Goal: Information Seeking & Learning: Find specific fact

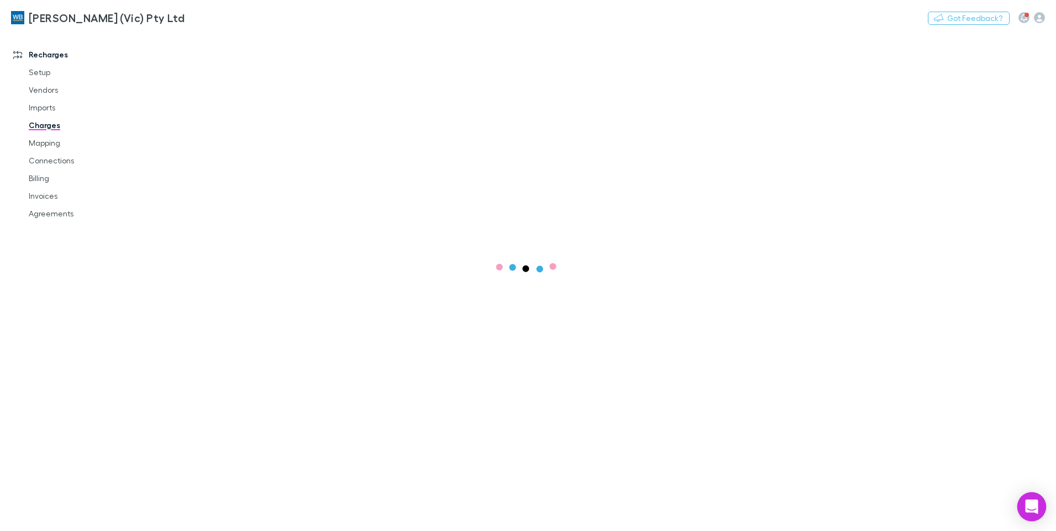
drag, startPoint x: 1040, startPoint y: 508, endPoint x: 1021, endPoint y: 511, distance: 18.5
click at [1040, 508] on div "Open Intercom Messenger" at bounding box center [1032, 507] width 29 height 29
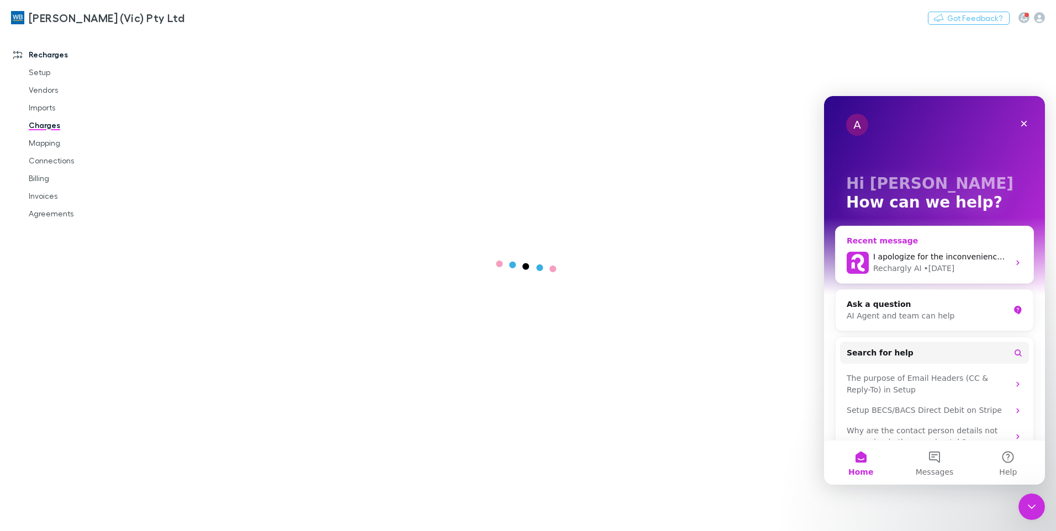
click at [1000, 263] on div "Rechargly AI • 2d ago" at bounding box center [941, 269] width 136 height 12
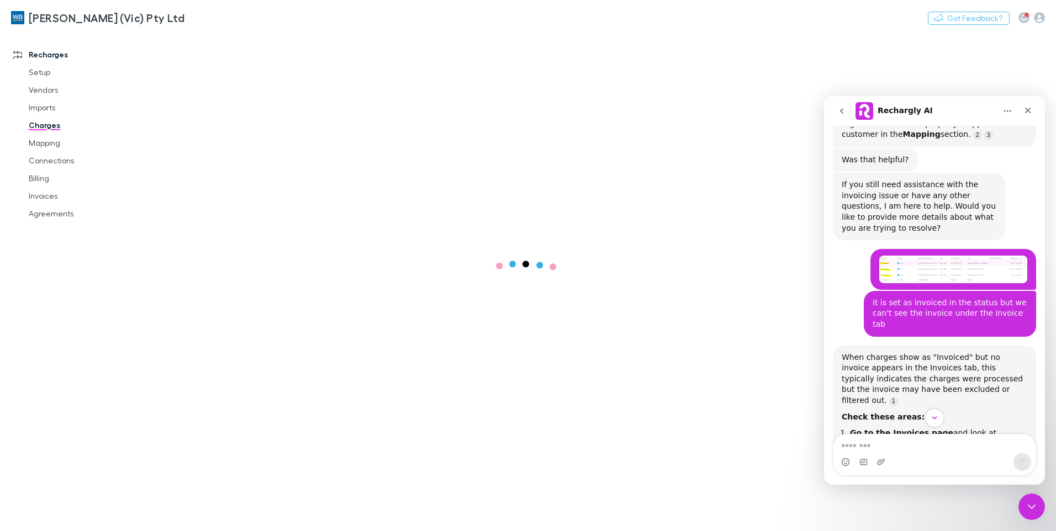
scroll to position [416, 0]
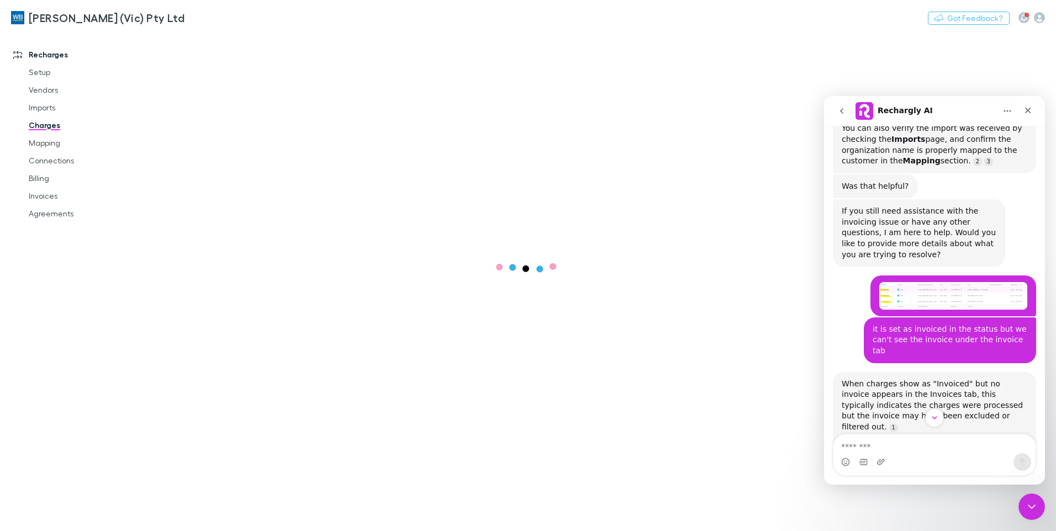
click at [979, 282] on img "Nathaniel says…" at bounding box center [953, 296] width 148 height 28
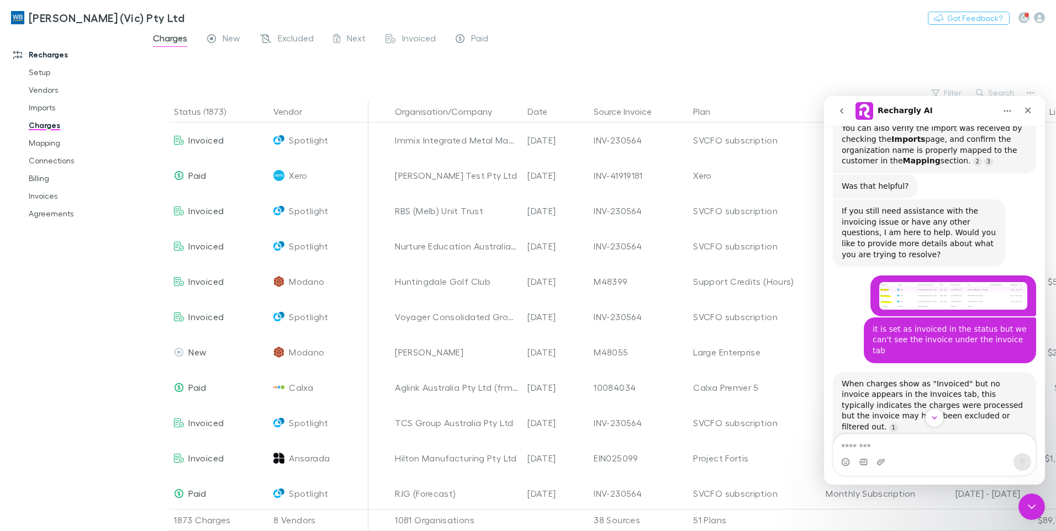
scroll to position [0, 0]
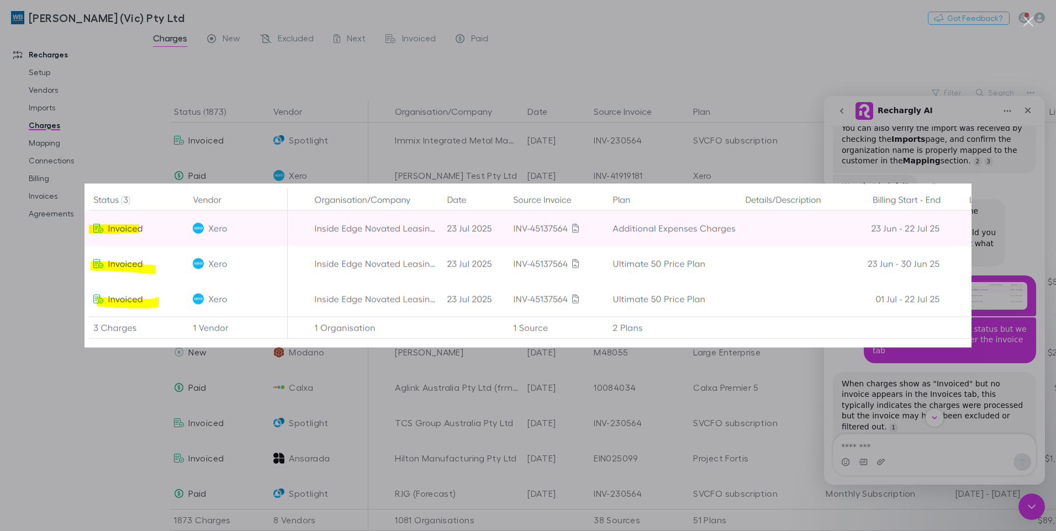
click at [908, 375] on div "Intercom messenger" at bounding box center [528, 265] width 1056 height 531
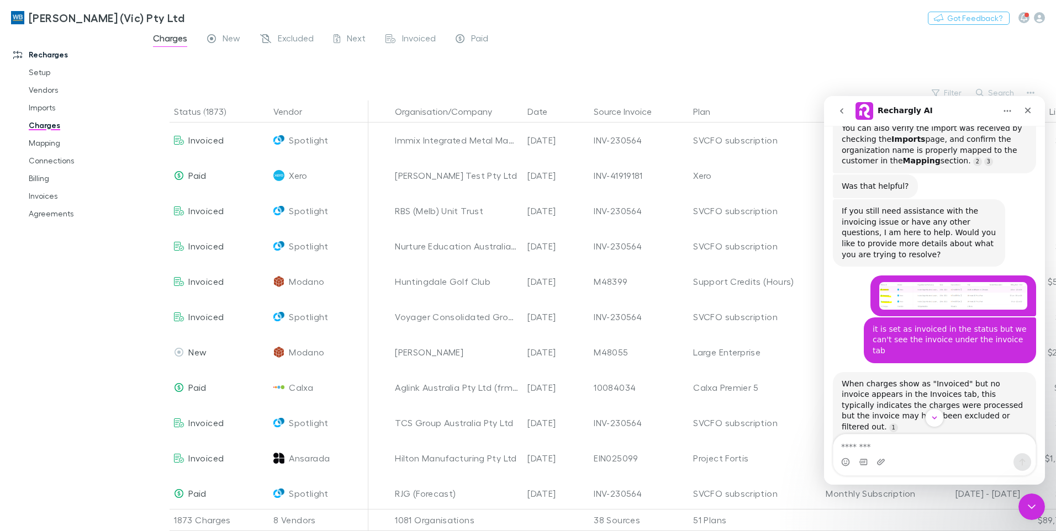
click at [914, 282] on img "Nathaniel says…" at bounding box center [953, 296] width 148 height 28
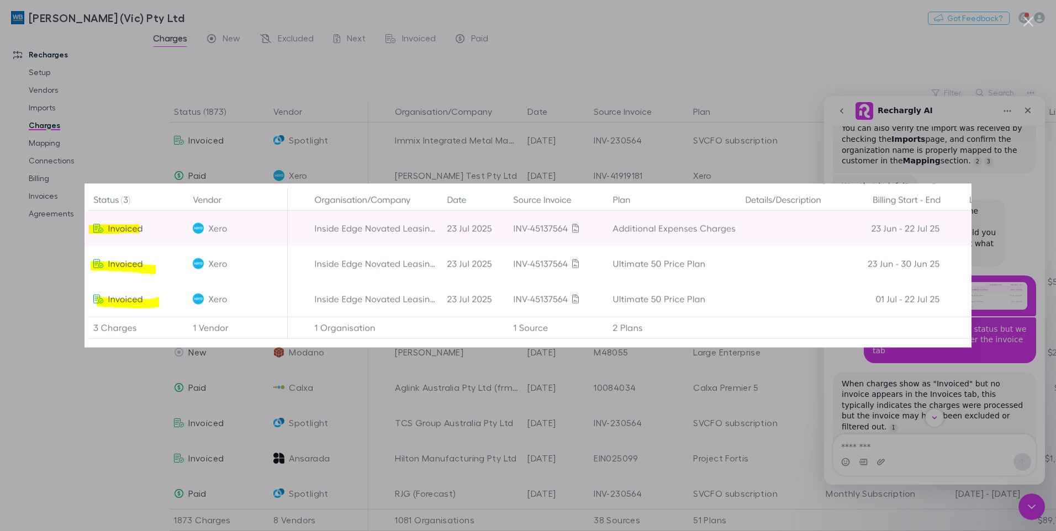
click at [698, 25] on div "Intercom messenger" at bounding box center [528, 265] width 1056 height 531
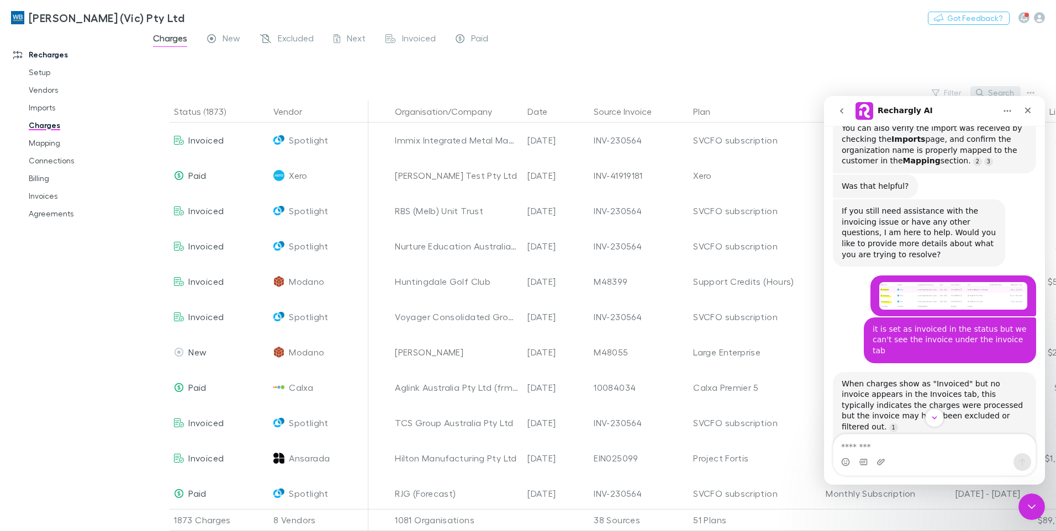
click at [992, 86] on button "Search" at bounding box center [996, 92] width 50 height 13
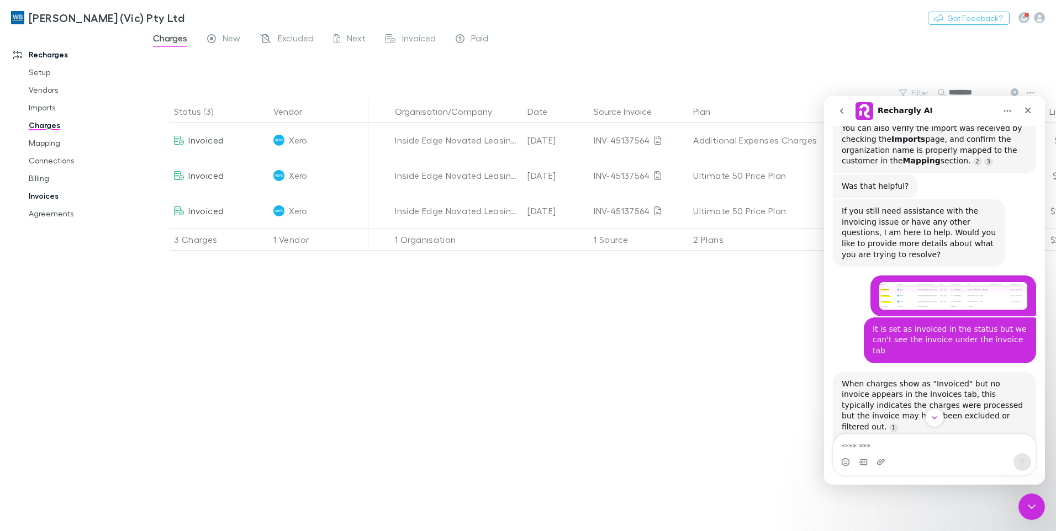
type input "********"
click at [40, 197] on link "Invoices" at bounding box center [83, 196] width 131 height 18
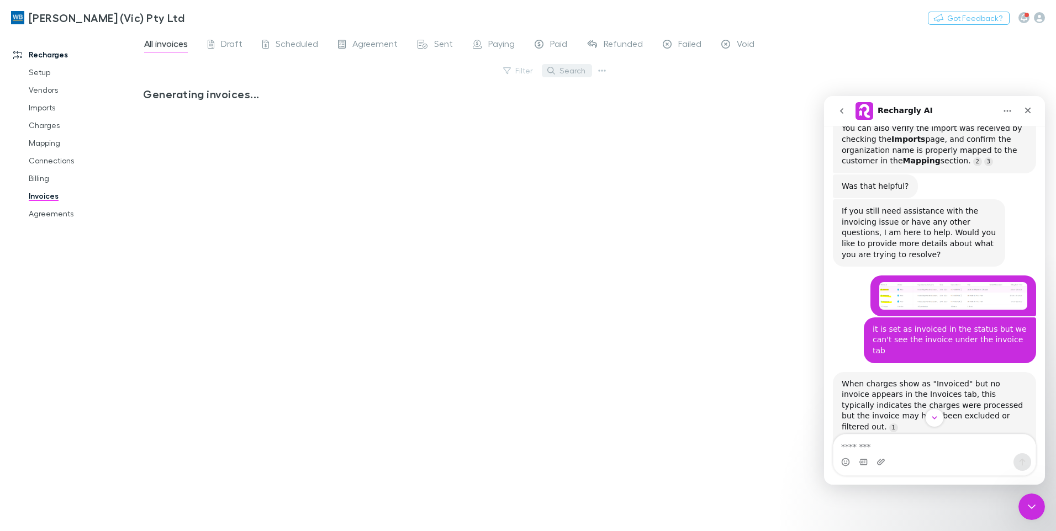
click at [551, 69] on icon "button" at bounding box center [551, 71] width 8 height 8
type input "**********"
click at [219, 45] on div "Draft" at bounding box center [225, 45] width 35 height 14
click at [178, 46] on span "All invoices" at bounding box center [166, 45] width 44 height 14
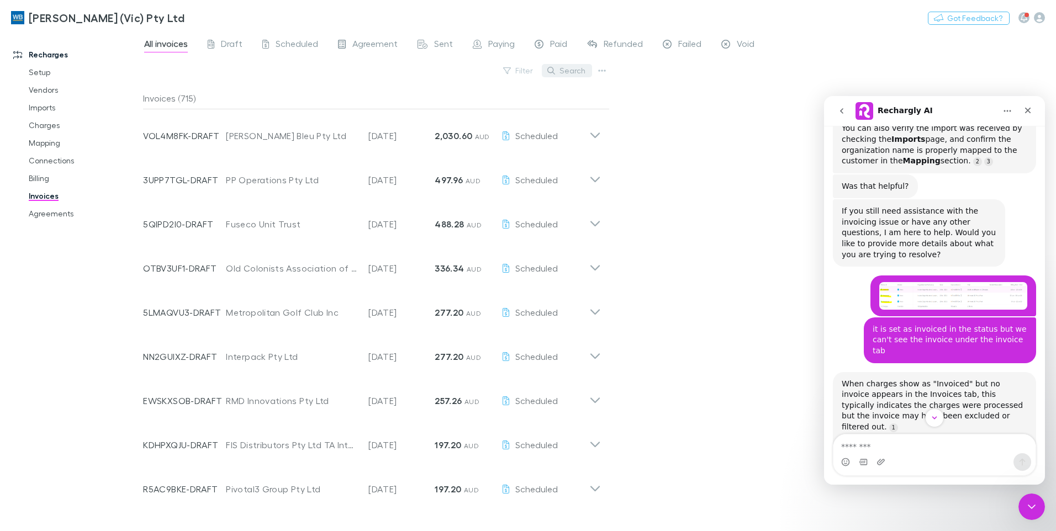
click at [562, 72] on button "Search" at bounding box center [567, 70] width 50 height 13
type input "*"
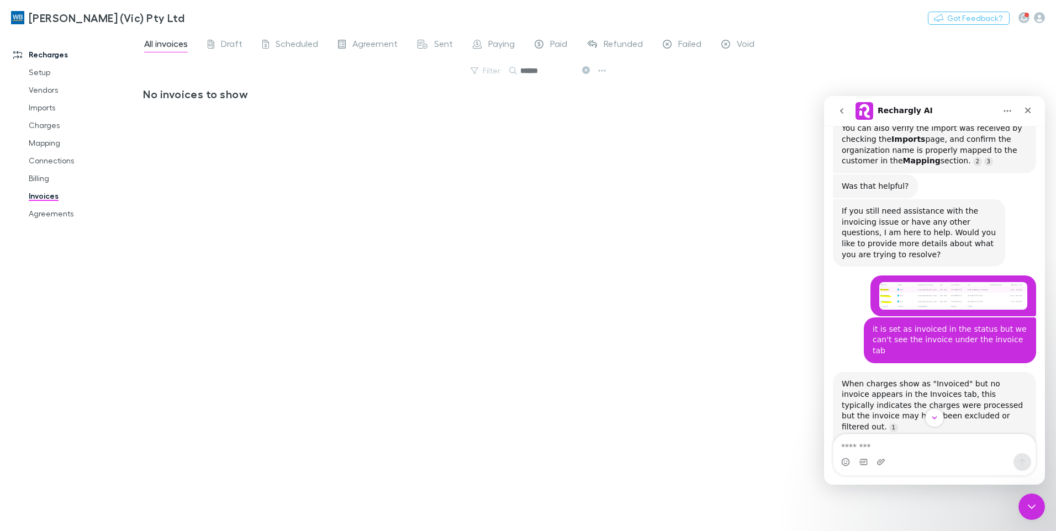
type input "******"
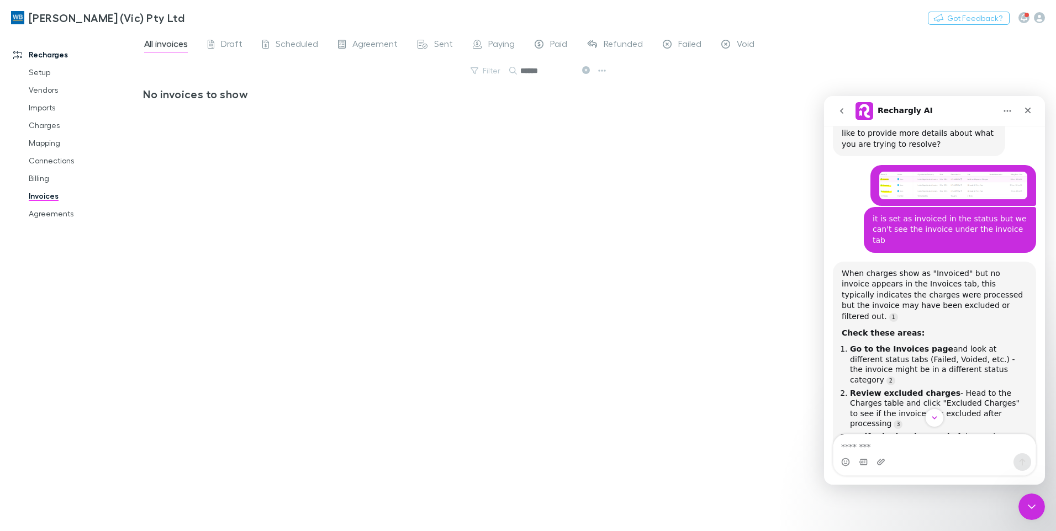
scroll to position [582, 0]
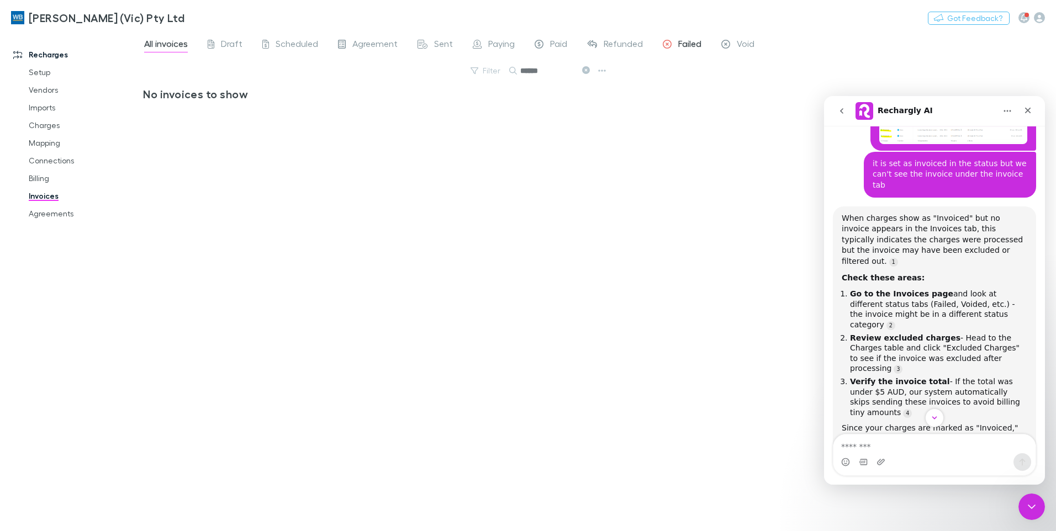
click at [670, 45] on icon at bounding box center [667, 46] width 9 height 12
click at [729, 46] on icon at bounding box center [725, 46] width 9 height 12
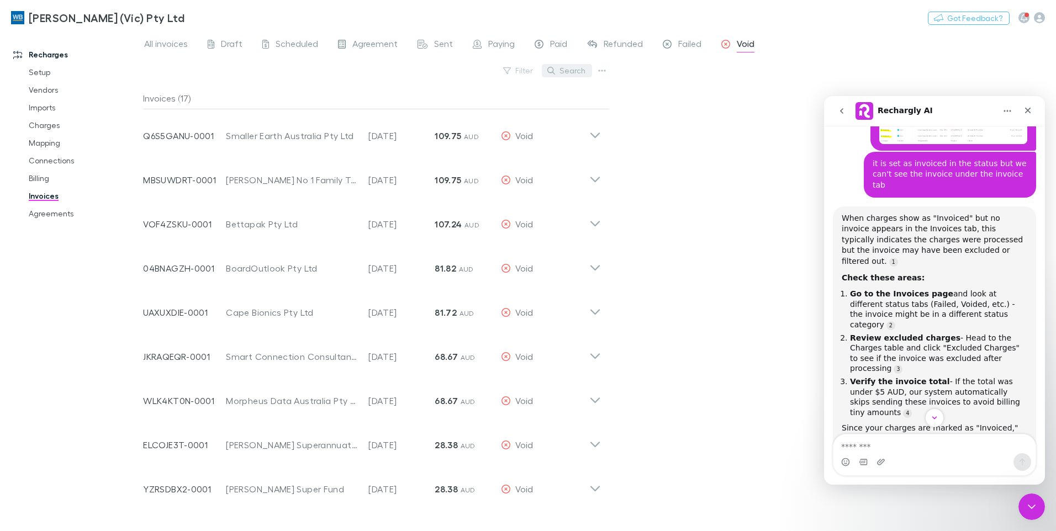
click at [562, 72] on button "Search" at bounding box center [567, 70] width 50 height 13
type input "*"
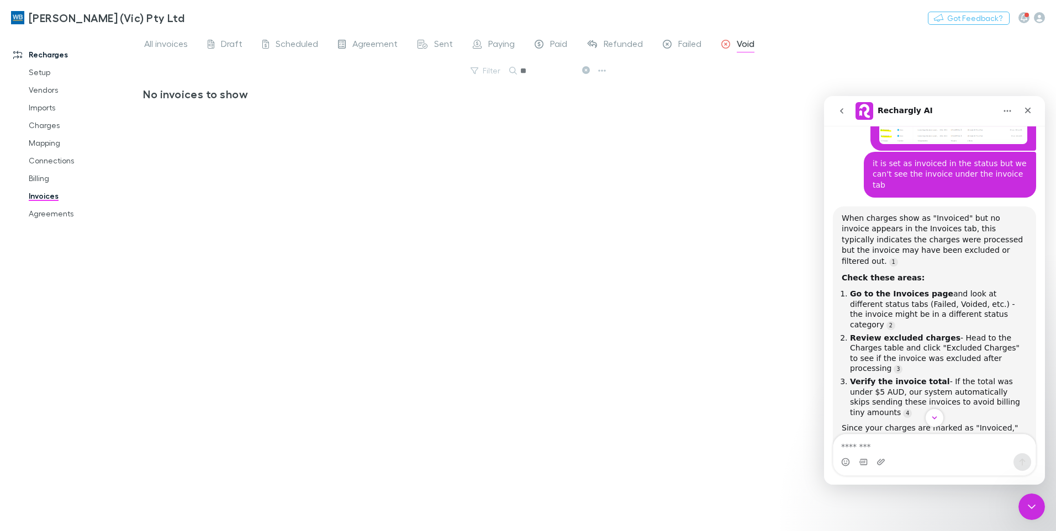
type input "*"
type input "****"
click at [47, 213] on link "Agreements" at bounding box center [83, 214] width 131 height 18
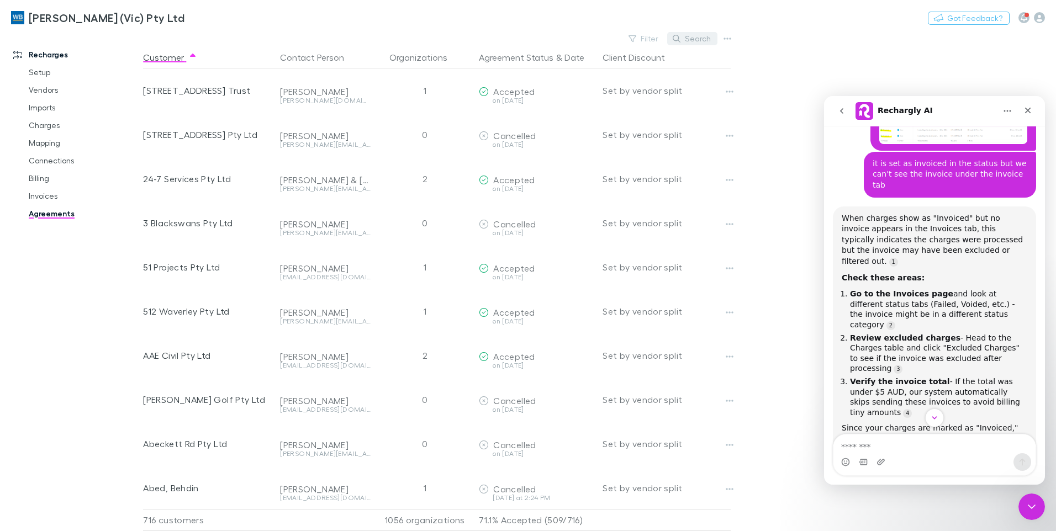
click at [690, 43] on button "Search" at bounding box center [692, 38] width 50 height 13
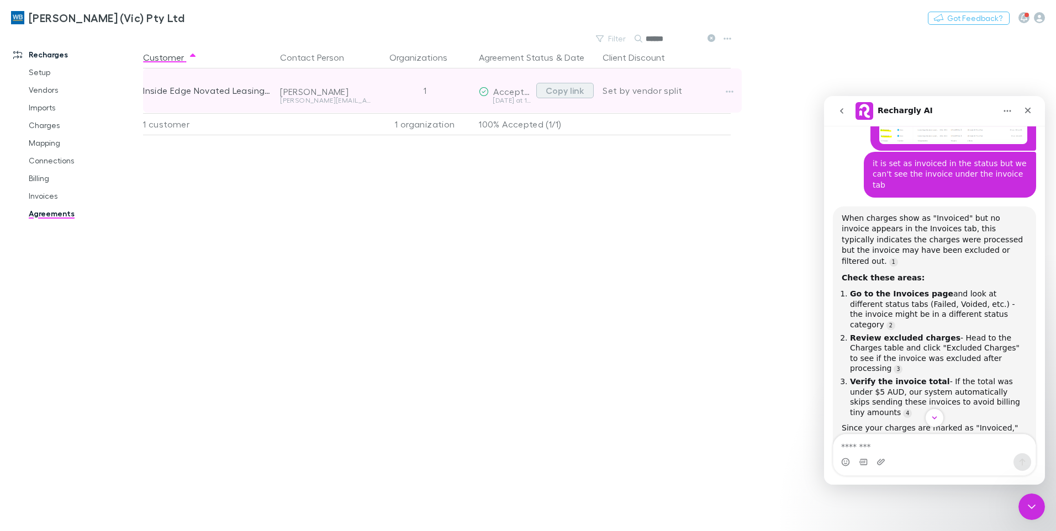
type input "******"
click at [578, 87] on button "Copy link" at bounding box center [564, 90] width 57 height 15
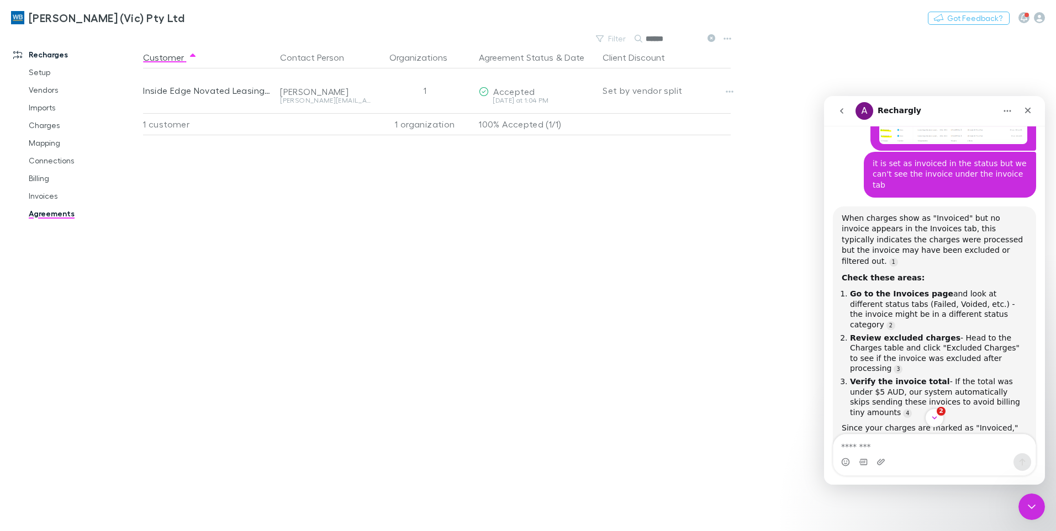
click at [708, 35] on button at bounding box center [710, 39] width 13 height 10
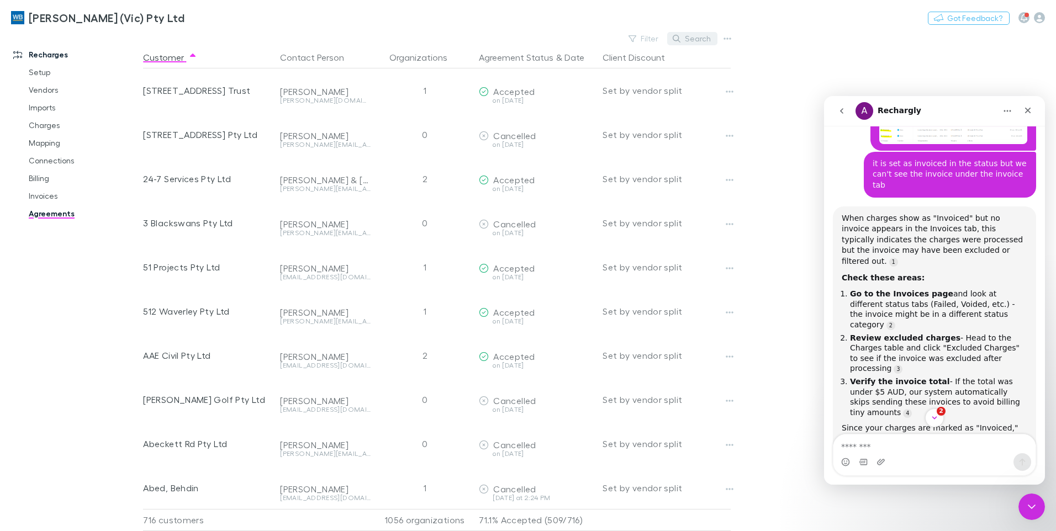
click at [695, 38] on button "Search" at bounding box center [692, 38] width 50 height 13
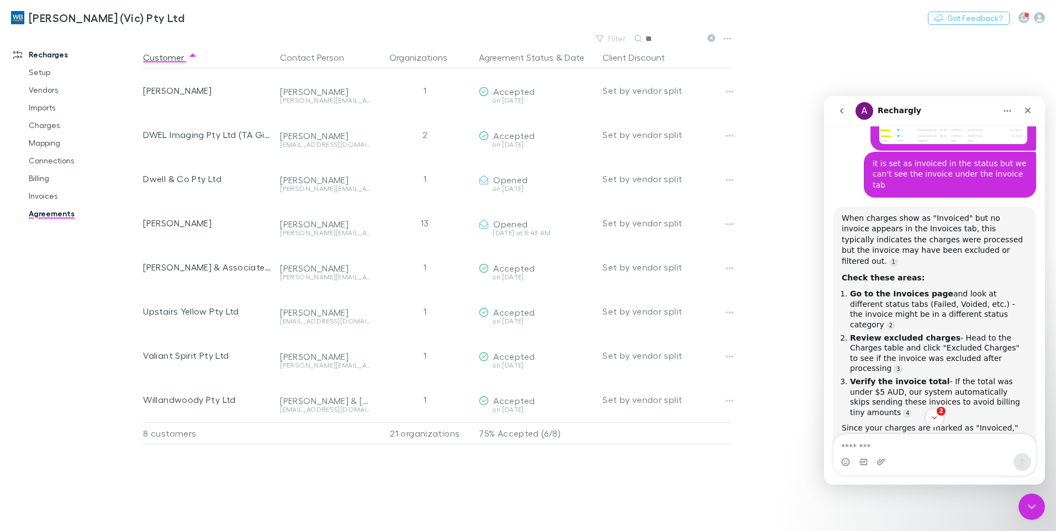
type input "*"
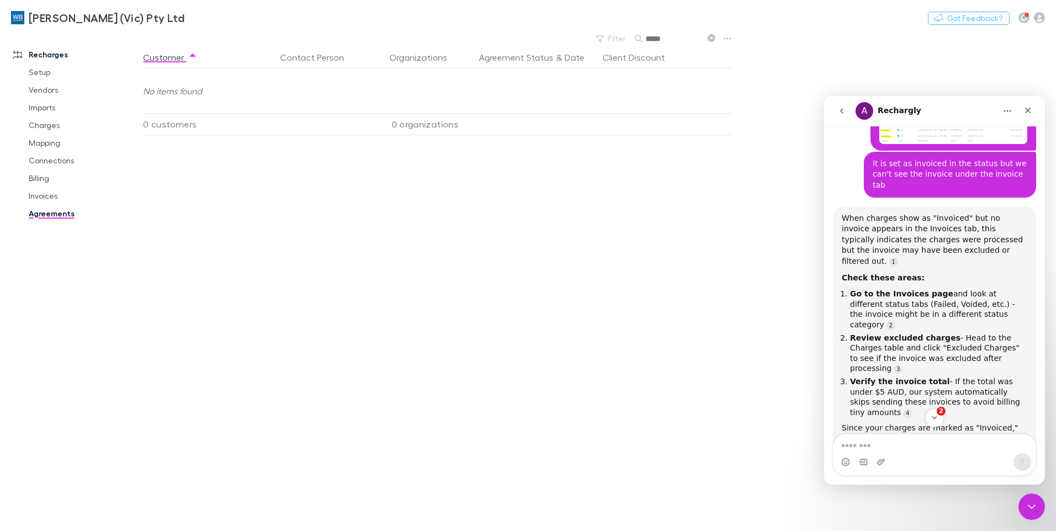
type input "*****"
click at [711, 36] on icon at bounding box center [712, 38] width 8 height 8
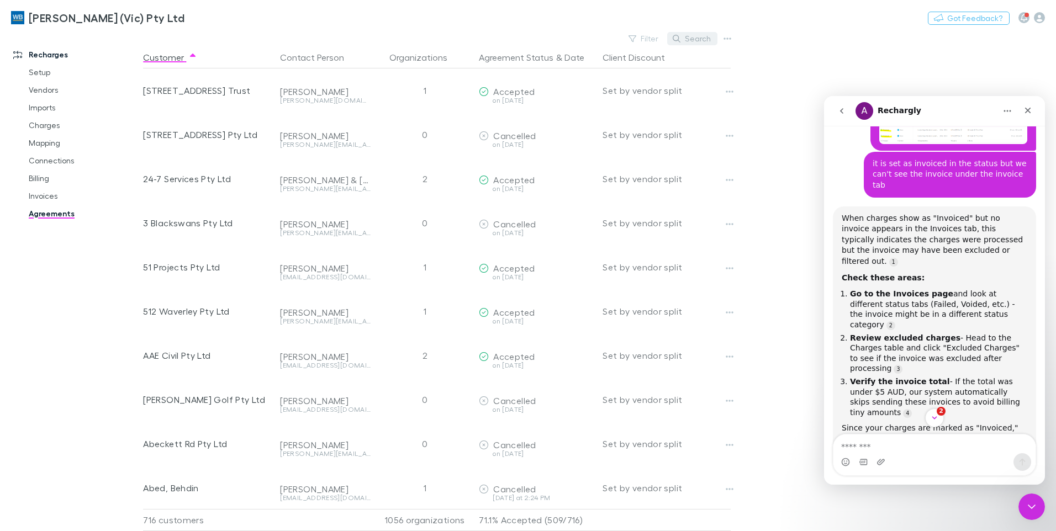
click at [694, 39] on button "Search" at bounding box center [692, 38] width 50 height 13
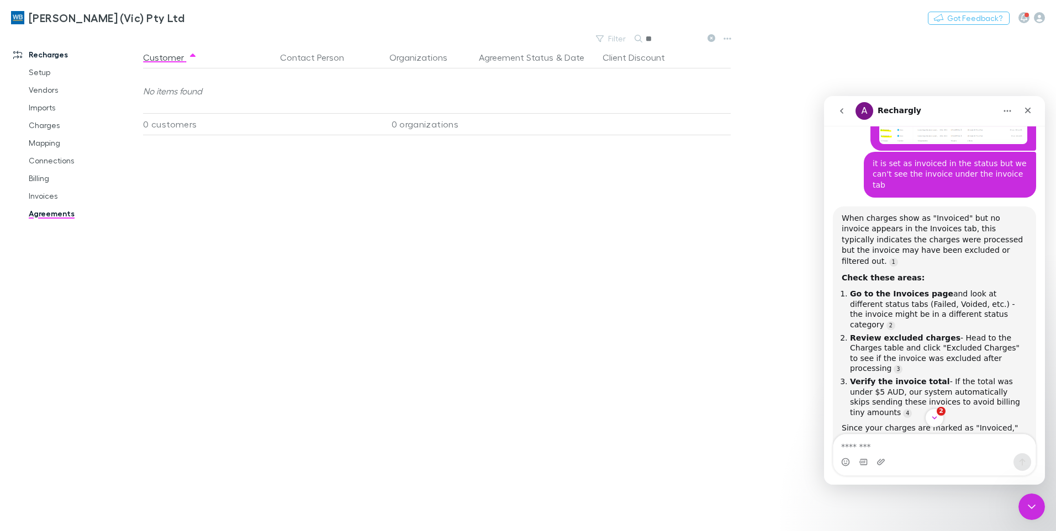
type input "*"
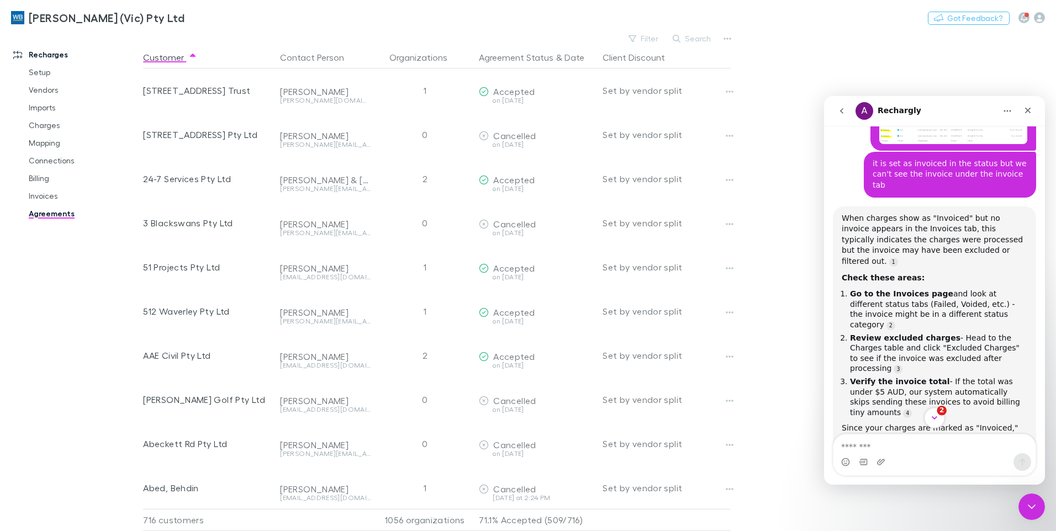
click at [935, 418] on icon "Scroll to bottom" at bounding box center [935, 418] width 10 height 10
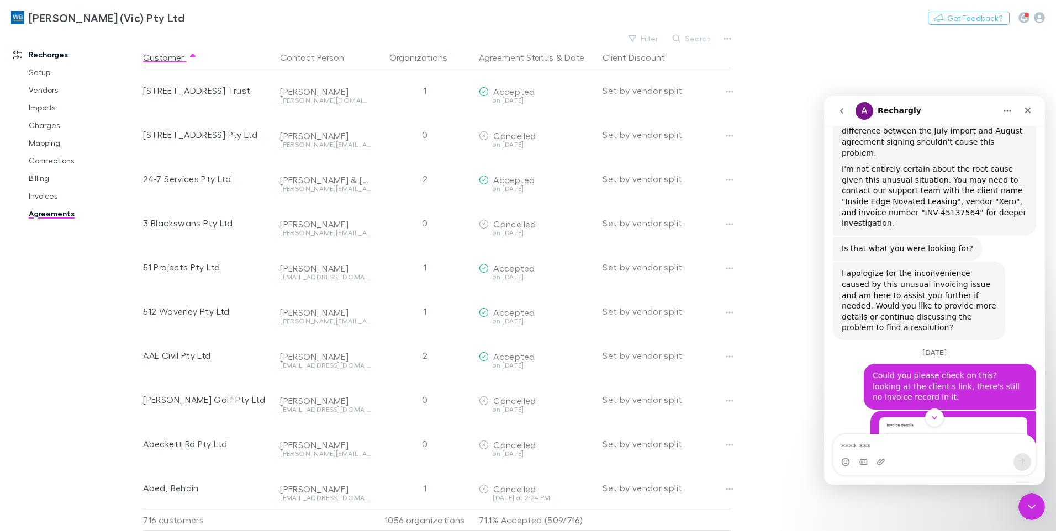
scroll to position [1737, 0]
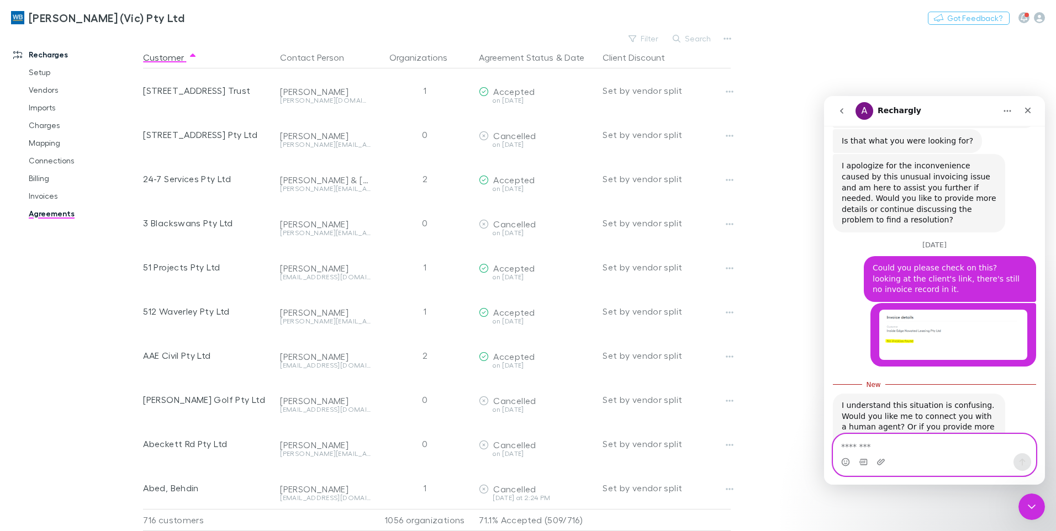
click at [918, 438] on textarea "Message…" at bounding box center [935, 444] width 202 height 19
click at [841, 115] on icon "go back" at bounding box center [841, 111] width 9 height 9
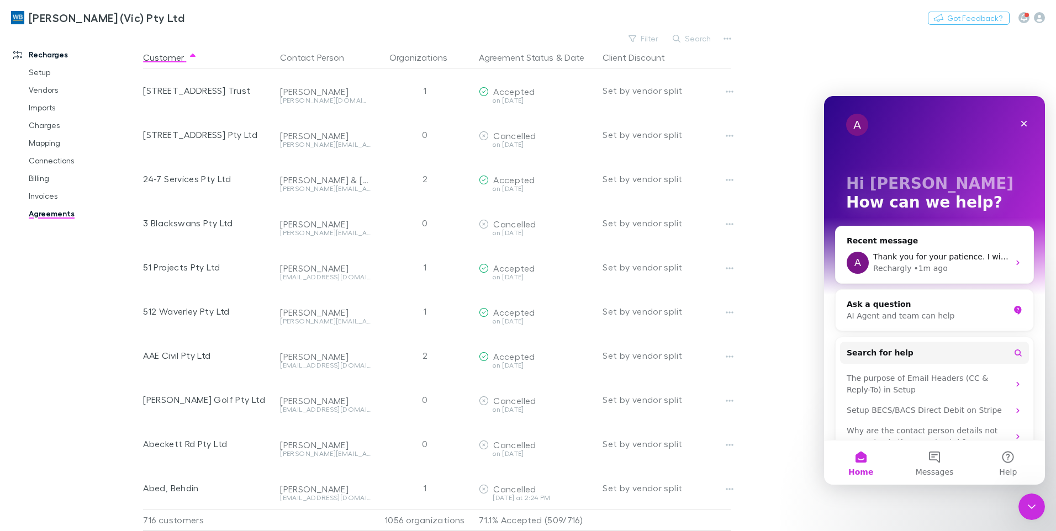
scroll to position [0, 0]
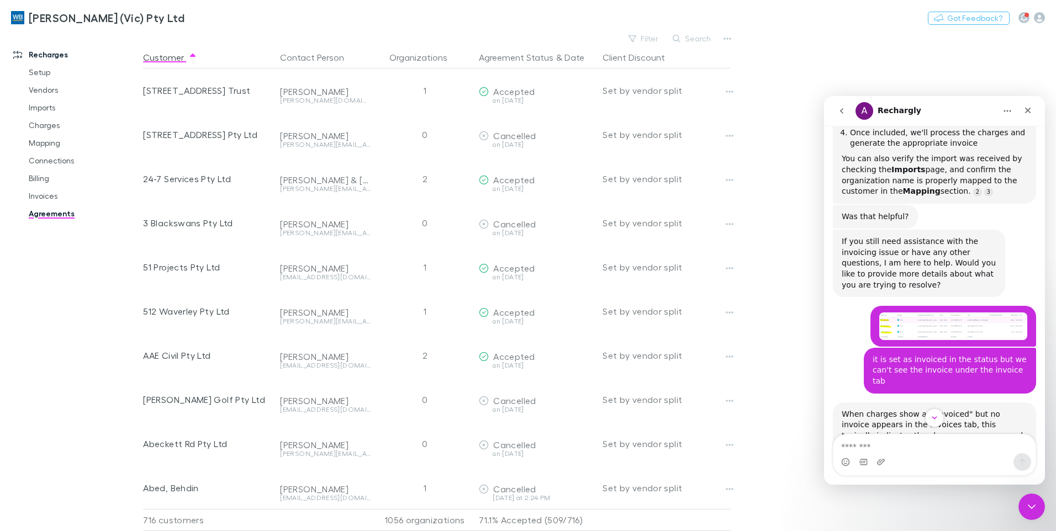
scroll to position [387, 0]
click at [964, 312] on img "Nathaniel says…" at bounding box center [953, 326] width 148 height 28
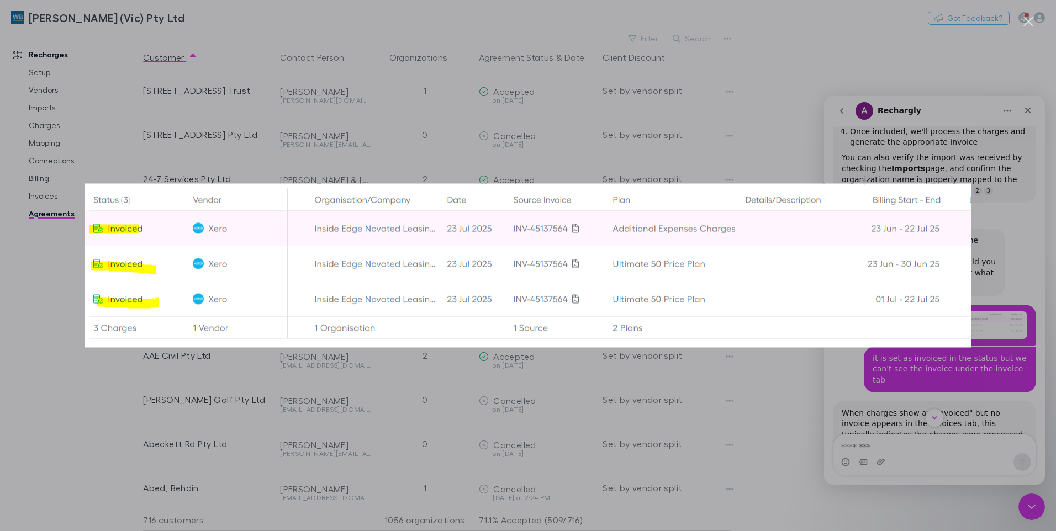
click at [963, 409] on div "Intercom messenger" at bounding box center [528, 265] width 1056 height 531
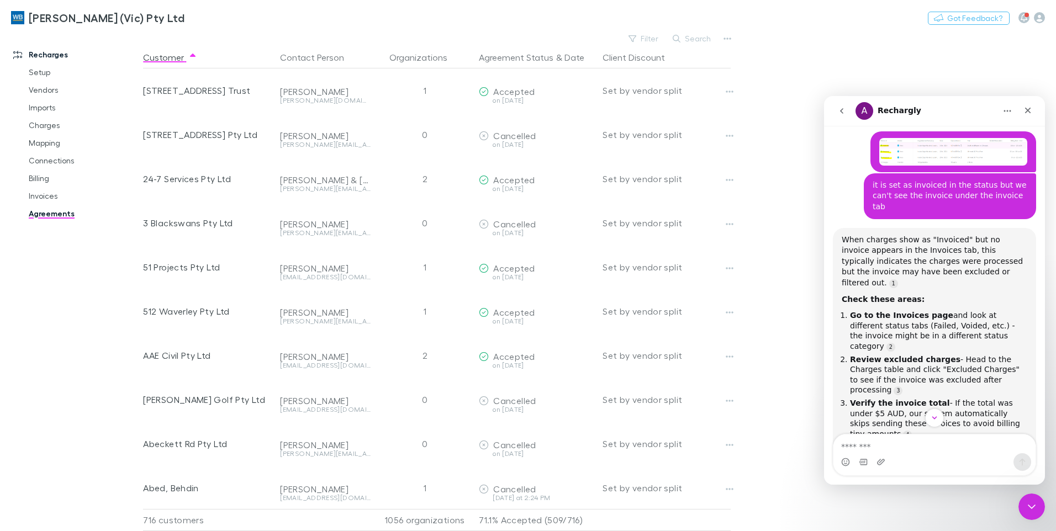
scroll to position [552, 0]
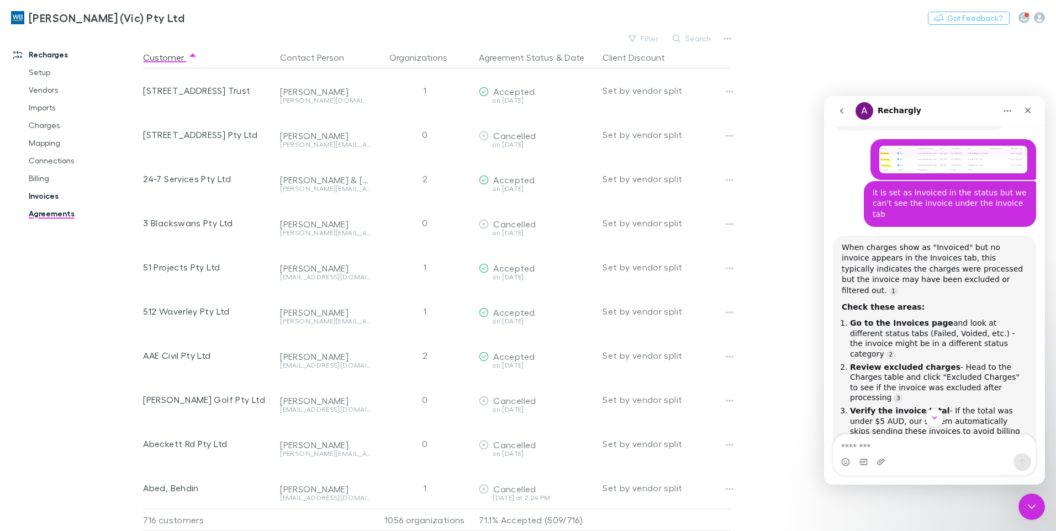
click at [39, 197] on link "Invoices" at bounding box center [83, 196] width 131 height 18
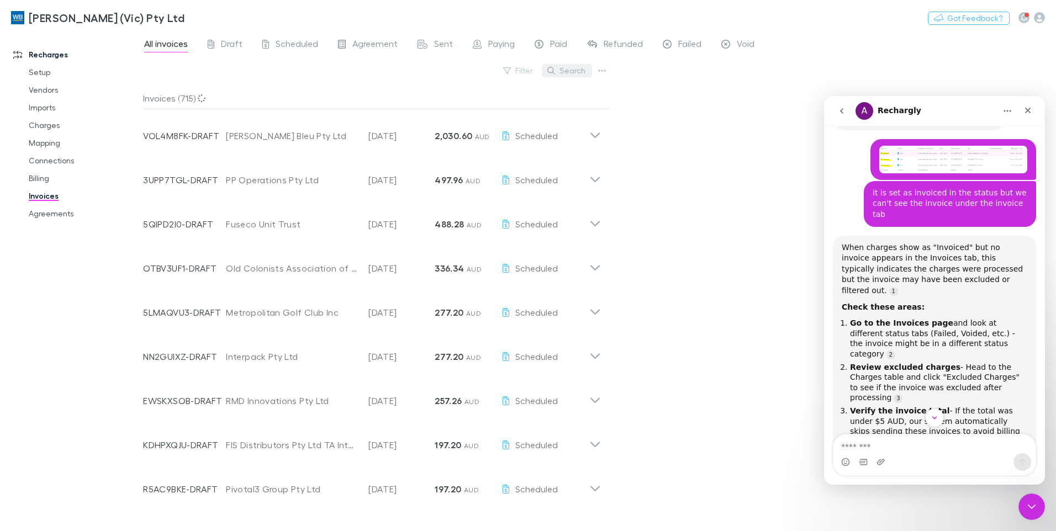
click at [570, 75] on button "Search" at bounding box center [567, 70] width 50 height 13
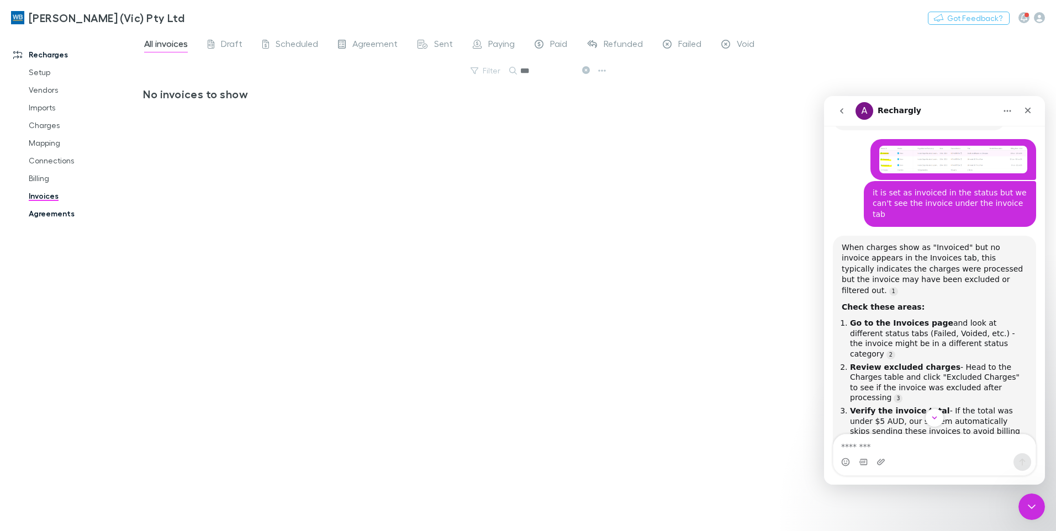
type input "***"
click at [57, 214] on link "Agreements" at bounding box center [83, 214] width 131 height 18
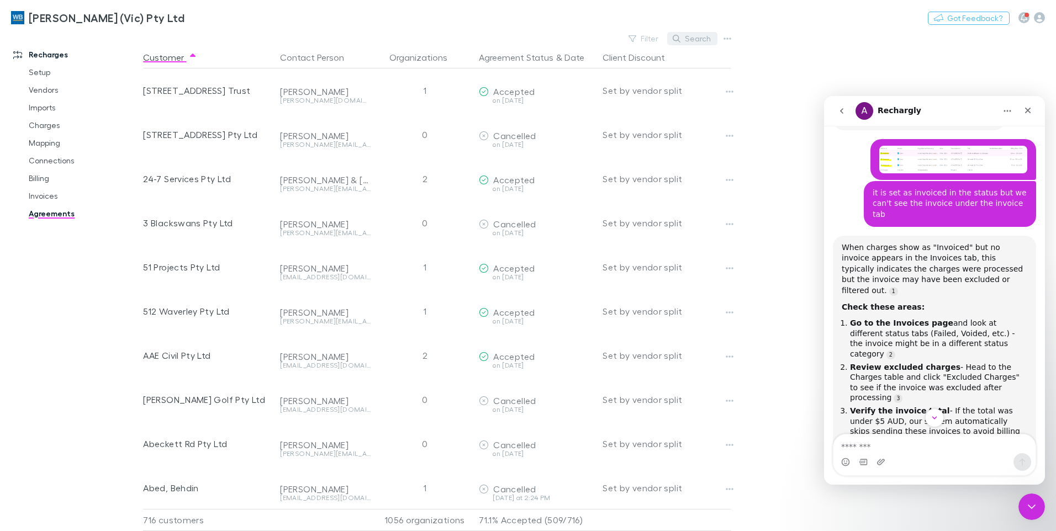
click at [681, 34] on button "Search" at bounding box center [692, 38] width 50 height 13
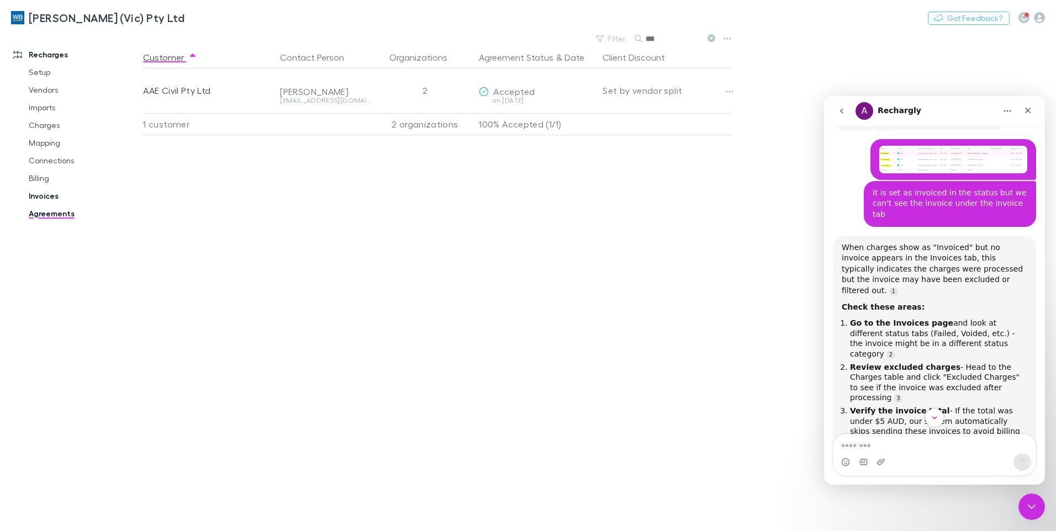
type input "***"
click at [45, 193] on link "Invoices" at bounding box center [83, 196] width 131 height 18
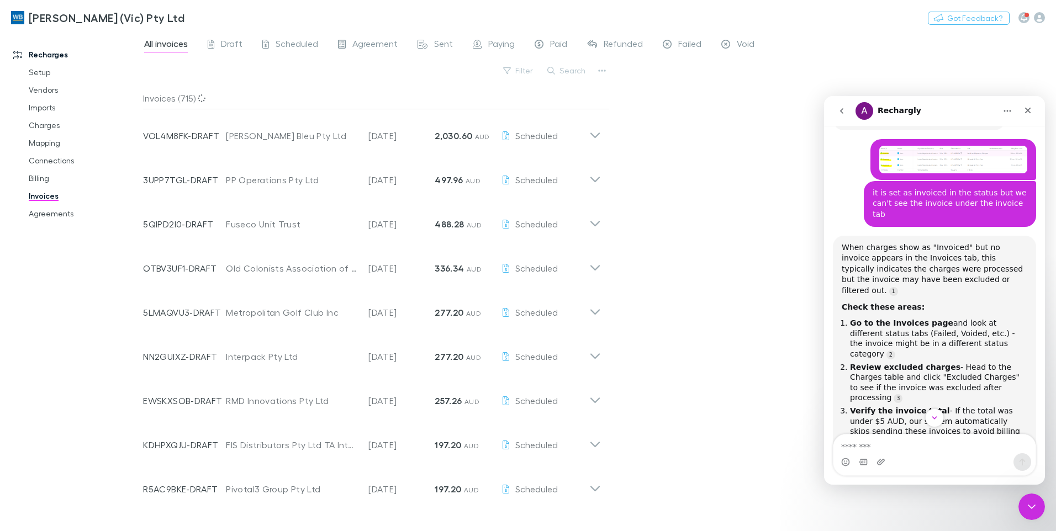
click at [572, 77] on div "Search" at bounding box center [567, 70] width 50 height 15
click at [566, 67] on button "Search" at bounding box center [567, 70] width 50 height 13
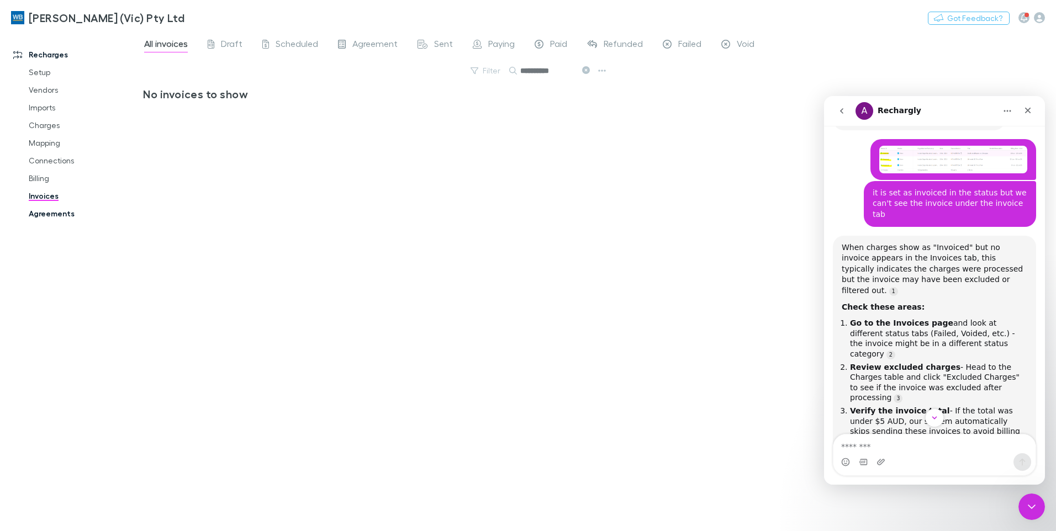
type input "**********"
click at [60, 214] on link "Agreements" at bounding box center [83, 214] width 131 height 18
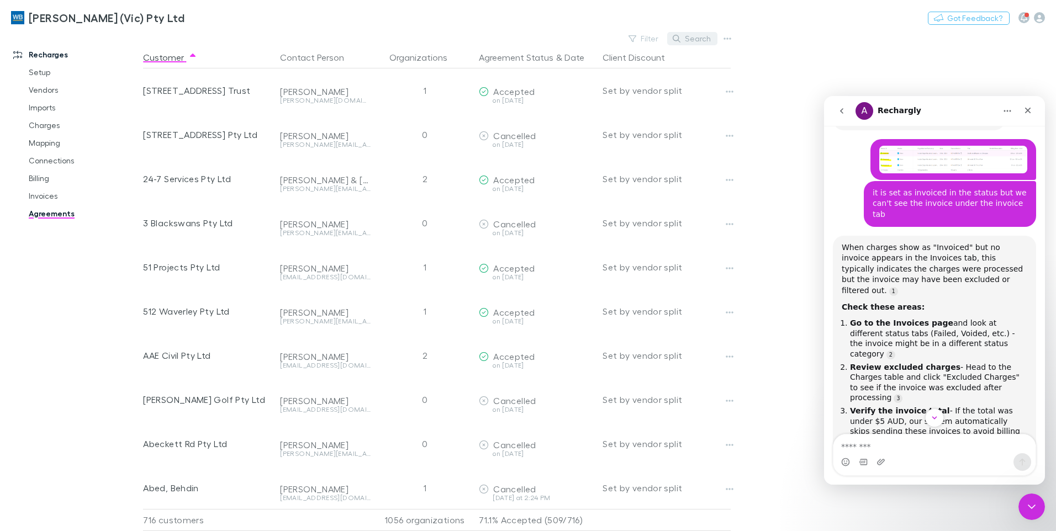
click at [691, 35] on button "Search" at bounding box center [692, 38] width 50 height 13
click at [48, 121] on link "Charges" at bounding box center [83, 126] width 131 height 18
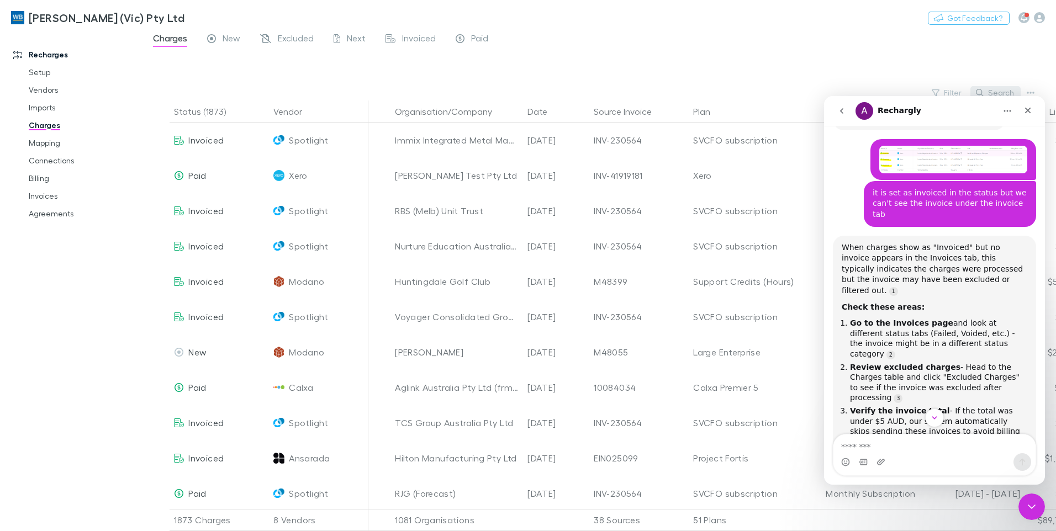
click at [1000, 87] on button "Search" at bounding box center [996, 92] width 50 height 13
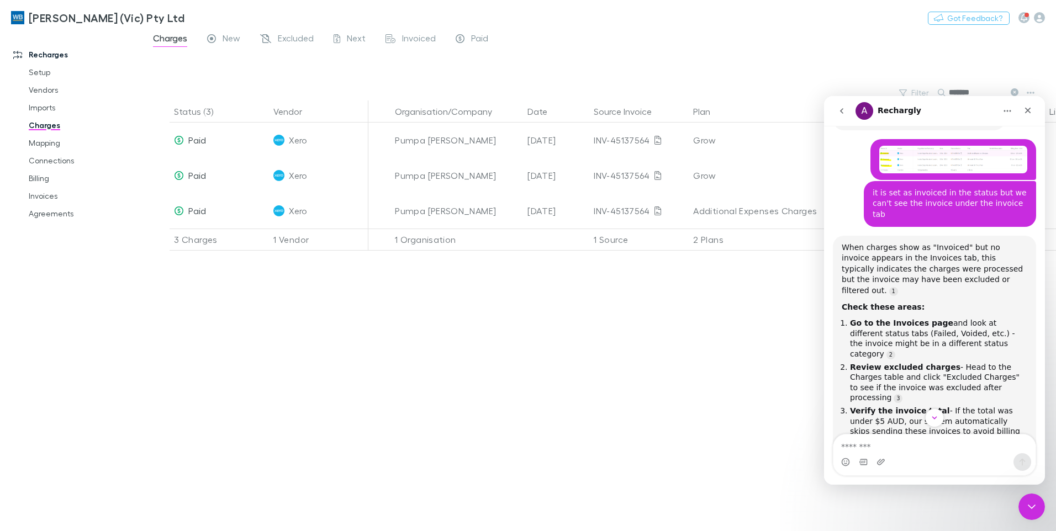
type input "*******"
click at [1015, 89] on icon at bounding box center [1015, 92] width 8 height 8
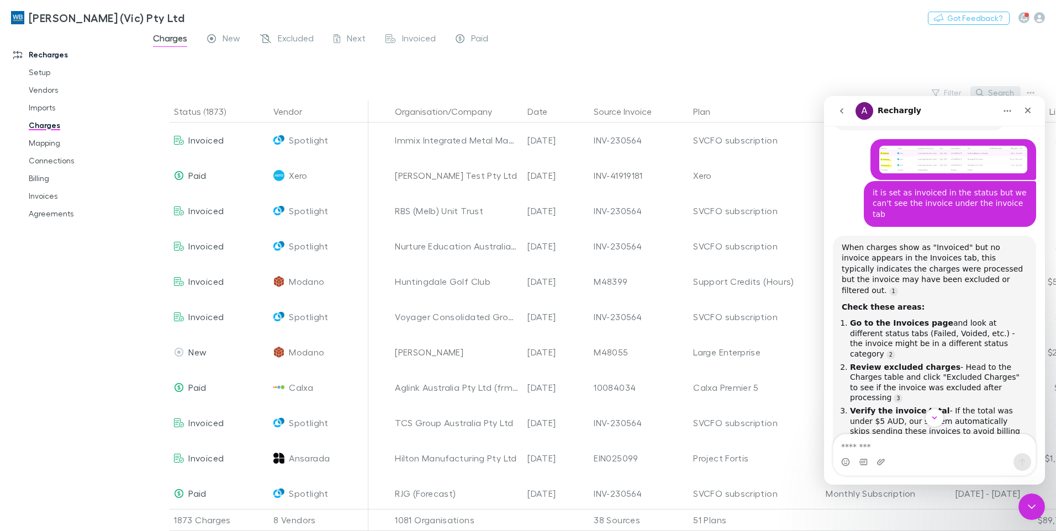
click at [995, 90] on button "Search" at bounding box center [996, 92] width 50 height 13
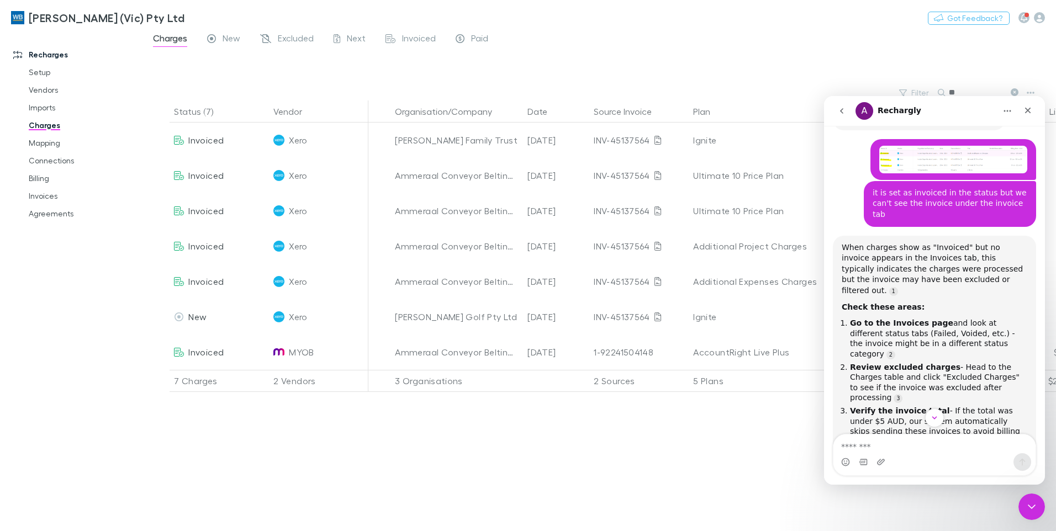
type input "***"
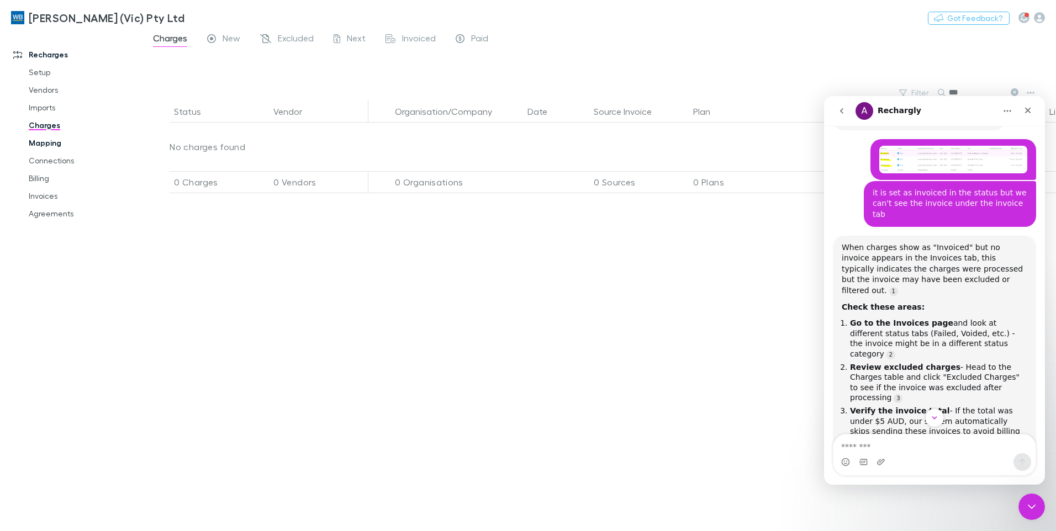
click at [42, 143] on link "Mapping" at bounding box center [83, 143] width 131 height 18
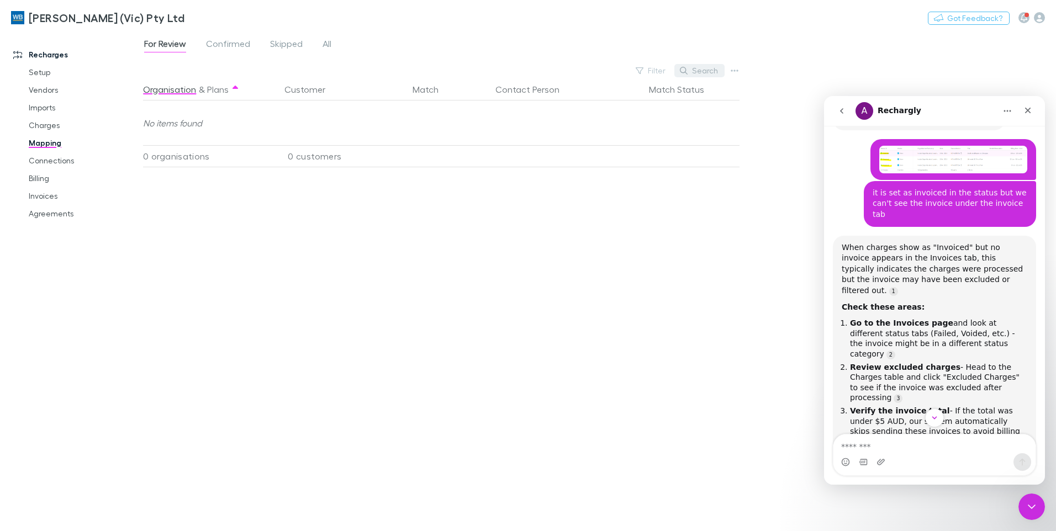
click at [688, 69] on icon "button" at bounding box center [684, 71] width 8 height 8
type input "***"
click at [329, 44] on span "All" at bounding box center [327, 45] width 9 height 14
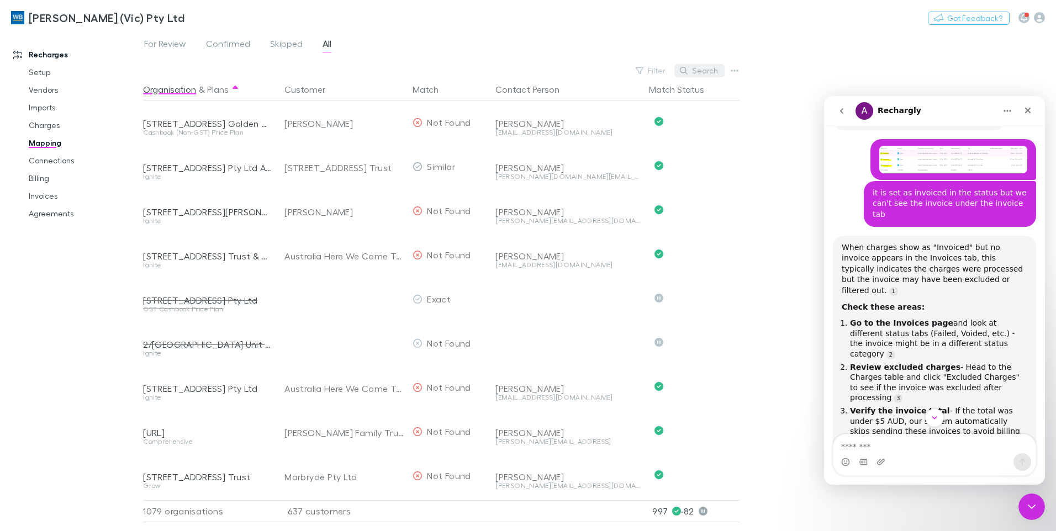
click at [696, 72] on button "Search" at bounding box center [699, 70] width 50 height 13
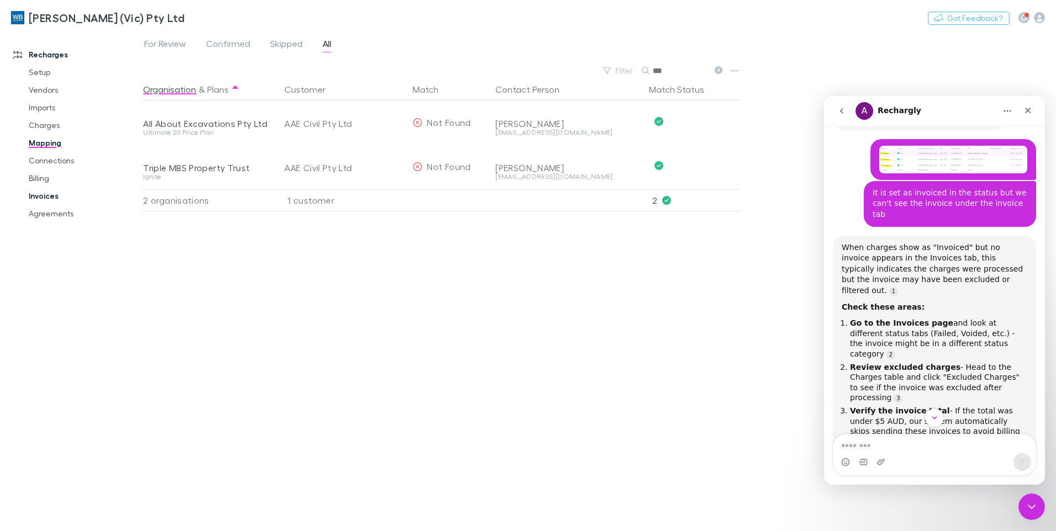
type input "***"
click at [43, 190] on link "Invoices" at bounding box center [83, 196] width 131 height 18
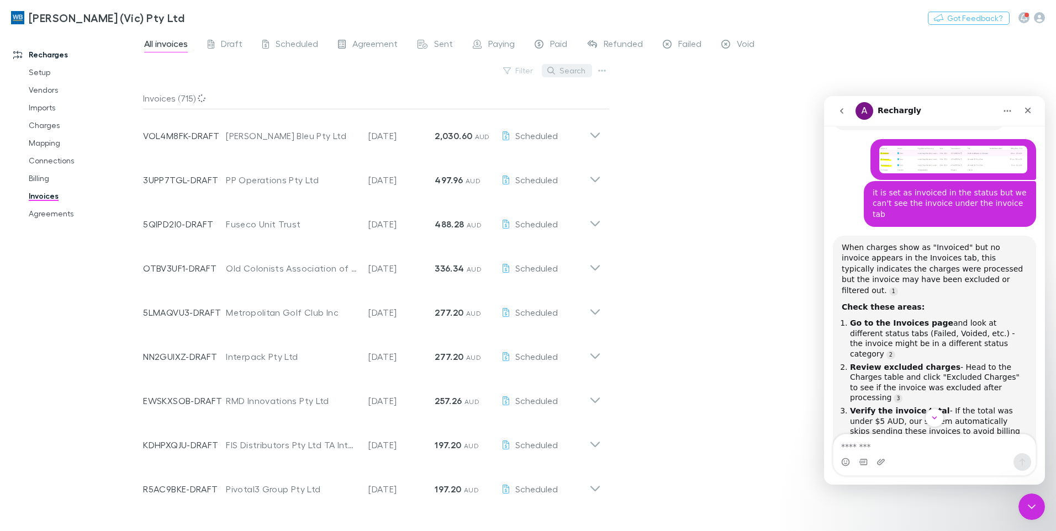
click at [570, 70] on button "Search" at bounding box center [567, 70] width 50 height 13
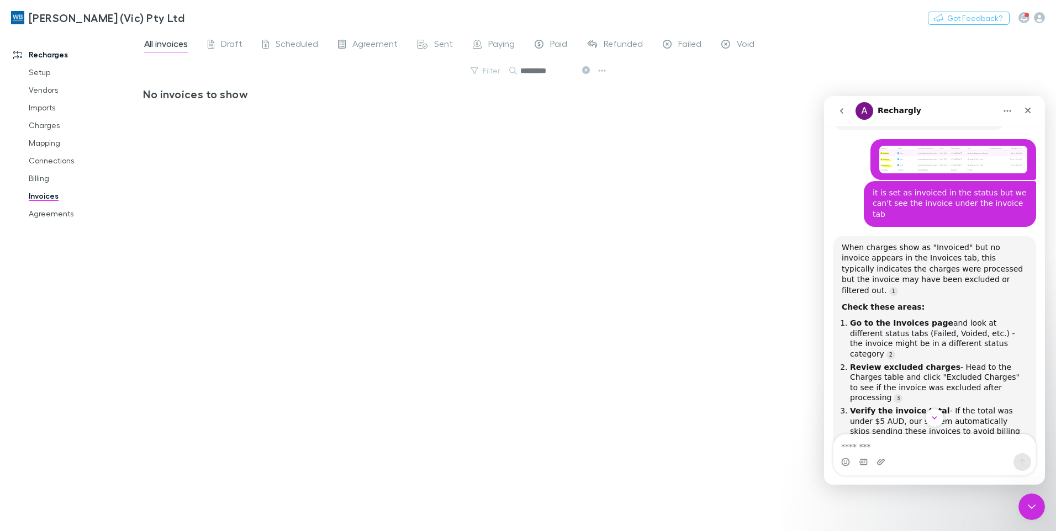
type input "*********"
click at [584, 71] on icon at bounding box center [586, 70] width 8 height 8
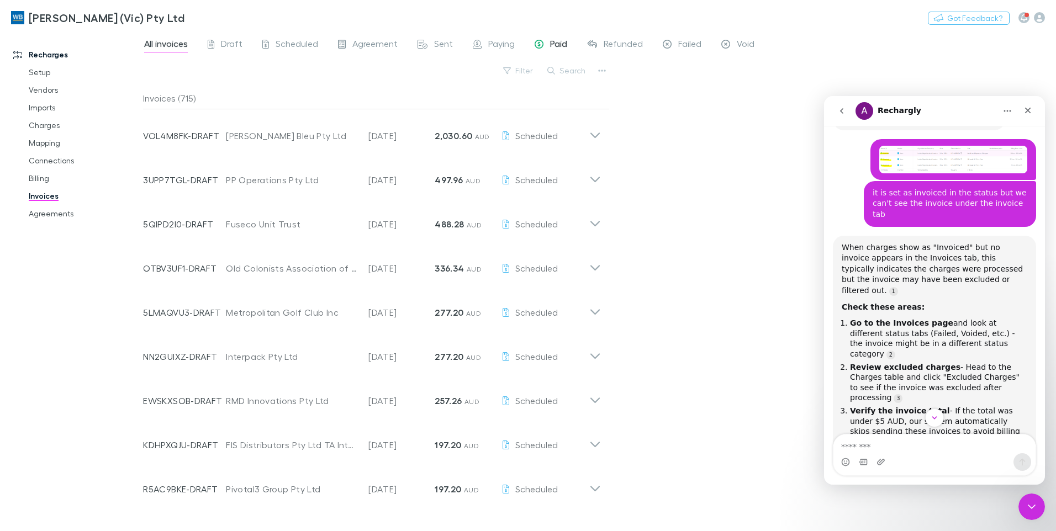
click at [562, 44] on span "Paid" at bounding box center [558, 45] width 17 height 14
click at [564, 66] on button "Search" at bounding box center [567, 70] width 50 height 13
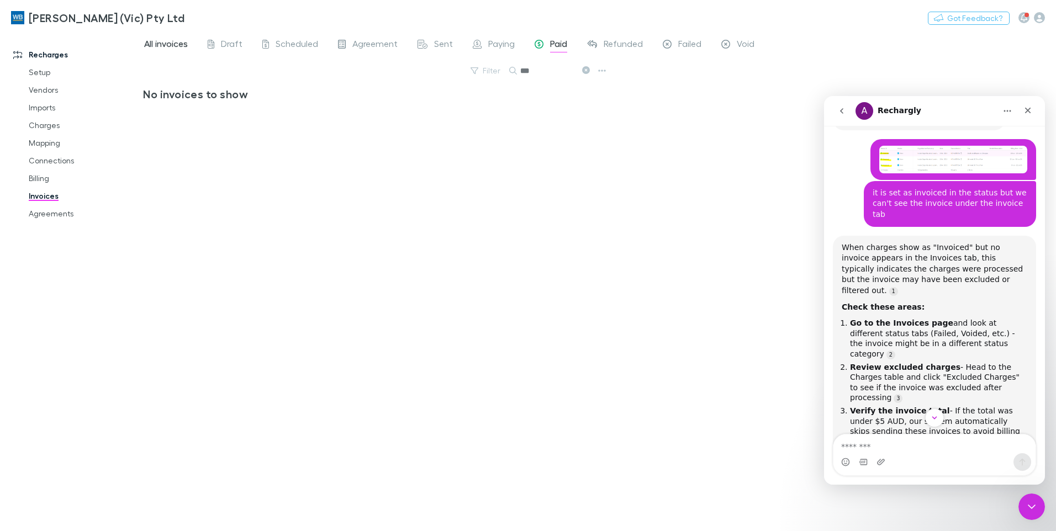
type input "***"
click at [187, 42] on span "All invoices" at bounding box center [166, 45] width 44 height 14
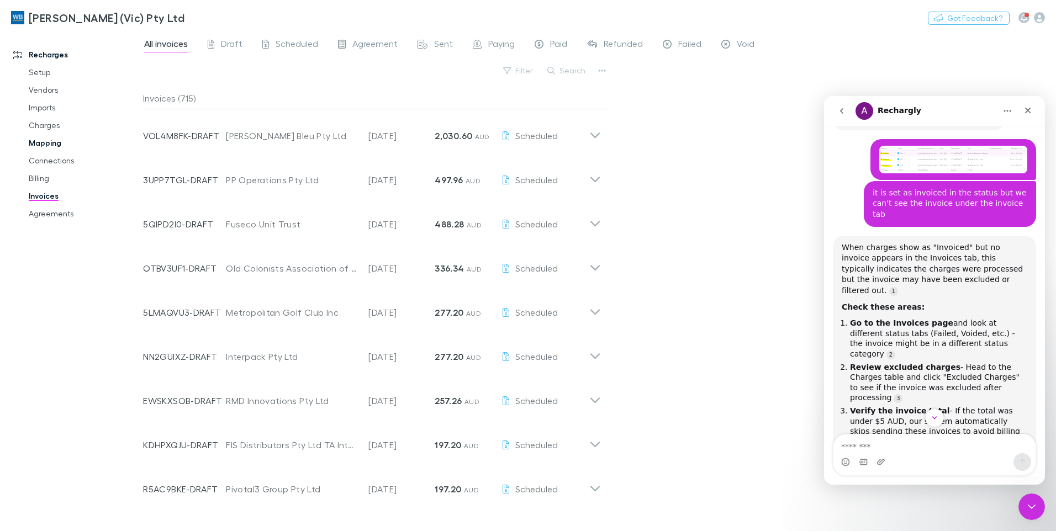
click at [38, 145] on link "Mapping" at bounding box center [83, 143] width 131 height 18
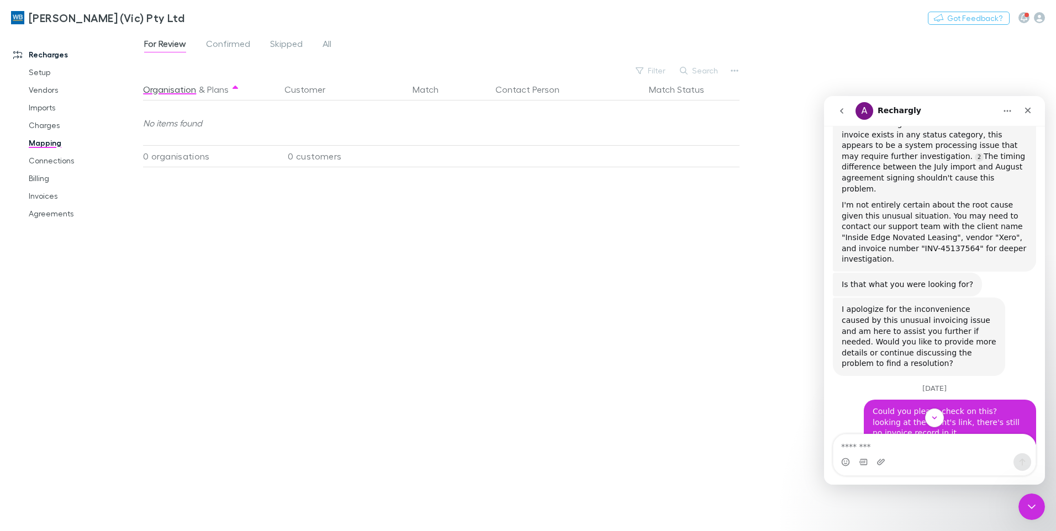
scroll to position [1719, 0]
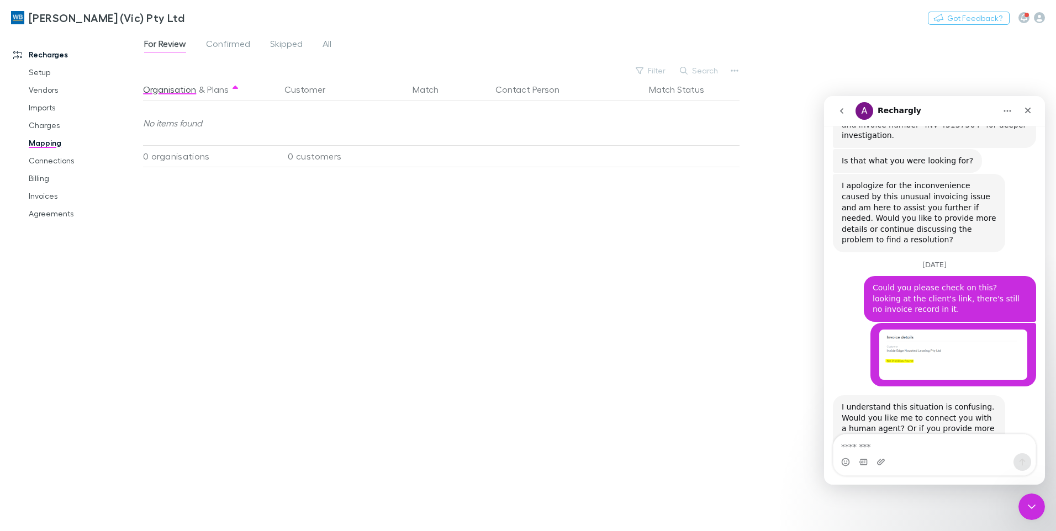
click at [1027, 513] on icon "Close Intercom Messenger" at bounding box center [1031, 506] width 13 height 13
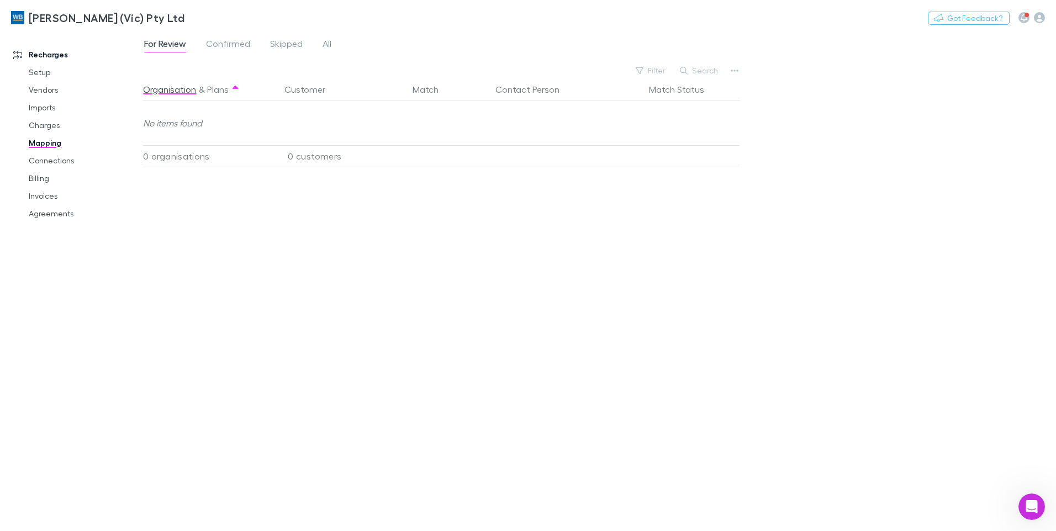
click at [684, 68] on icon "button" at bounding box center [684, 71] width 8 height 8
click at [323, 38] on span "All" at bounding box center [327, 45] width 9 height 14
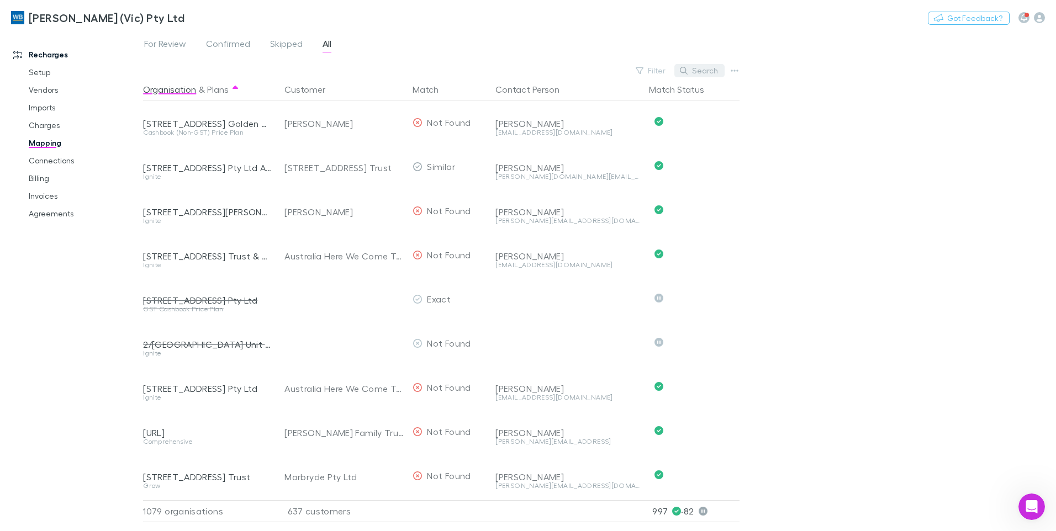
click at [697, 71] on button "Search" at bounding box center [699, 70] width 50 height 13
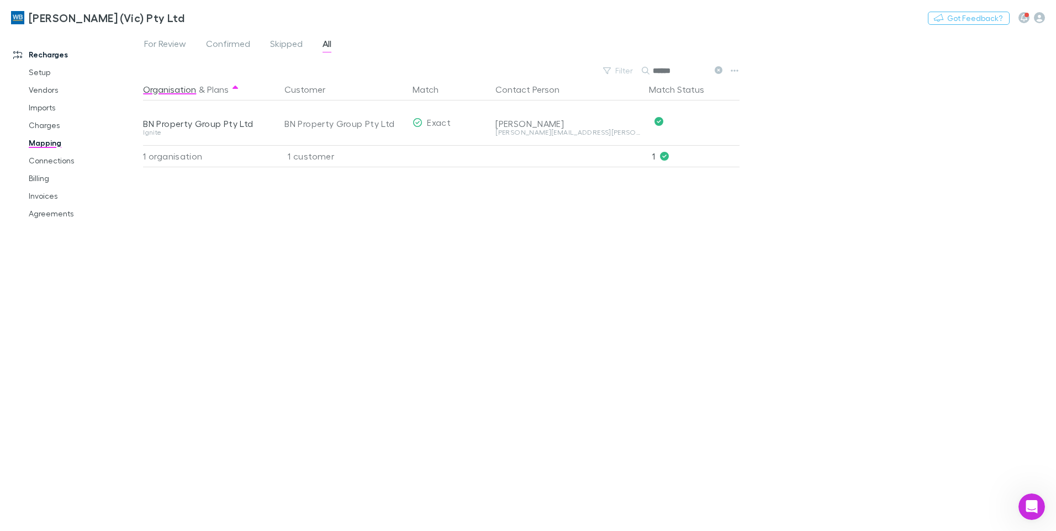
type input "******"
click at [52, 217] on link "Agreements" at bounding box center [83, 214] width 131 height 18
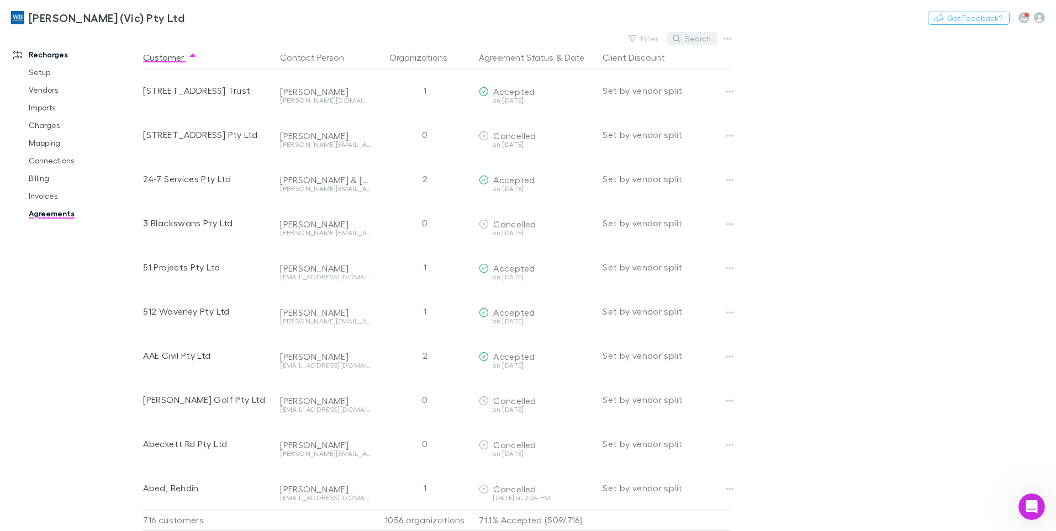
click at [698, 40] on button "Search" at bounding box center [692, 38] width 50 height 13
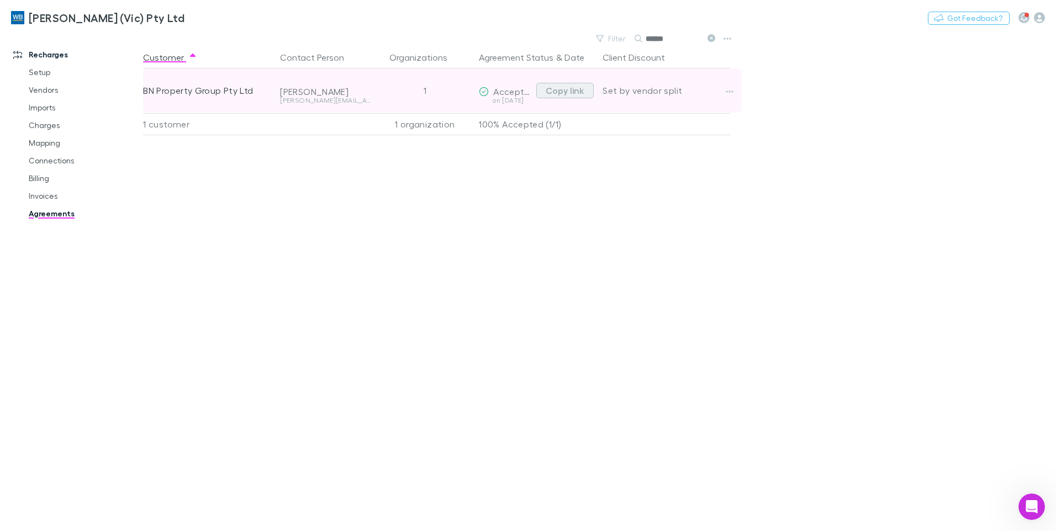
type input "******"
click at [562, 93] on button "Copy link" at bounding box center [564, 90] width 57 height 15
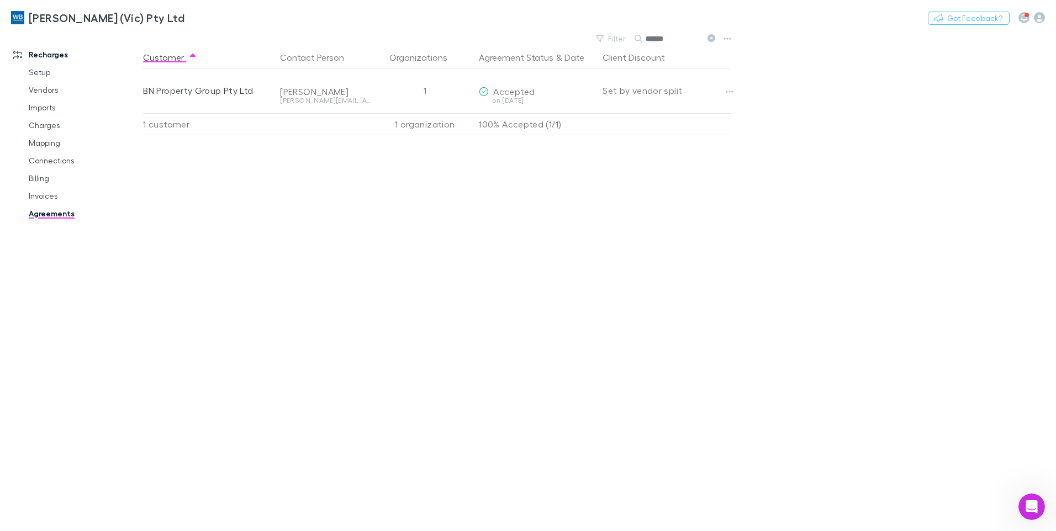
drag, startPoint x: 40, startPoint y: 194, endPoint x: 302, endPoint y: 6, distance: 323.0
click at [40, 194] on link "Invoices" at bounding box center [83, 196] width 131 height 18
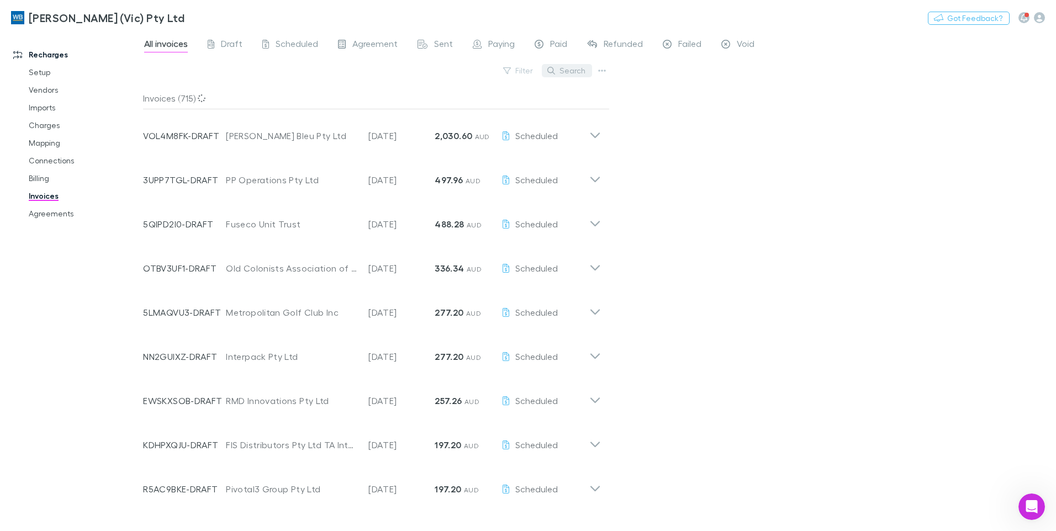
click at [565, 73] on button "Search" at bounding box center [567, 70] width 50 height 13
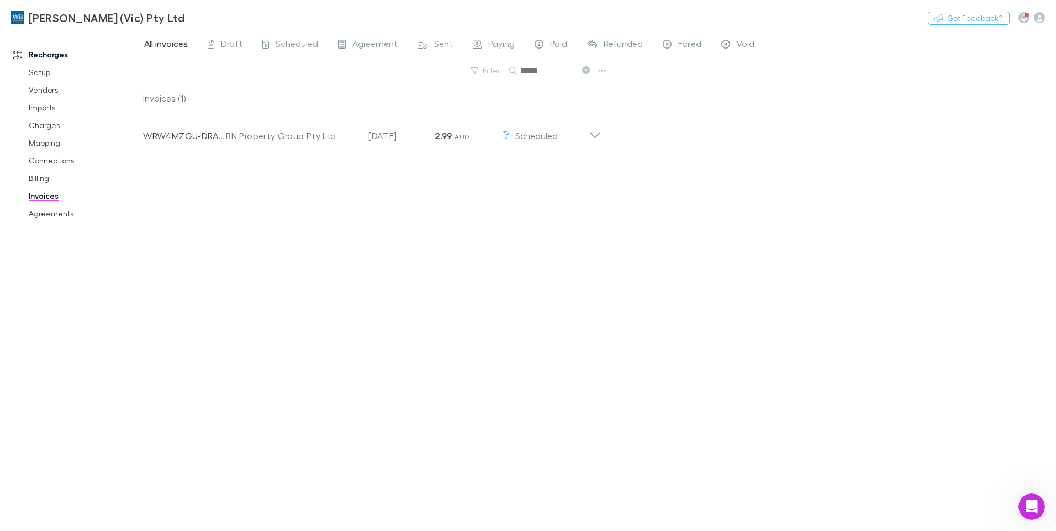
click at [586, 66] on button at bounding box center [585, 71] width 13 height 10
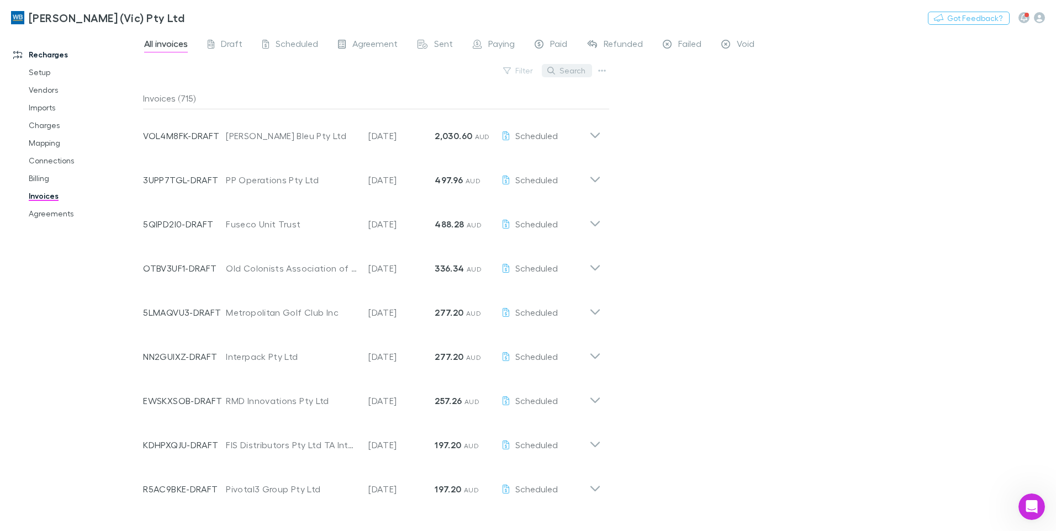
click at [573, 75] on button "Search" at bounding box center [567, 70] width 50 height 13
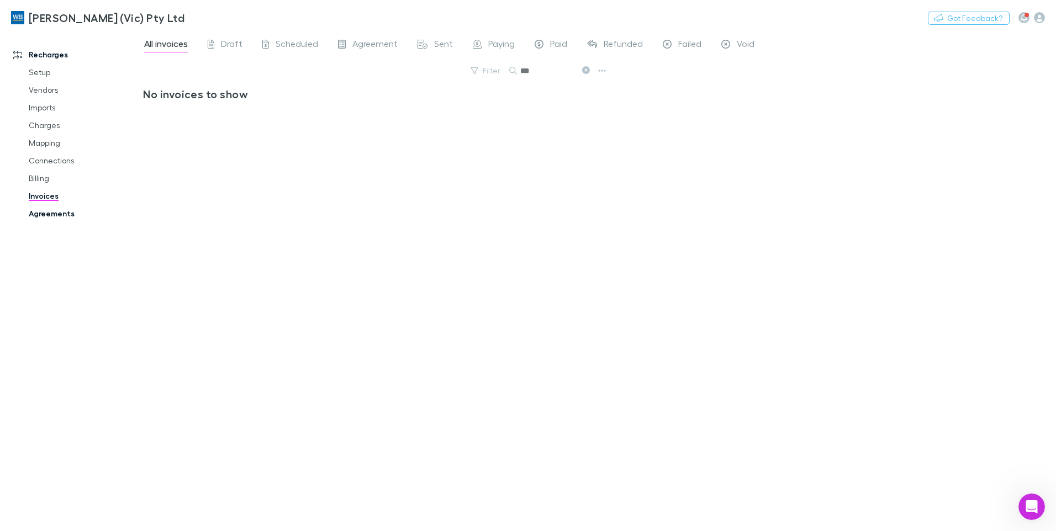
type input "***"
click at [50, 215] on link "Agreements" at bounding box center [83, 214] width 131 height 18
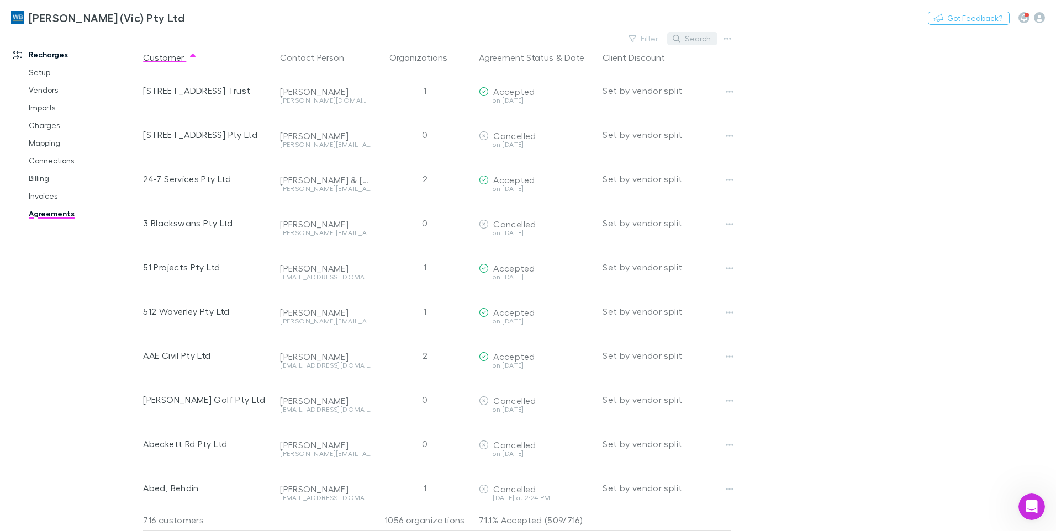
click at [683, 37] on button "Search" at bounding box center [692, 38] width 50 height 13
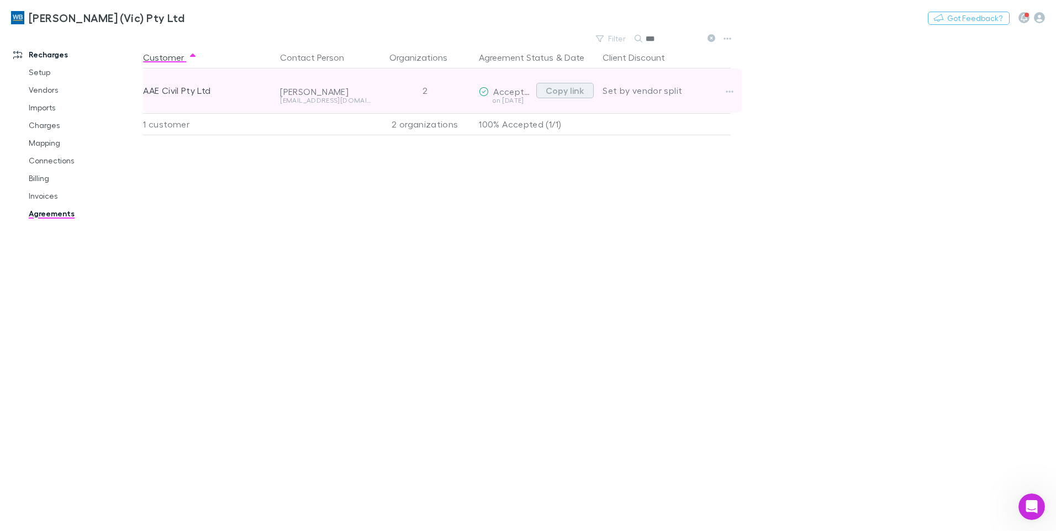
type input "***"
click at [547, 92] on button "Copy link" at bounding box center [564, 90] width 57 height 15
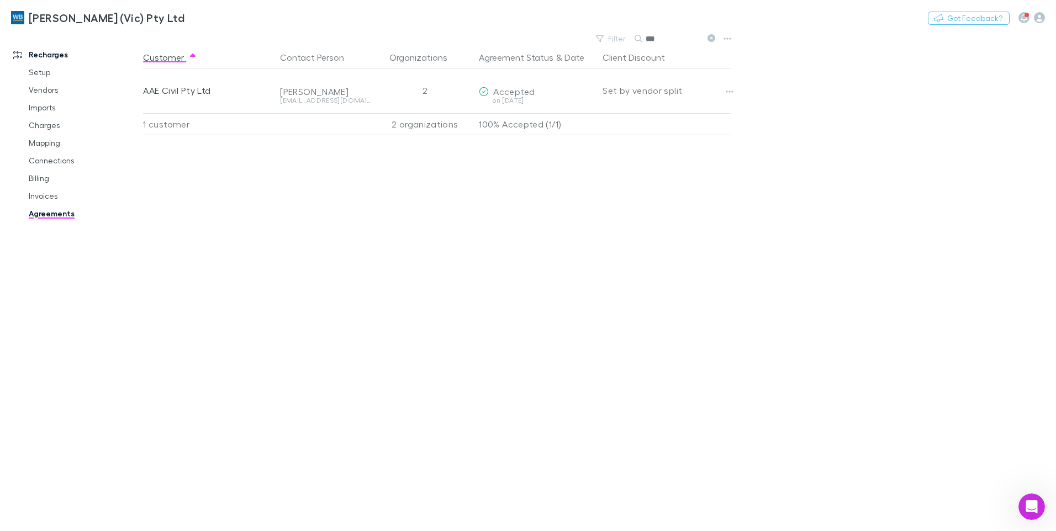
click at [708, 35] on div "William Buck (Vic) Pty Ltd Nothing Got Feedback?" at bounding box center [528, 17] width 1056 height 35
click at [710, 36] on icon at bounding box center [712, 38] width 8 height 8
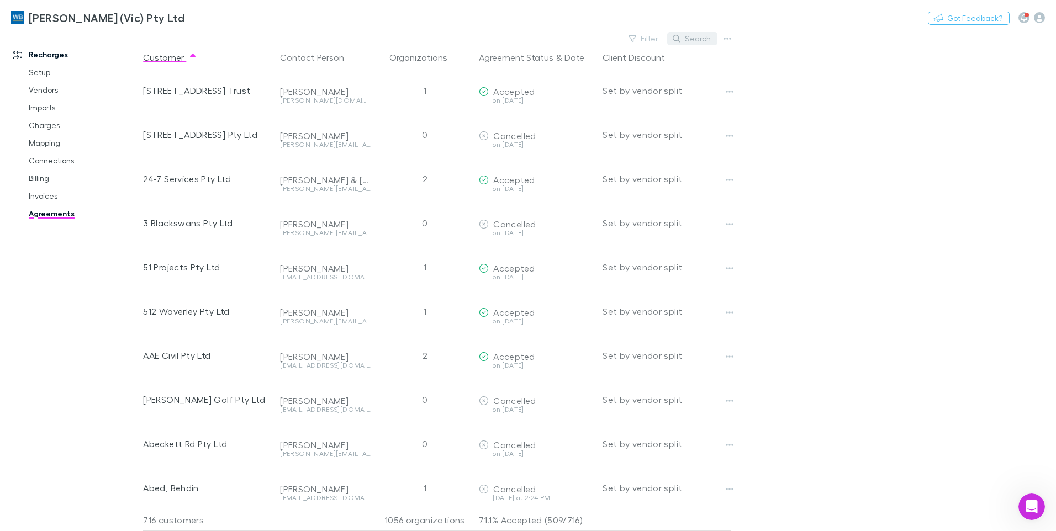
click at [693, 39] on button "Search" at bounding box center [692, 38] width 50 height 13
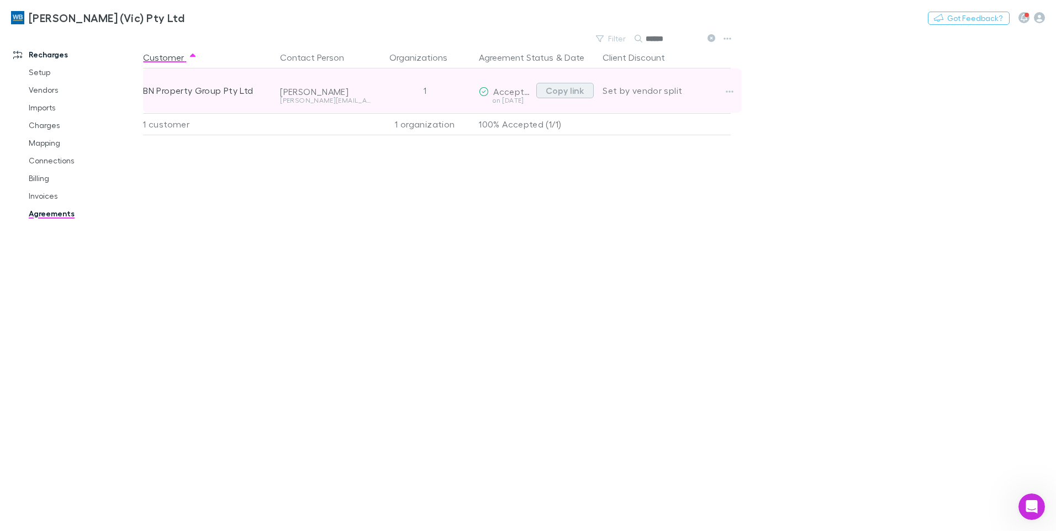
type input "******"
click at [577, 92] on button "Copy link" at bounding box center [564, 90] width 57 height 15
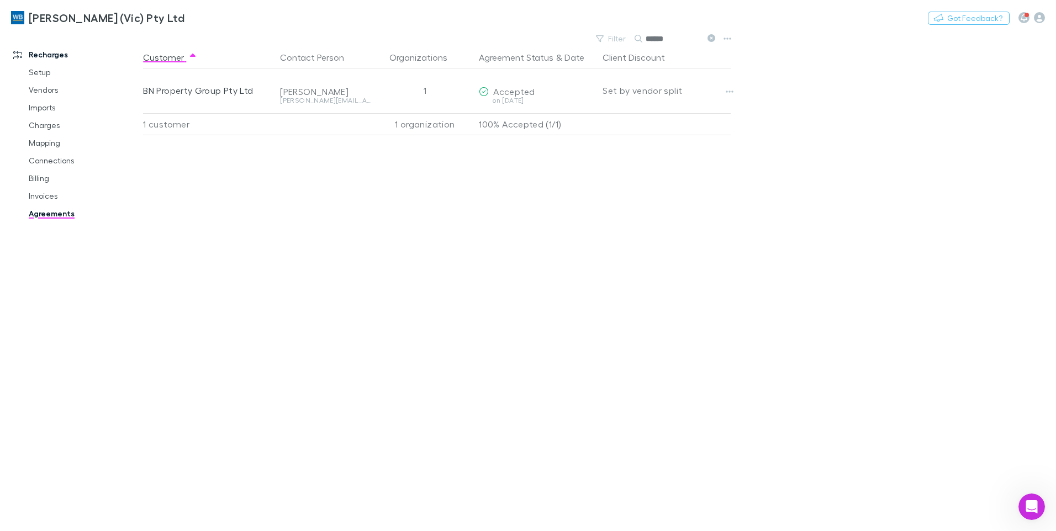
drag, startPoint x: 708, startPoint y: 35, endPoint x: 716, endPoint y: 36, distance: 8.3
click at [708, 35] on button at bounding box center [710, 39] width 13 height 10
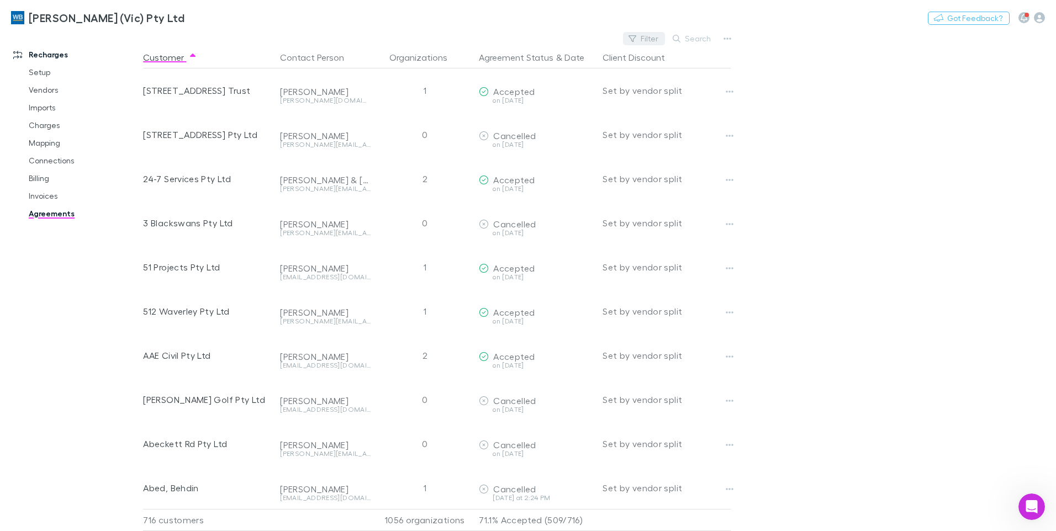
click at [644, 40] on button "Filter" at bounding box center [644, 38] width 42 height 13
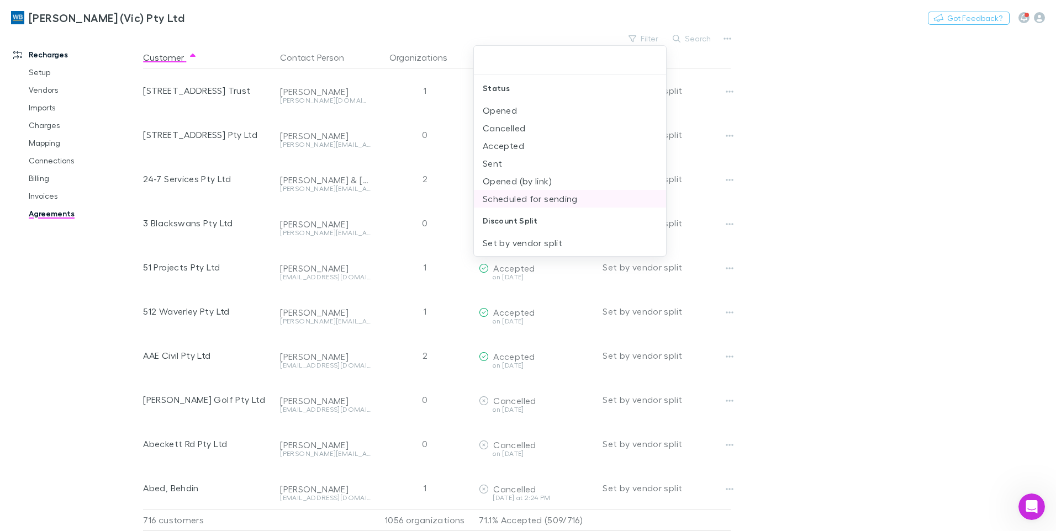
click at [527, 202] on li "Scheduled for sending" at bounding box center [570, 199] width 192 height 18
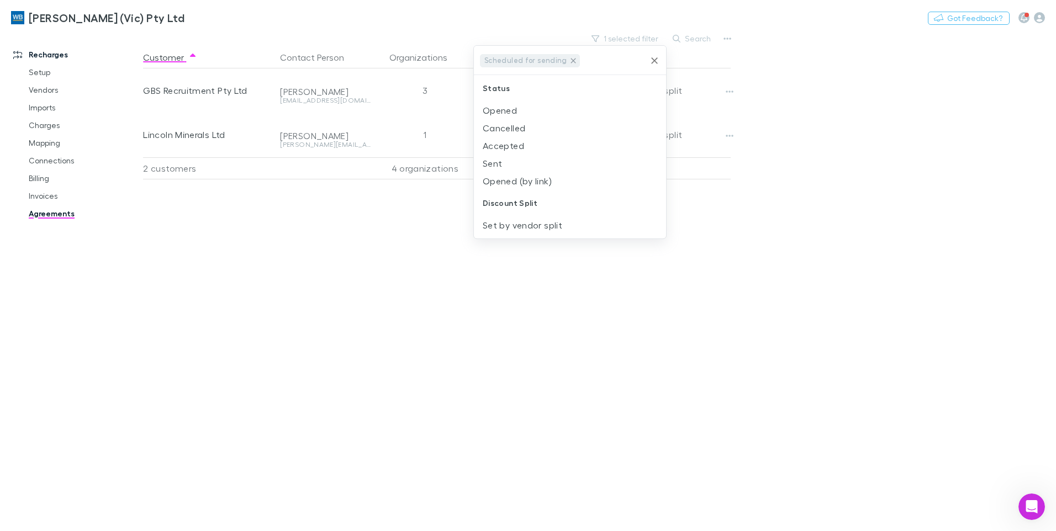
click at [571, 60] on icon at bounding box center [573, 60] width 5 height 5
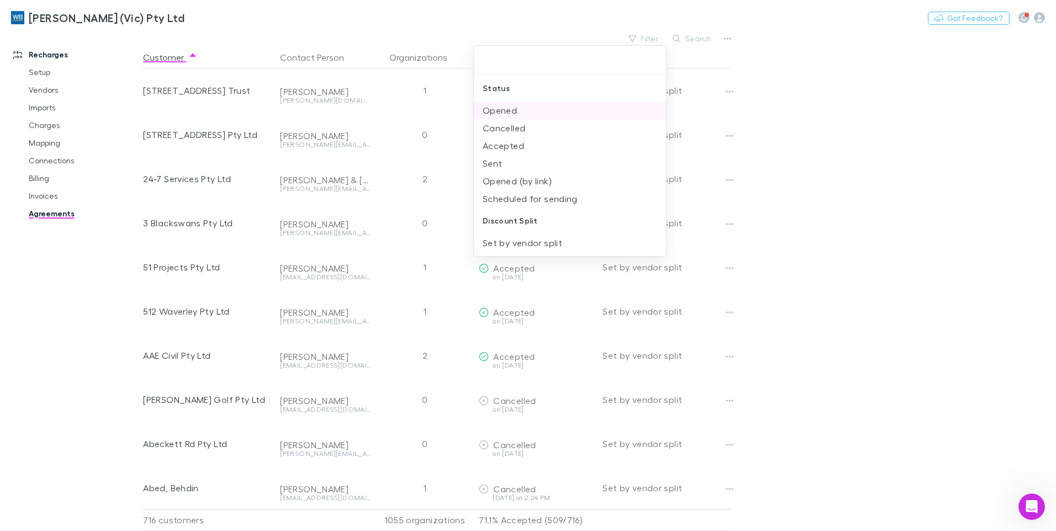
click at [509, 111] on li "Opened" at bounding box center [570, 111] width 192 height 18
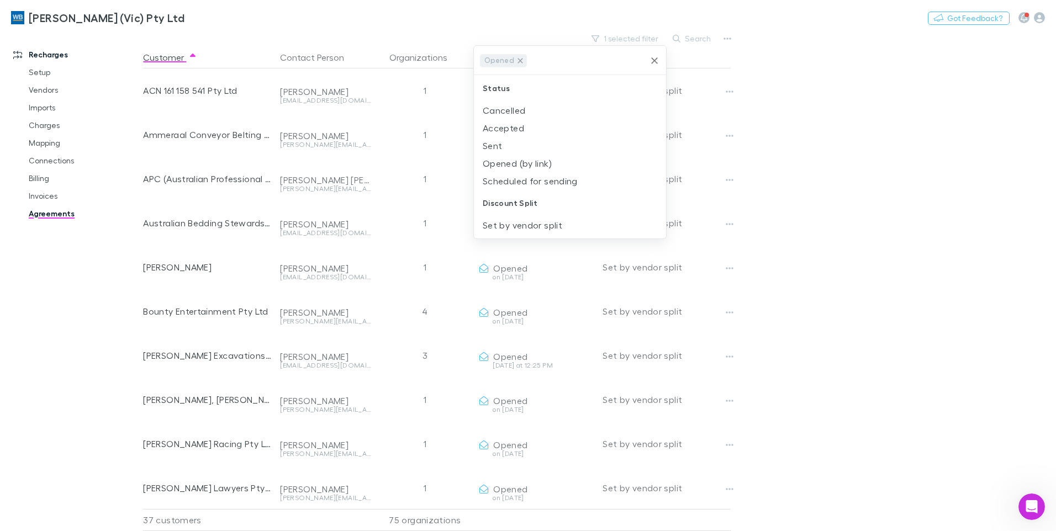
click at [519, 61] on icon at bounding box center [520, 60] width 5 height 5
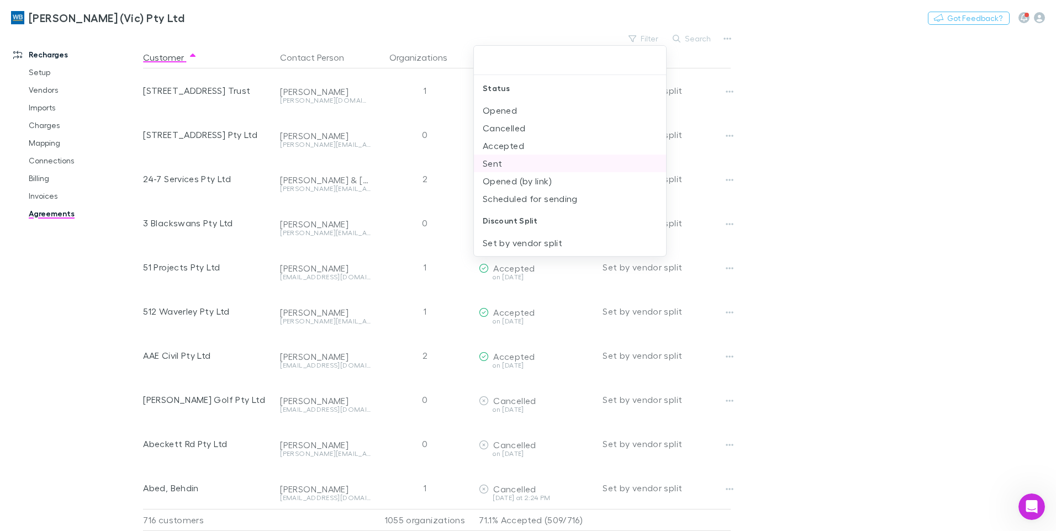
click at [515, 165] on li "Sent" at bounding box center [570, 164] width 192 height 18
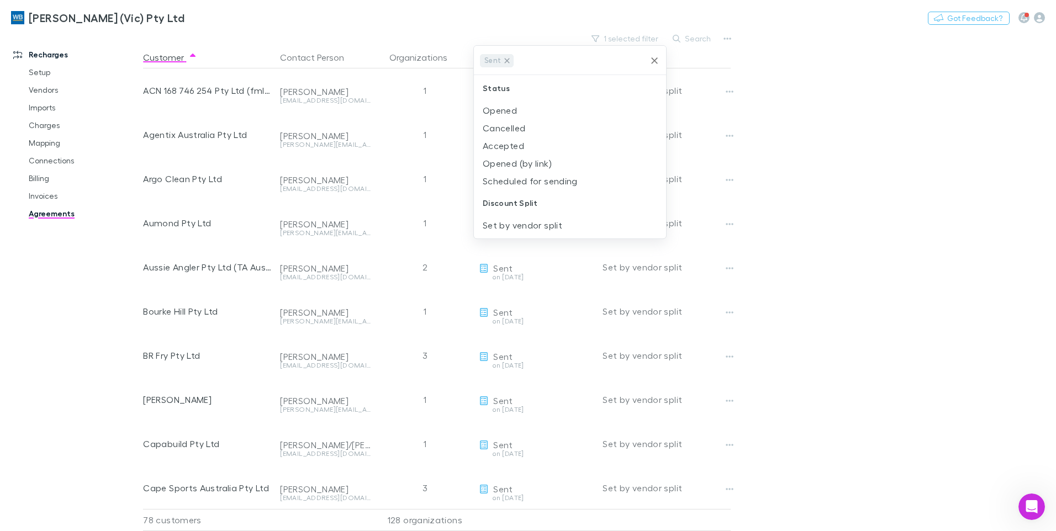
click at [506, 61] on icon at bounding box center [507, 60] width 5 height 5
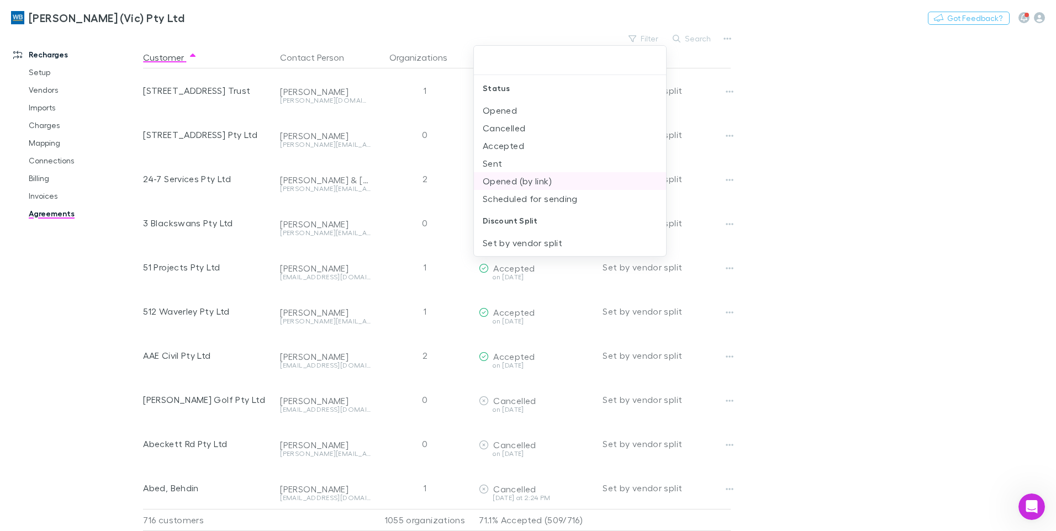
click at [515, 187] on li "Opened (by link)" at bounding box center [570, 181] width 192 height 18
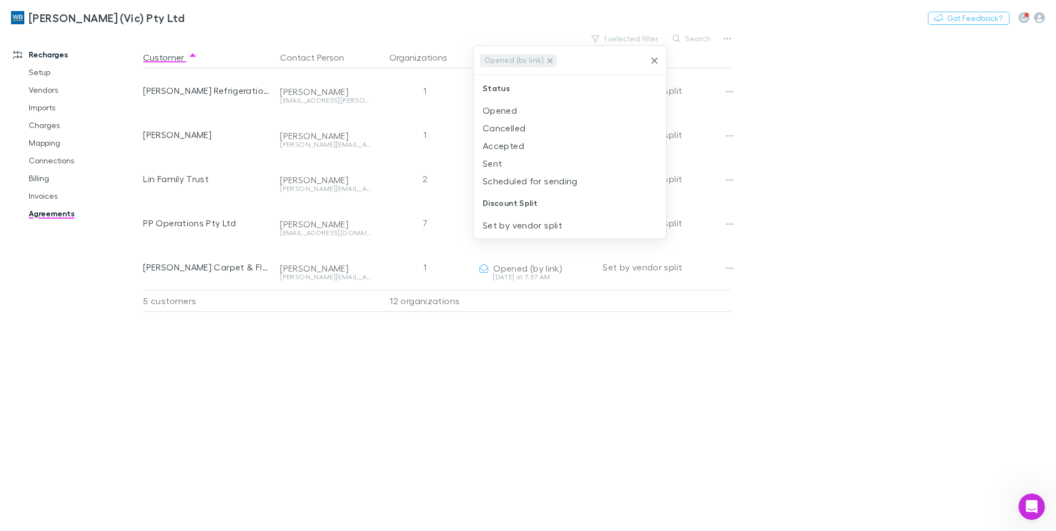
click at [549, 65] on icon at bounding box center [550, 60] width 9 height 9
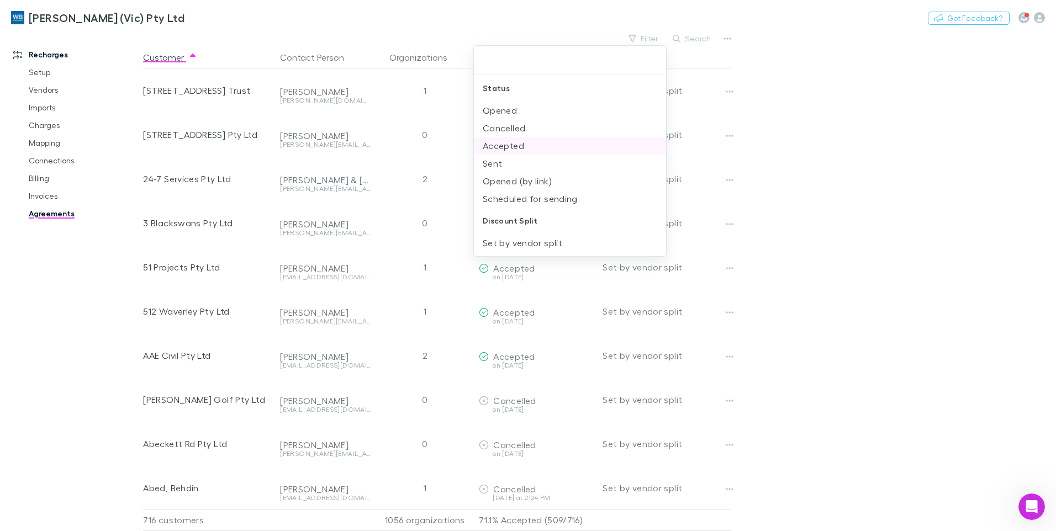
click at [516, 142] on li "Accepted" at bounding box center [570, 146] width 192 height 18
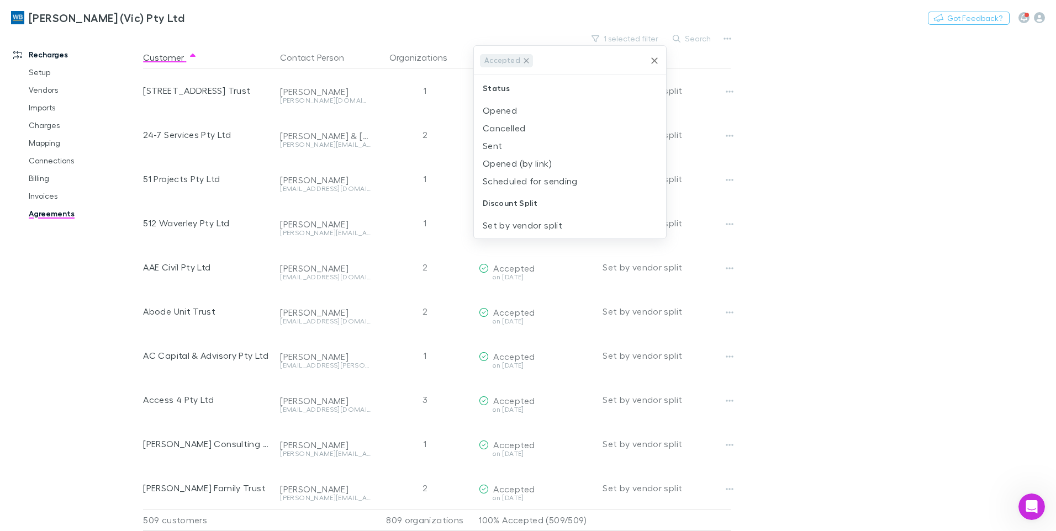
click at [524, 59] on icon at bounding box center [526, 60] width 9 height 9
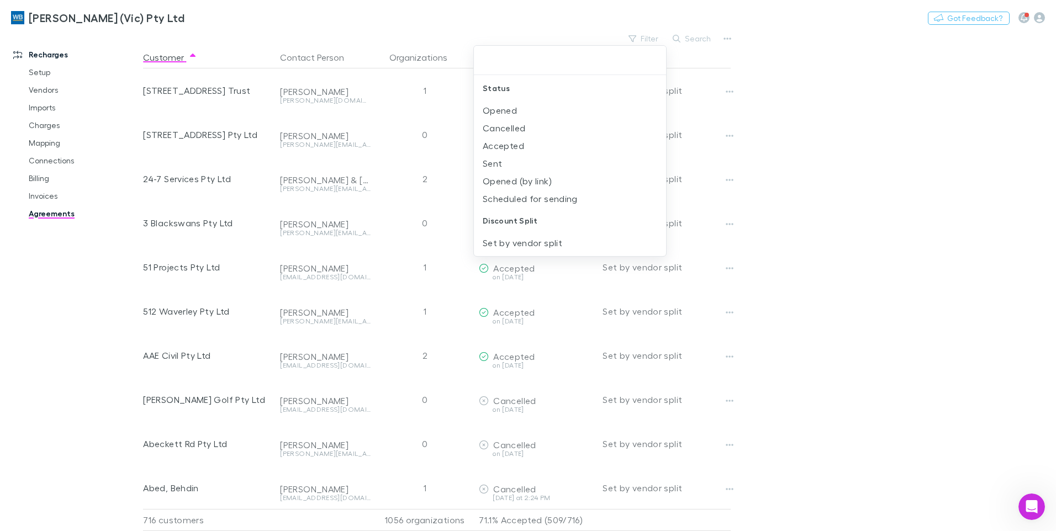
click at [826, 141] on div at bounding box center [528, 265] width 1056 height 531
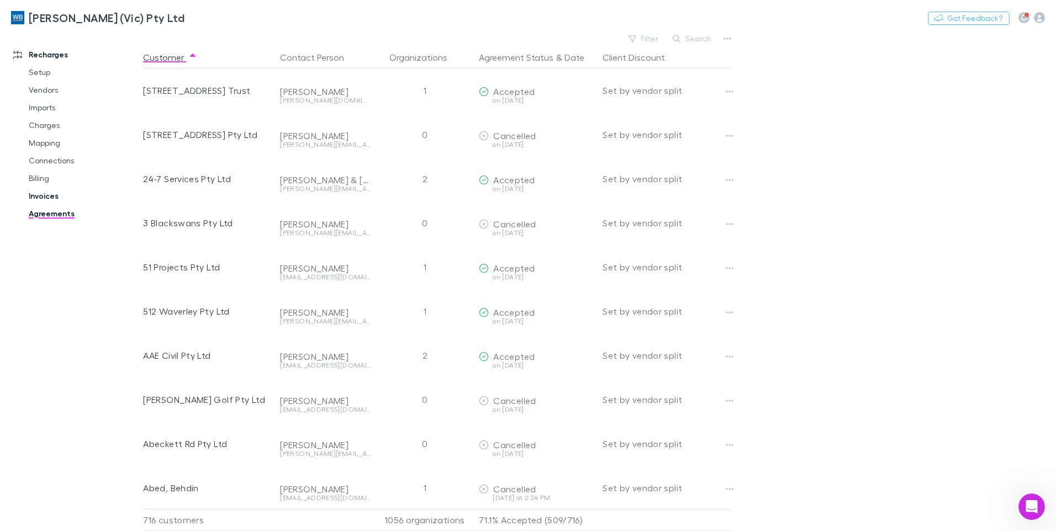
click at [41, 198] on link "Invoices" at bounding box center [83, 196] width 131 height 18
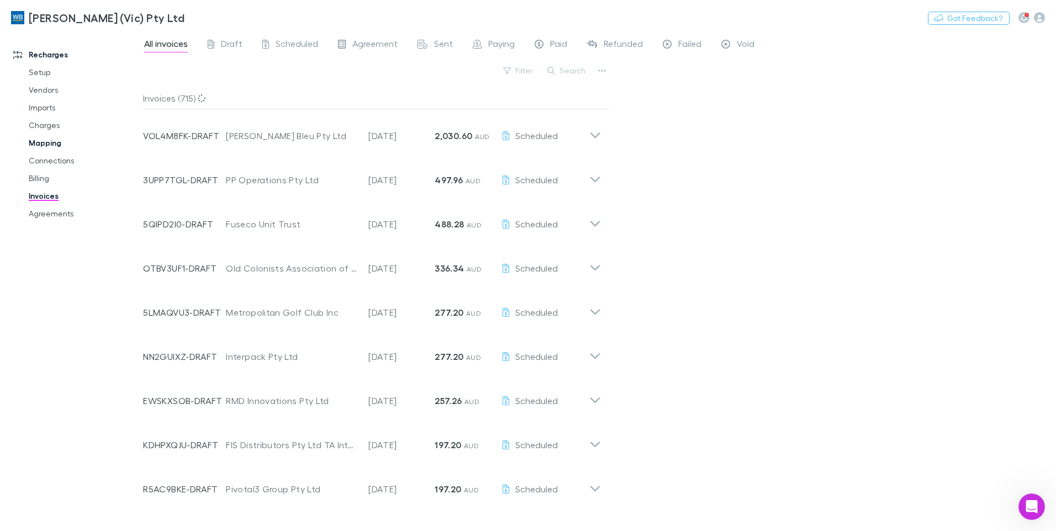
click at [41, 142] on link "Mapping" at bounding box center [83, 143] width 131 height 18
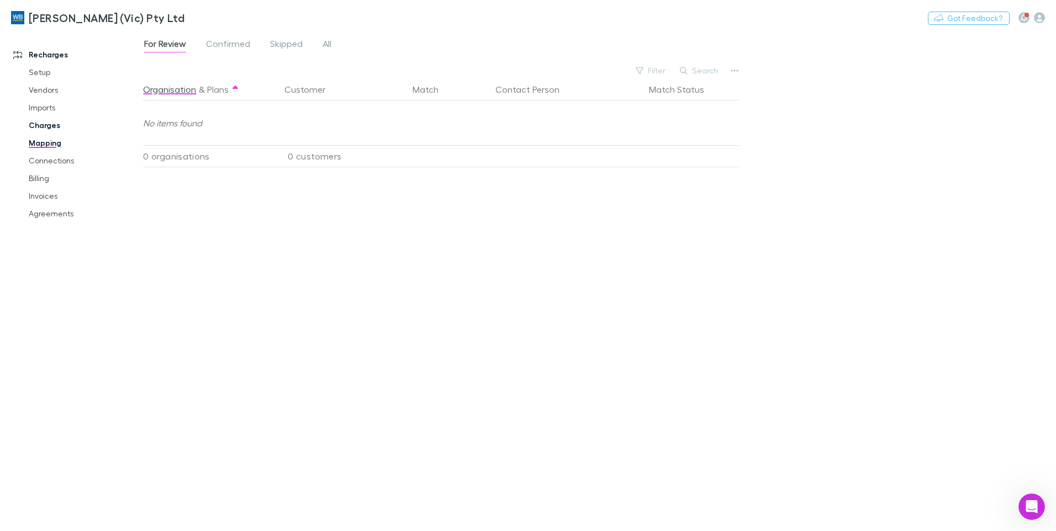
click at [48, 126] on link "Charges" at bounding box center [83, 126] width 131 height 18
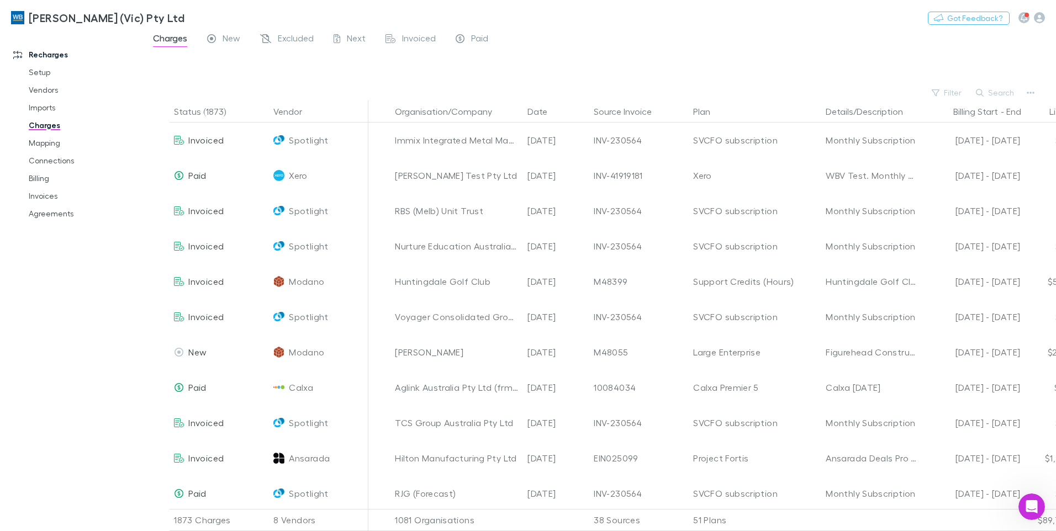
click at [217, 36] on div "New" at bounding box center [223, 40] width 33 height 14
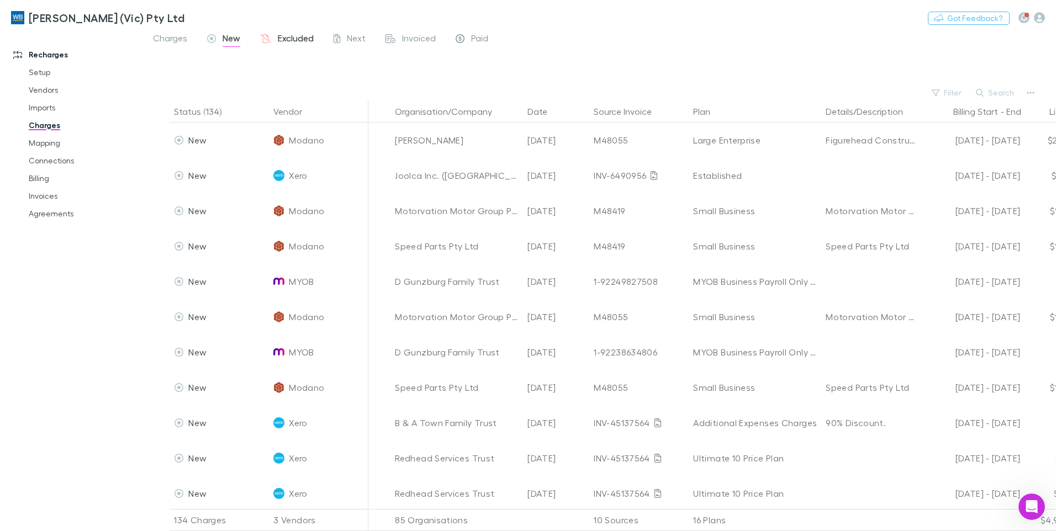
click at [288, 37] on span "Excluded" at bounding box center [296, 40] width 36 height 14
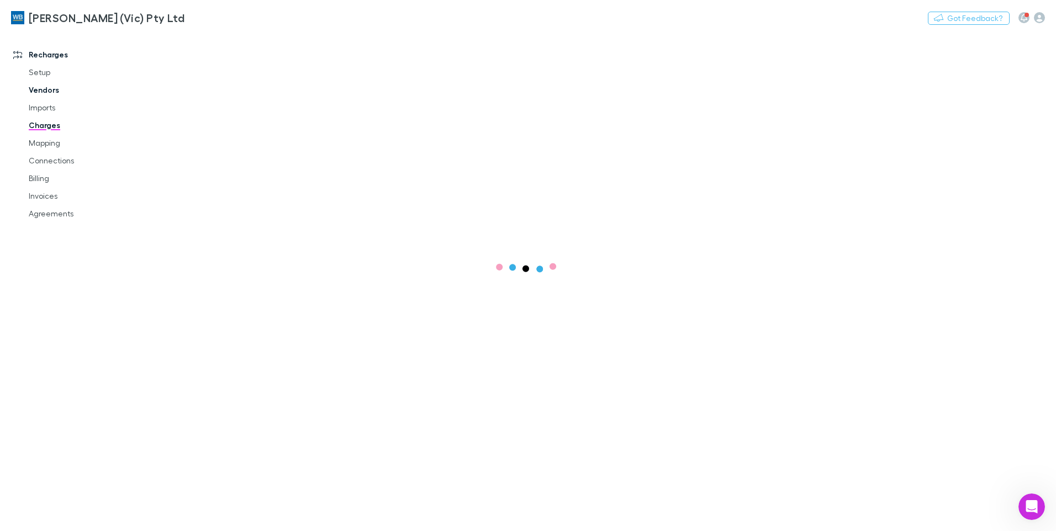
click at [48, 95] on link "Vendors" at bounding box center [83, 90] width 131 height 18
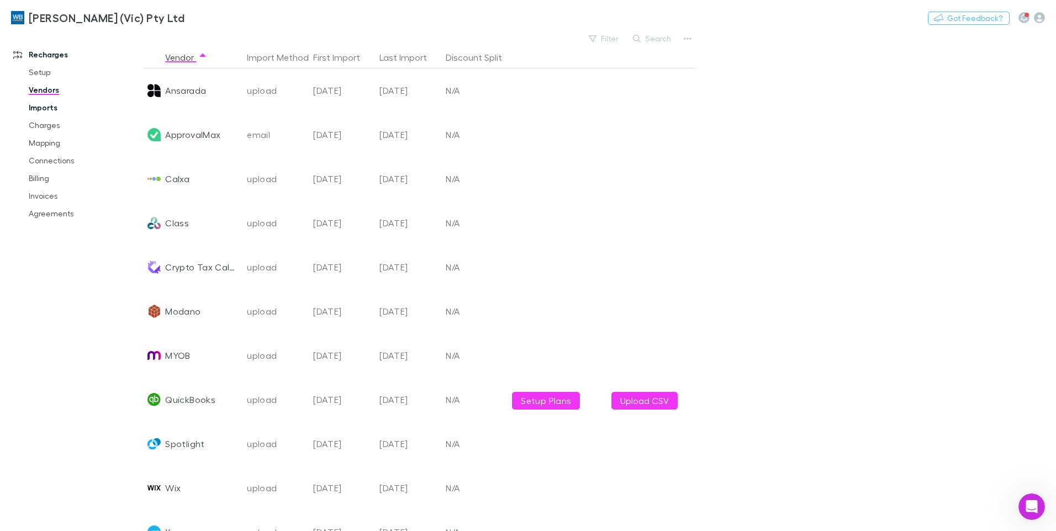
click at [31, 106] on link "Imports" at bounding box center [83, 108] width 131 height 18
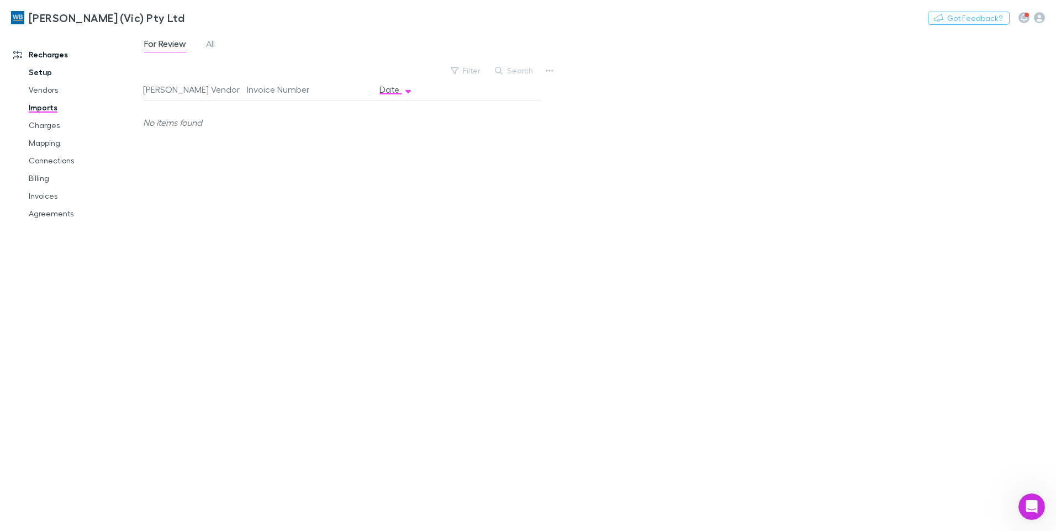
click at [34, 77] on link "Setup" at bounding box center [83, 73] width 131 height 18
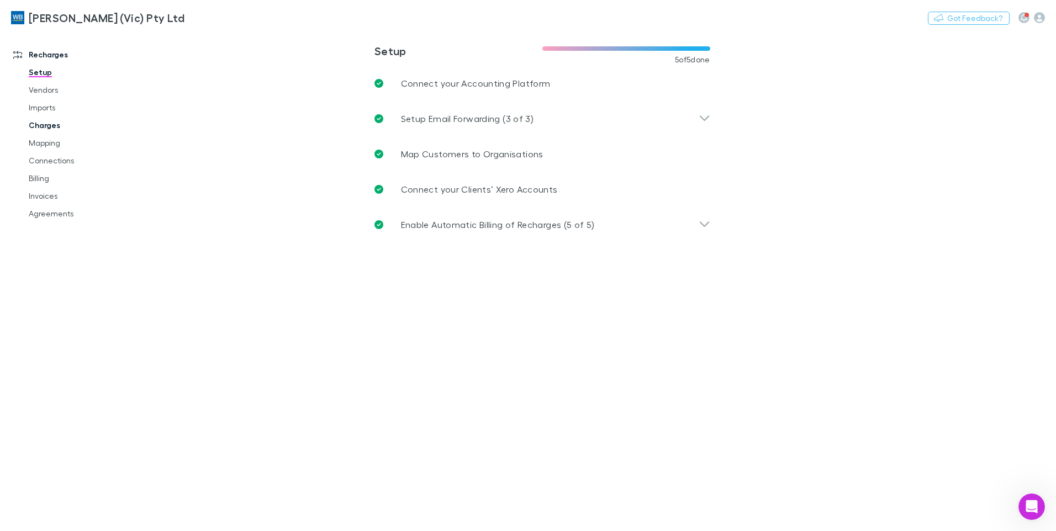
click at [43, 134] on link "Charges" at bounding box center [83, 126] width 131 height 18
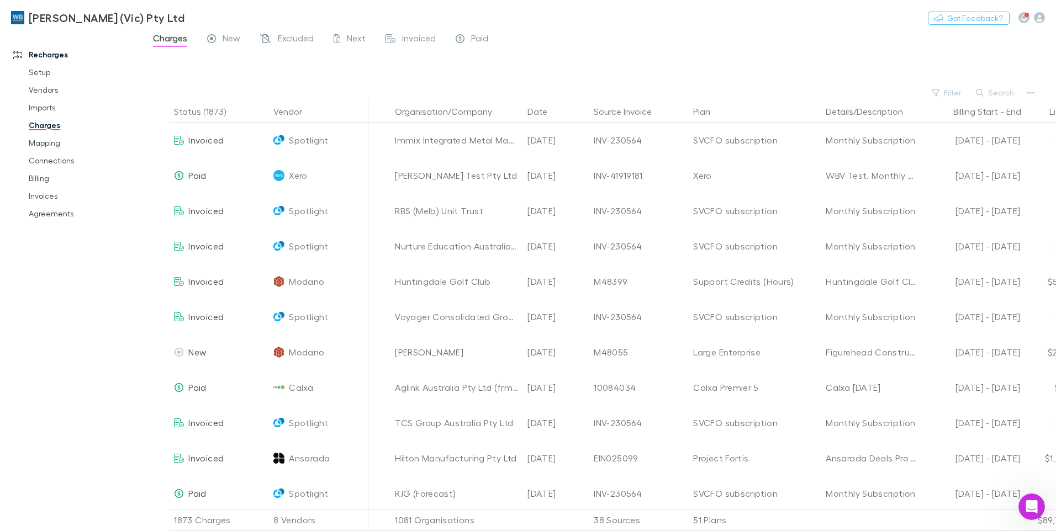
click at [41, 124] on link "Charges" at bounding box center [83, 126] width 131 height 18
click at [38, 196] on link "Invoices" at bounding box center [83, 196] width 131 height 18
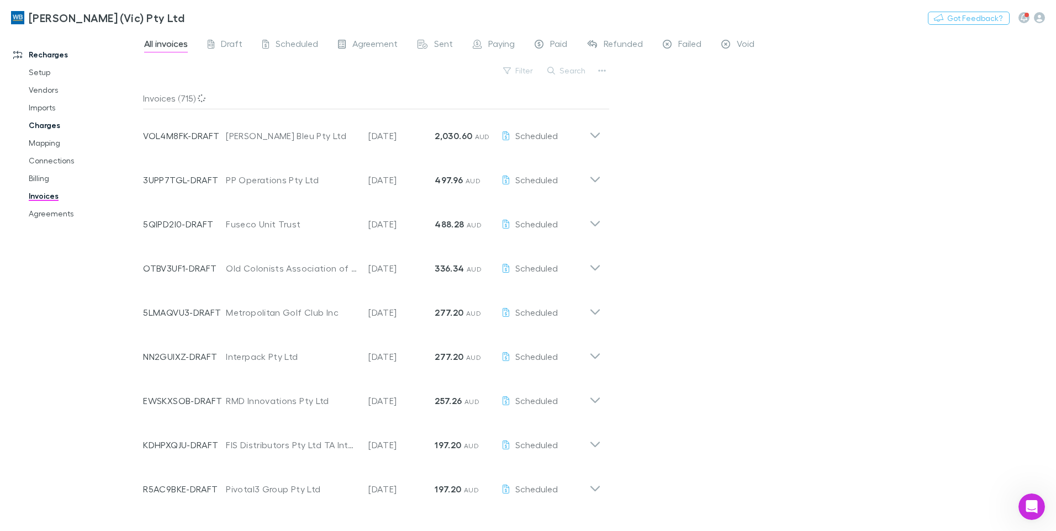
click at [50, 128] on link "Charges" at bounding box center [83, 126] width 131 height 18
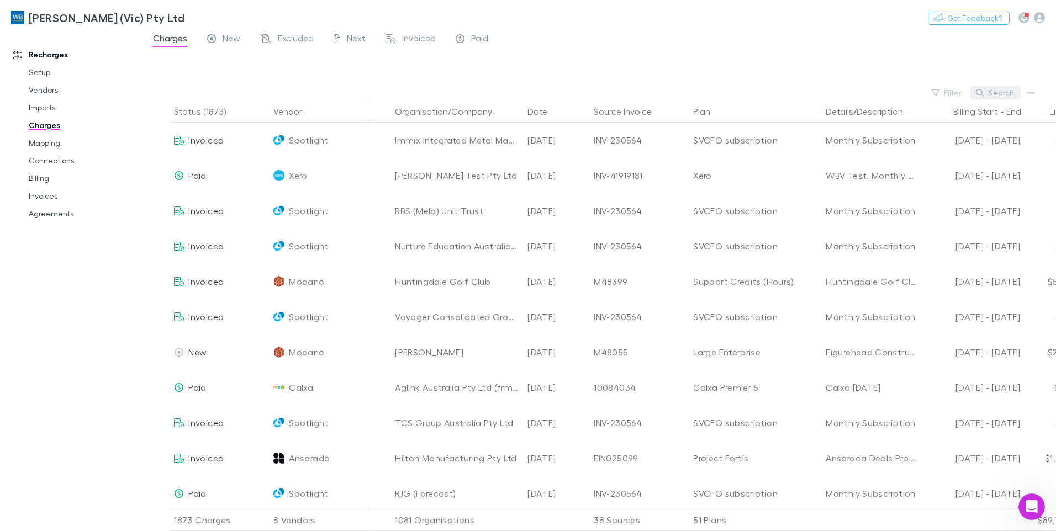
click at [993, 91] on button "Search" at bounding box center [996, 92] width 50 height 13
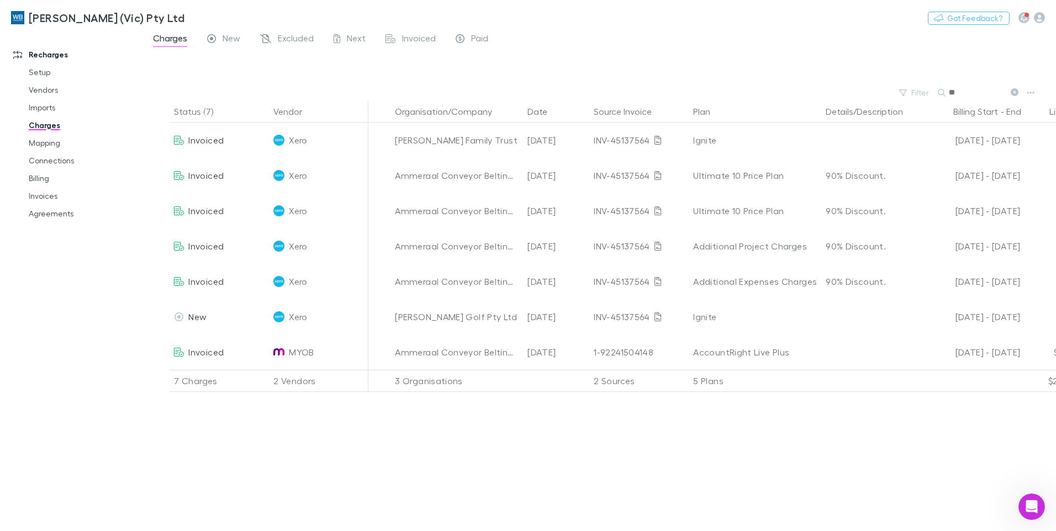
type input "*"
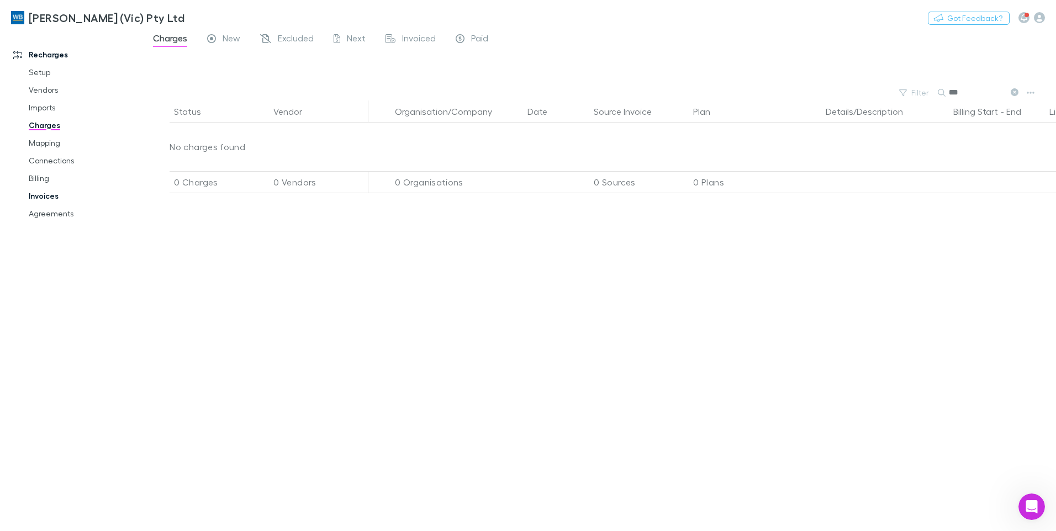
type input "***"
click at [43, 193] on link "Invoices" at bounding box center [83, 196] width 131 height 18
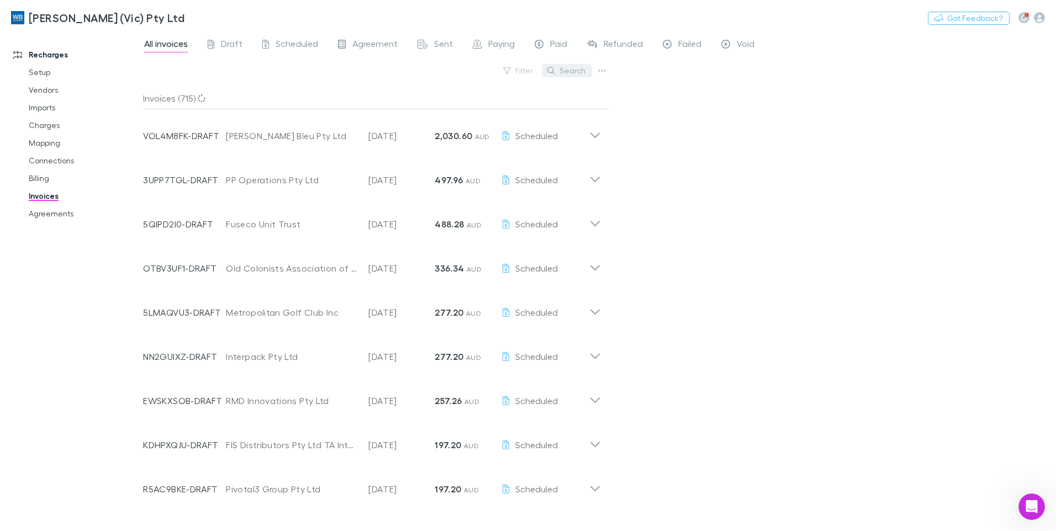
click at [563, 70] on button "Search" at bounding box center [567, 70] width 50 height 13
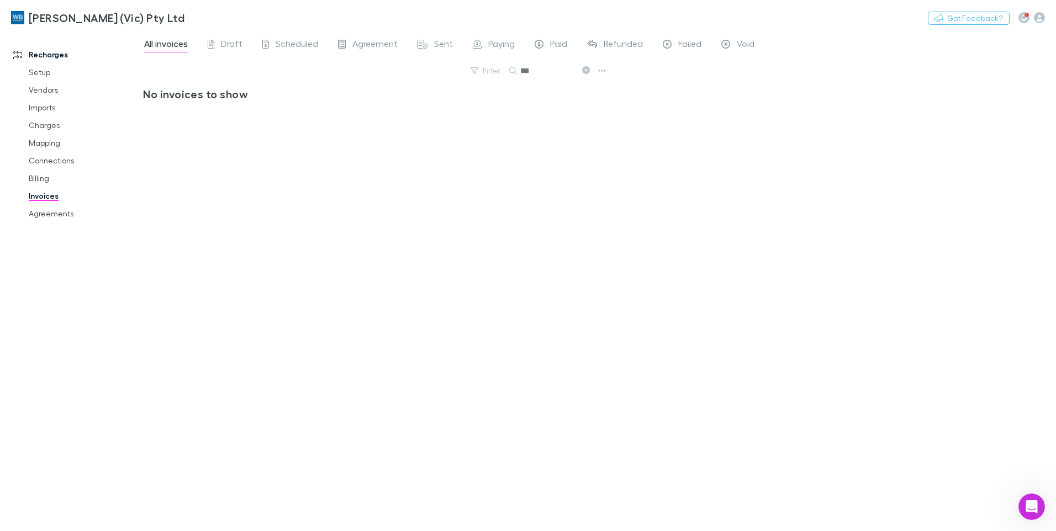
type input "***"
drag, startPoint x: 584, startPoint y: 70, endPoint x: 41, endPoint y: 262, distance: 576.6
click at [584, 70] on icon at bounding box center [586, 70] width 8 height 8
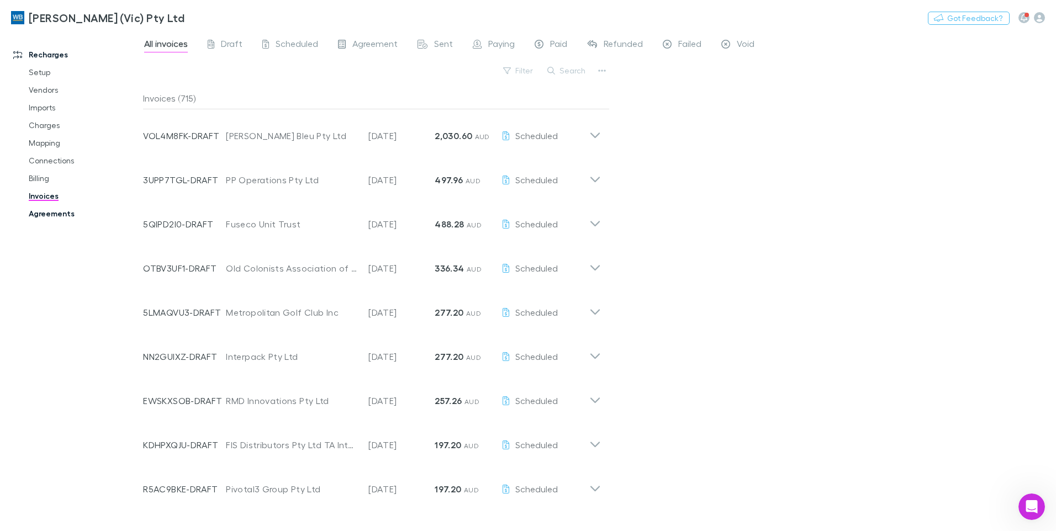
click at [37, 214] on link "Agreements" at bounding box center [83, 214] width 131 height 18
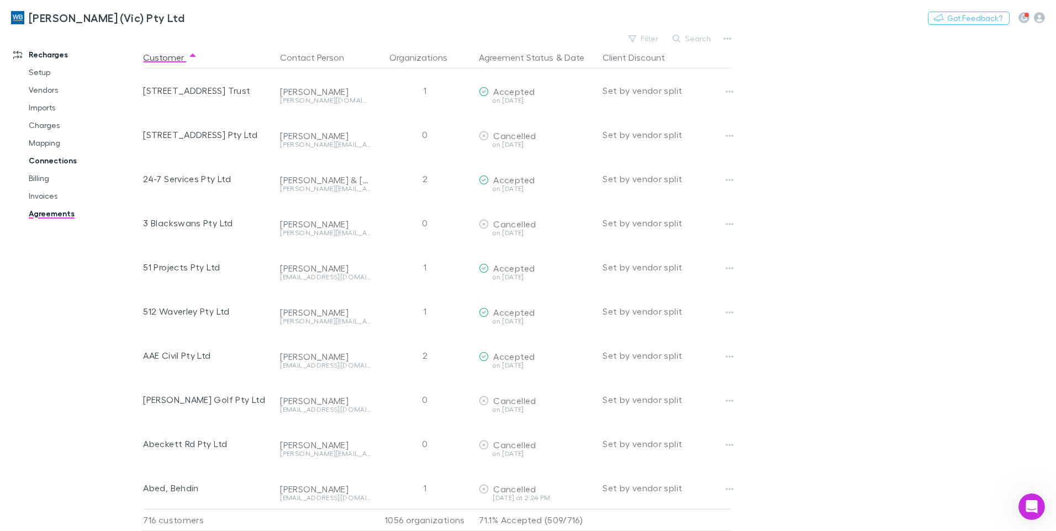
click at [65, 157] on link "Connections" at bounding box center [83, 161] width 131 height 18
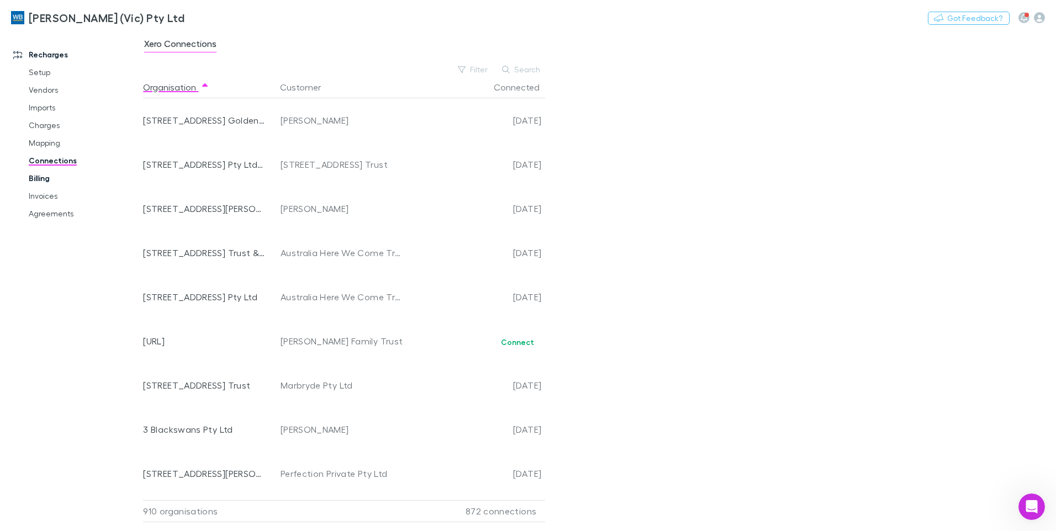
click at [33, 180] on link "Billing" at bounding box center [83, 179] width 131 height 18
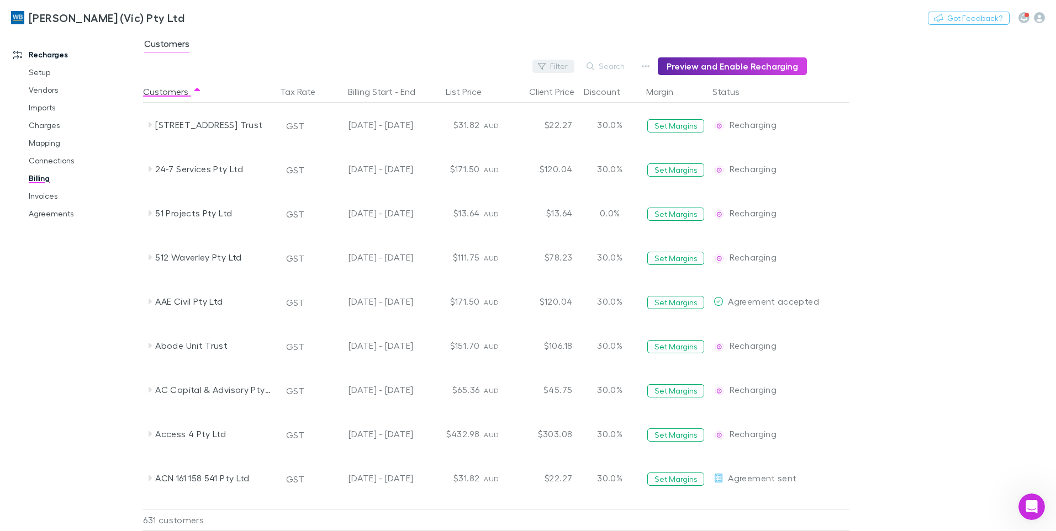
click at [563, 61] on button "Filter" at bounding box center [554, 66] width 42 height 13
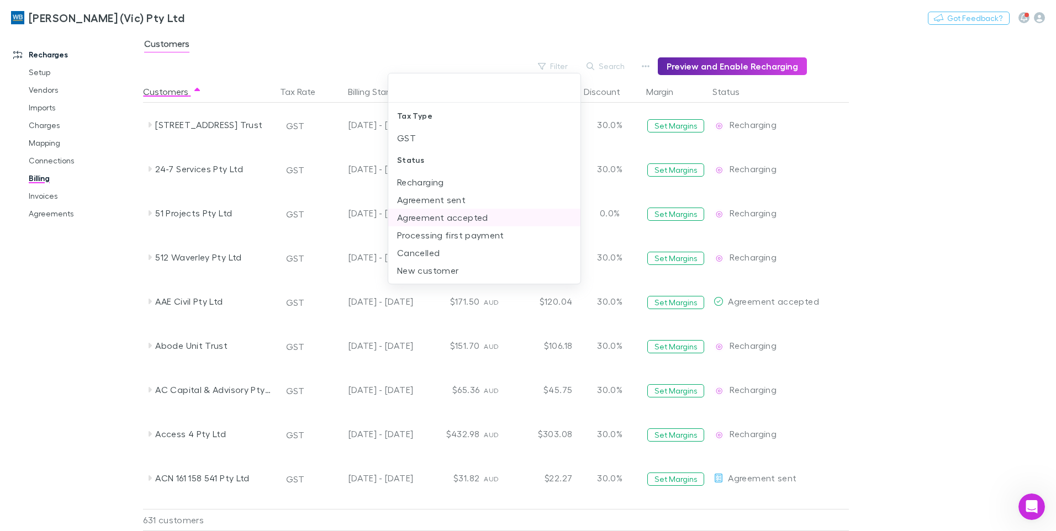
click at [452, 217] on li "Agreement accepted" at bounding box center [484, 218] width 192 height 18
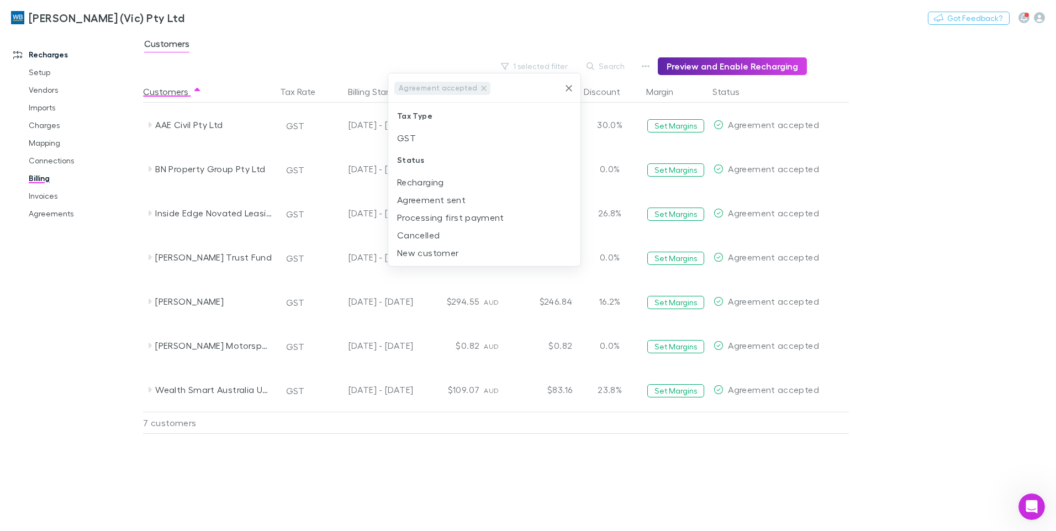
click at [978, 225] on div at bounding box center [528, 265] width 1056 height 531
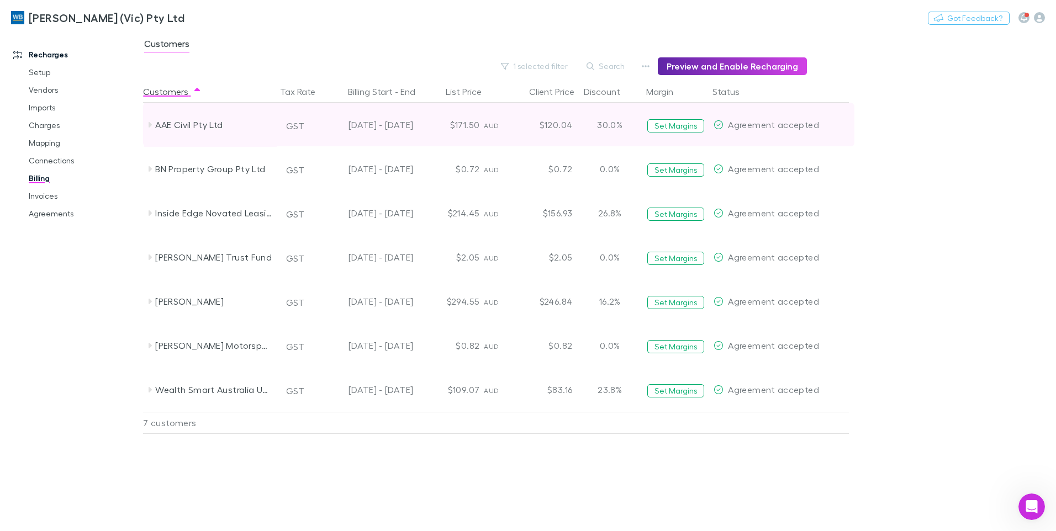
click at [152, 125] on icon at bounding box center [149, 124] width 9 height 9
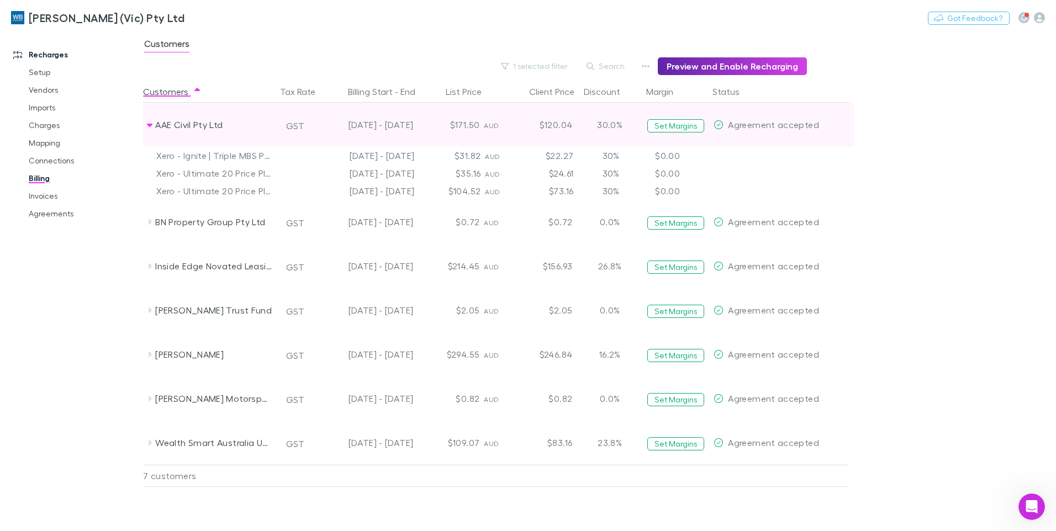
click at [199, 129] on div "AAE Civil Pty Ltd" at bounding box center [213, 125] width 117 height 44
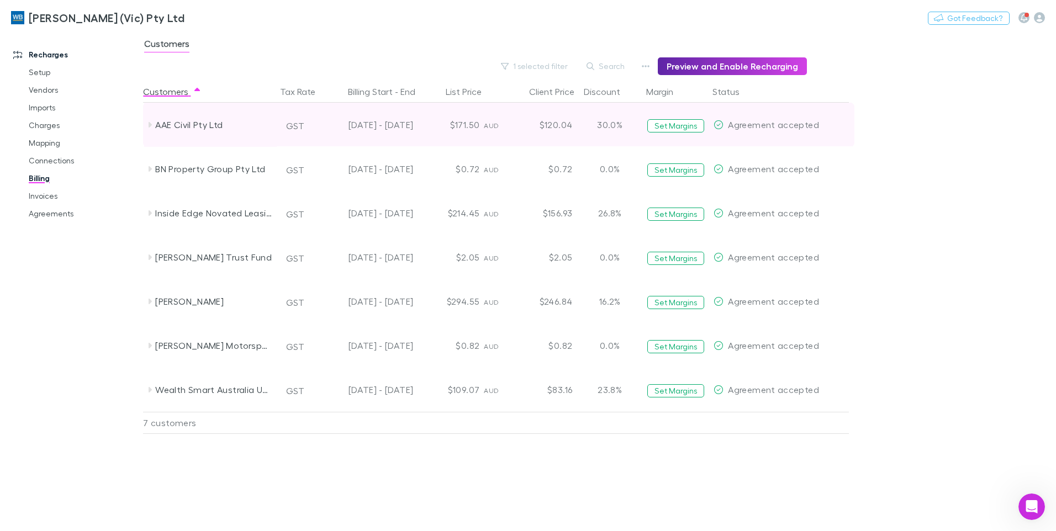
click at [199, 129] on div "AAE Civil Pty Ltd" at bounding box center [213, 125] width 117 height 44
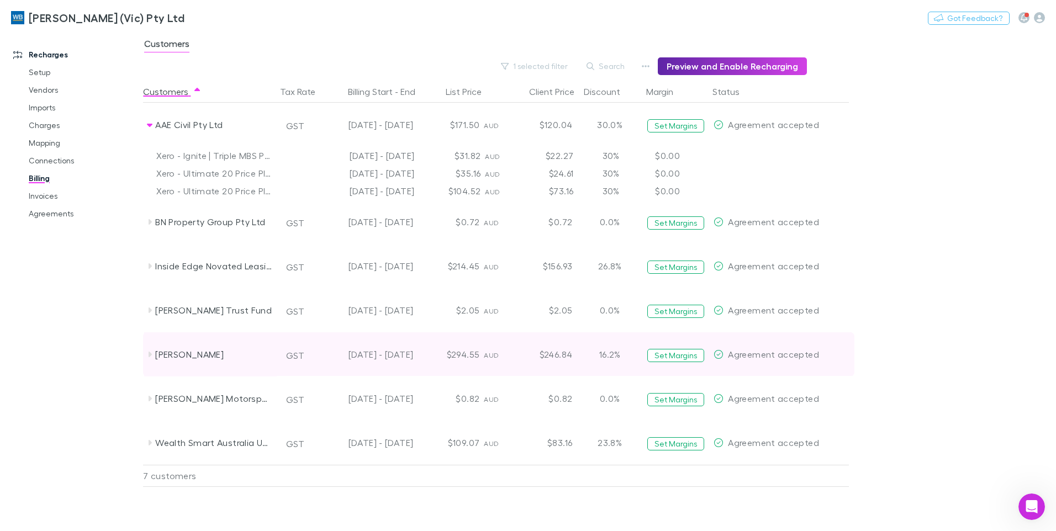
click at [150, 357] on icon at bounding box center [149, 354] width 9 height 9
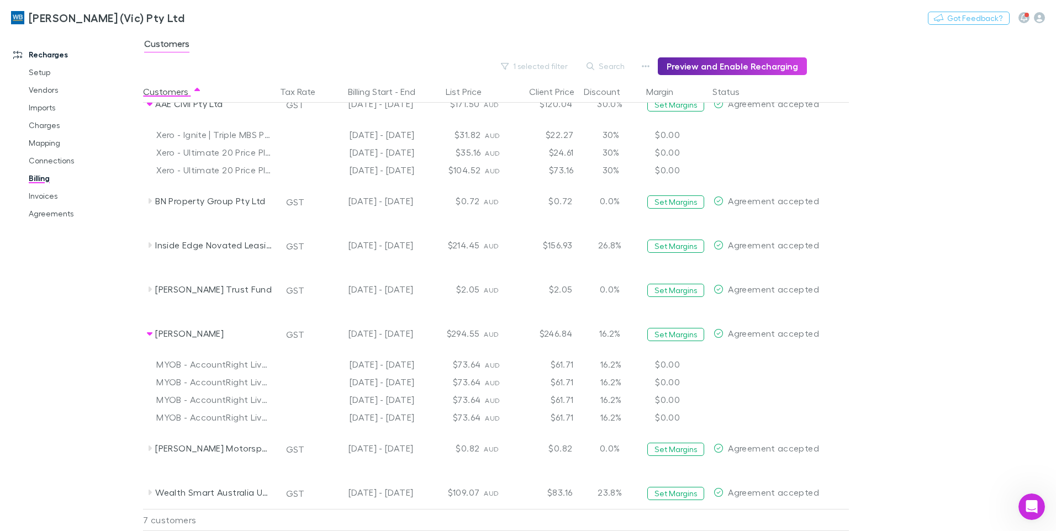
scroll to position [27, 0]
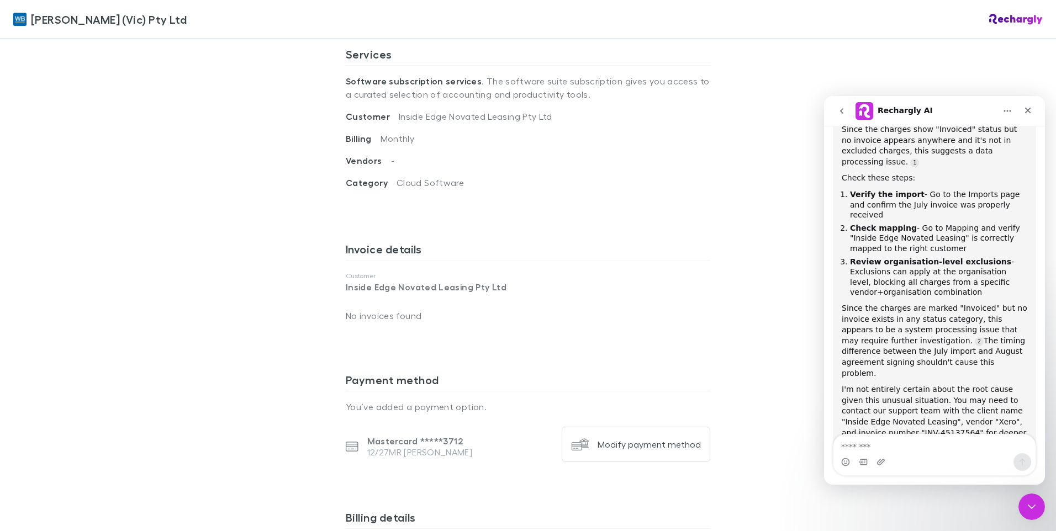
scroll to position [387, 0]
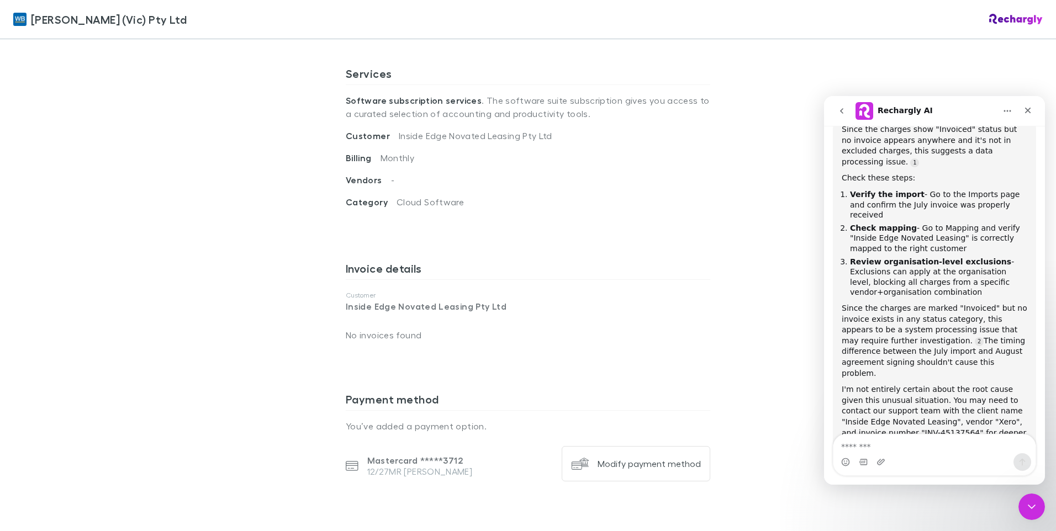
click at [889, 438] on textarea "Message…" at bounding box center [935, 444] width 202 height 19
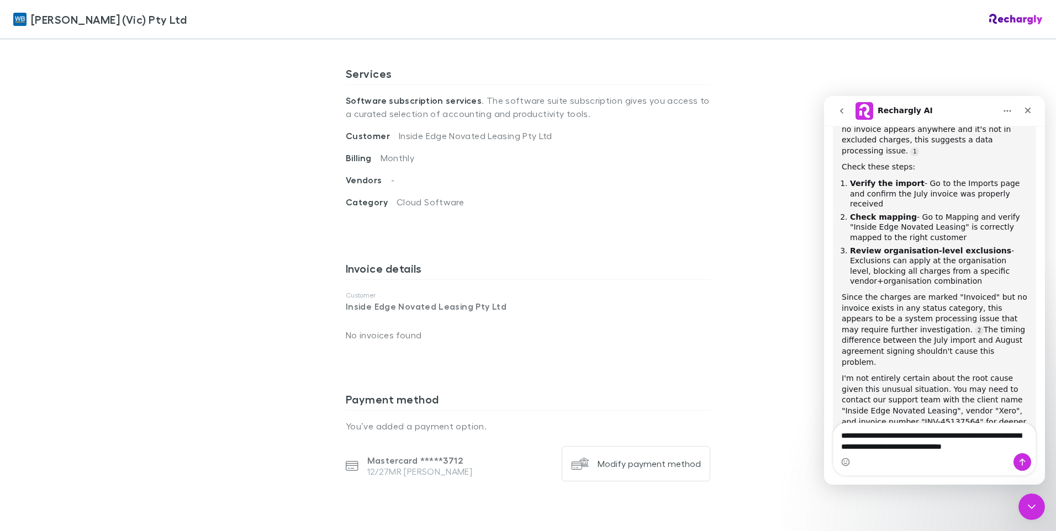
type textarea "**********"
paste textarea "Message…"
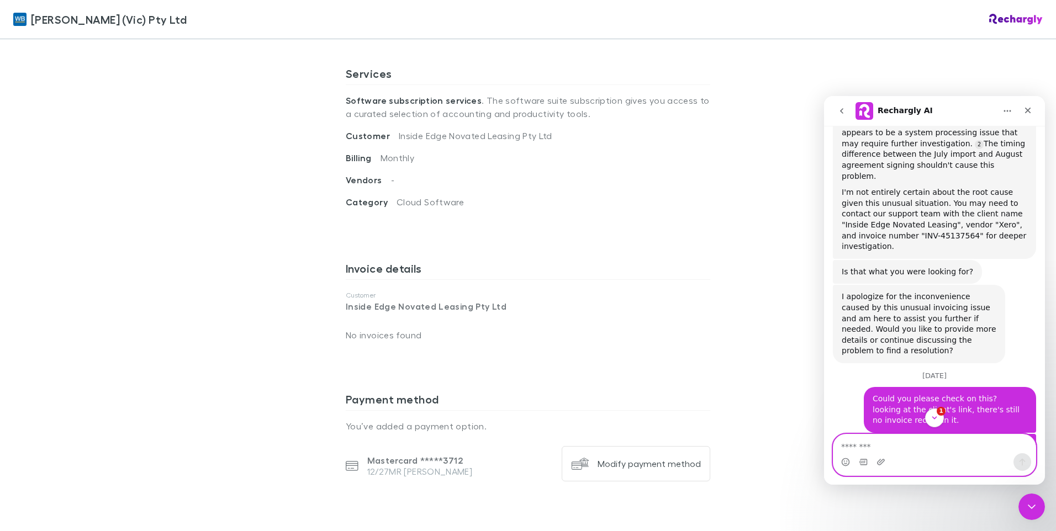
scroll to position [1628, 0]
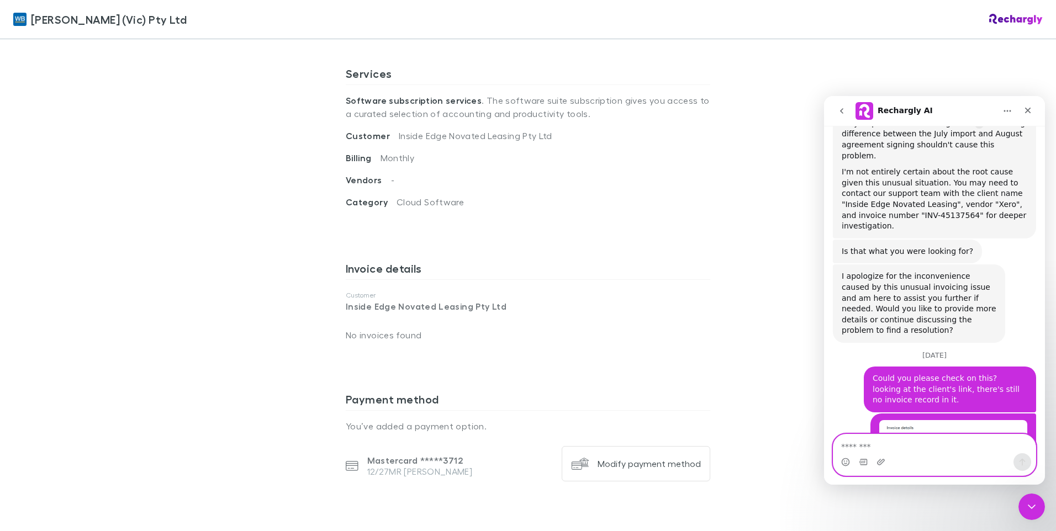
click at [897, 443] on textarea "Message…" at bounding box center [935, 444] width 202 height 19
type textarea "**********"
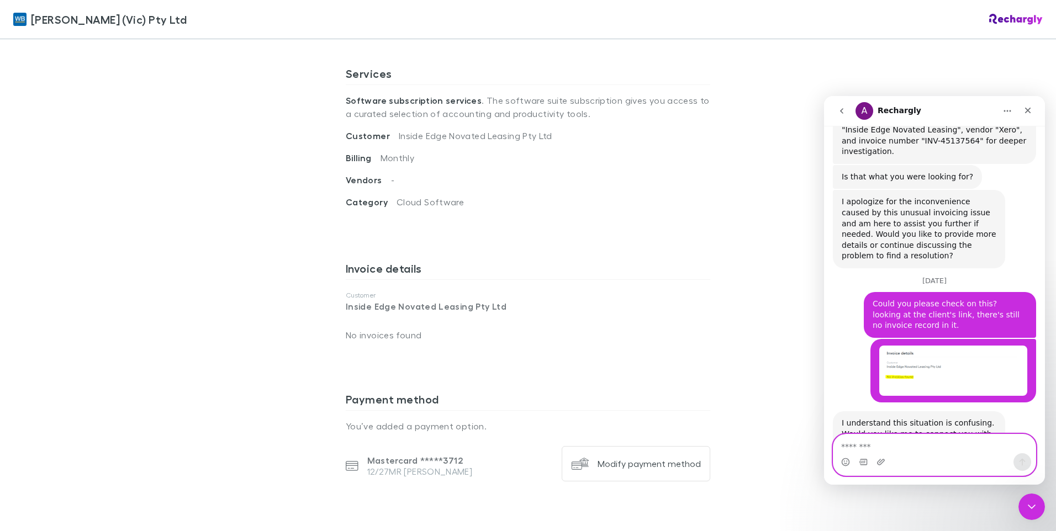
scroll to position [1719, 0]
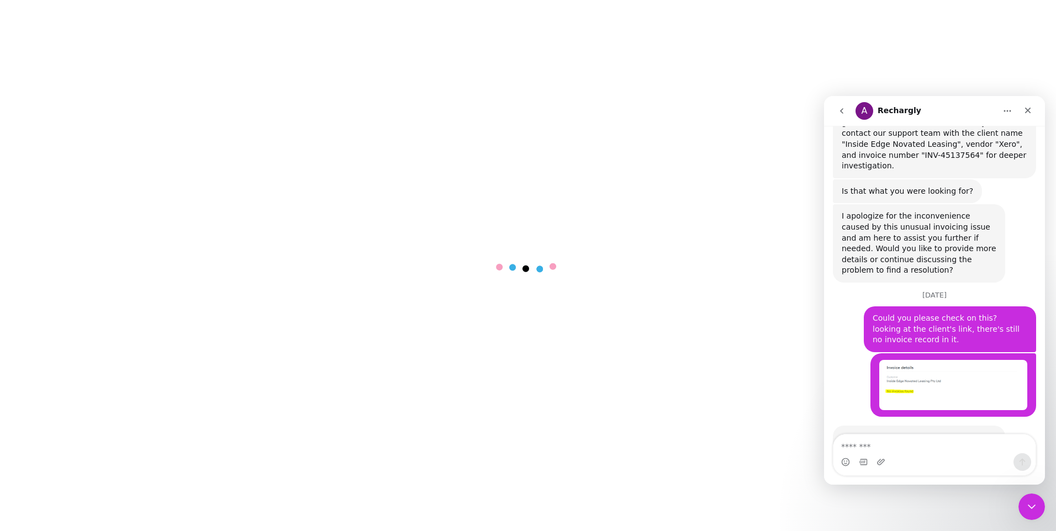
scroll to position [1719, 0]
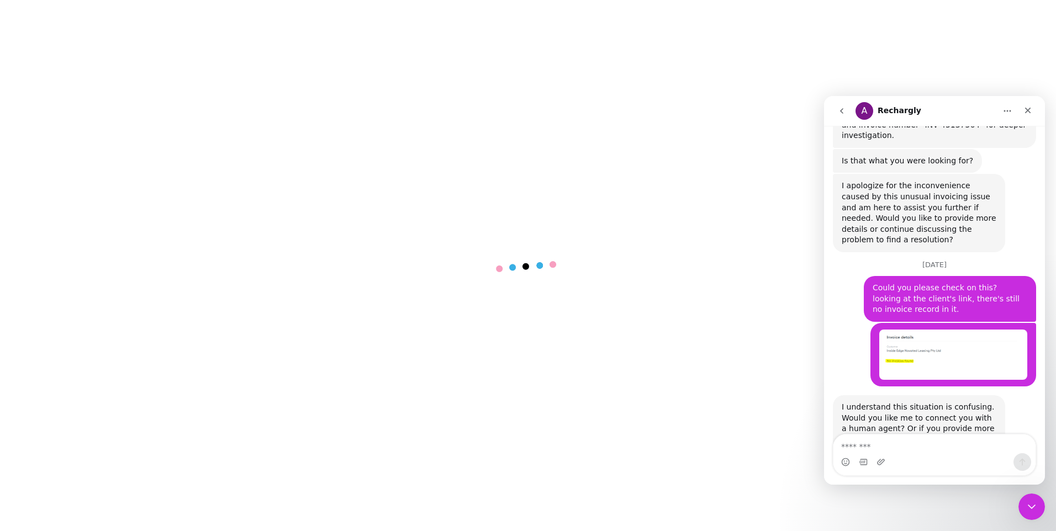
click at [1024, 505] on div "Close Intercom Messenger" at bounding box center [1032, 507] width 27 height 27
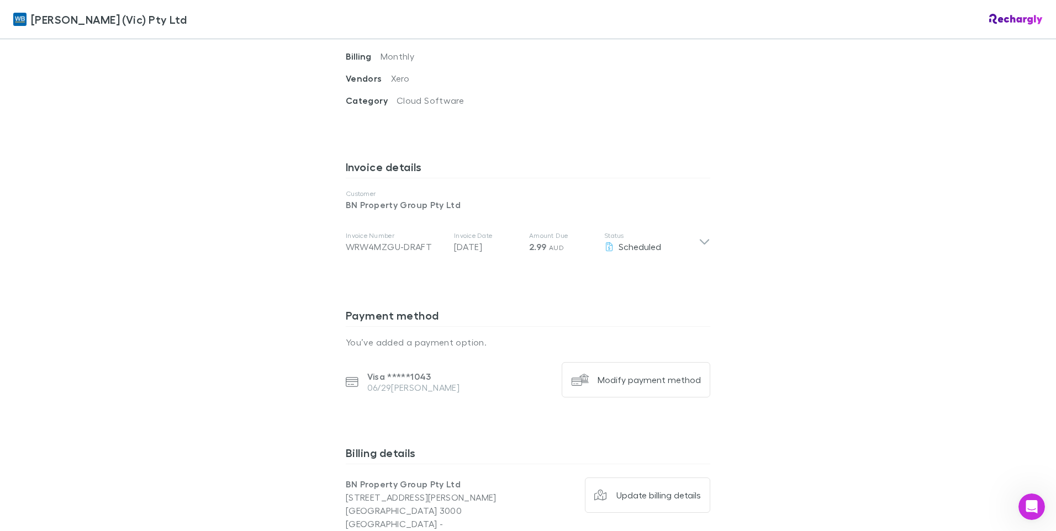
scroll to position [497, 0]
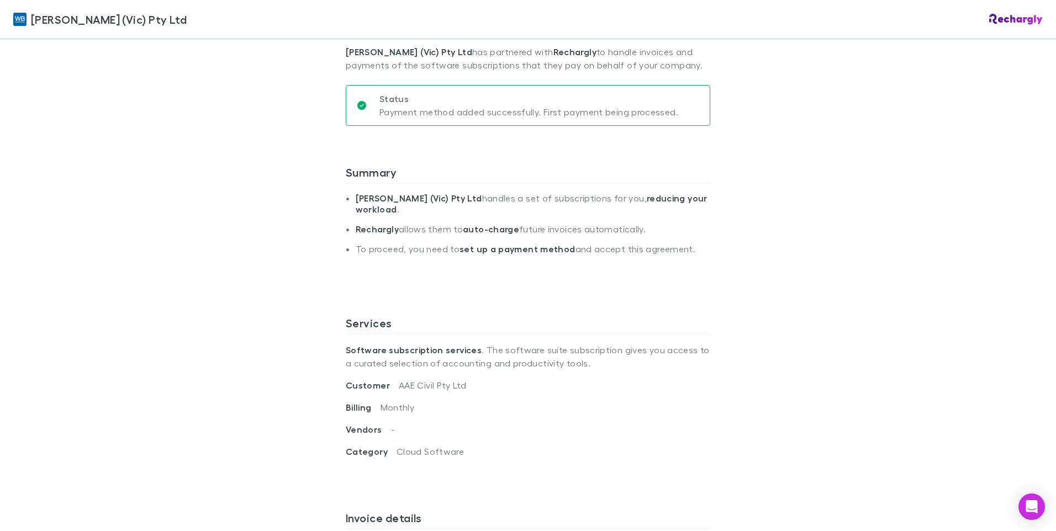
scroll to position [55, 0]
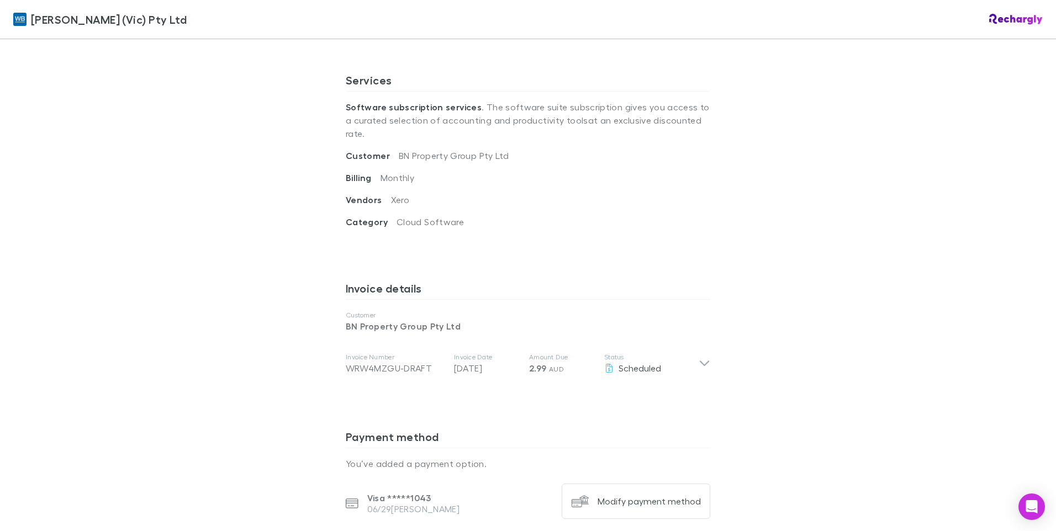
scroll to position [387, 0]
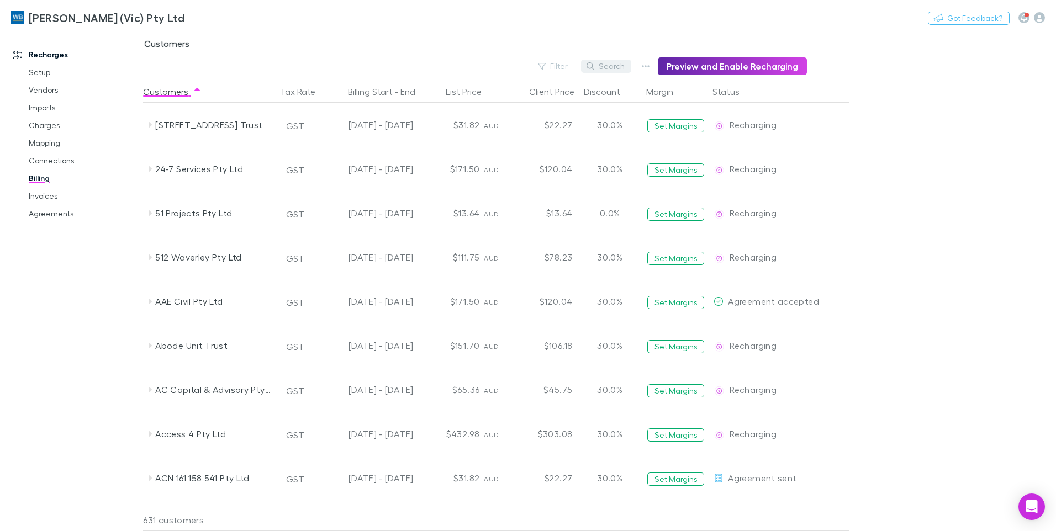
click at [614, 67] on button "Search" at bounding box center [606, 66] width 50 height 13
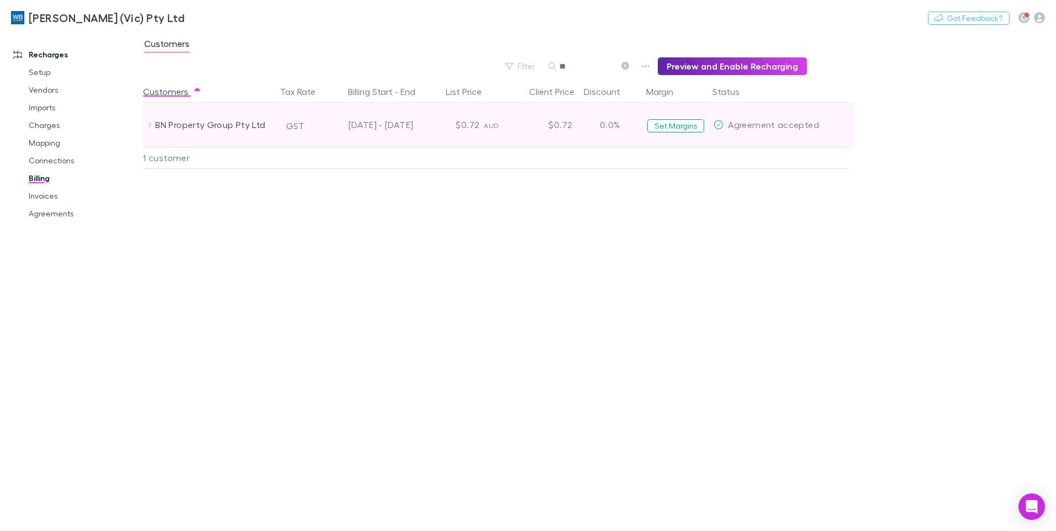
type input "**"
click at [154, 122] on icon at bounding box center [149, 124] width 9 height 9
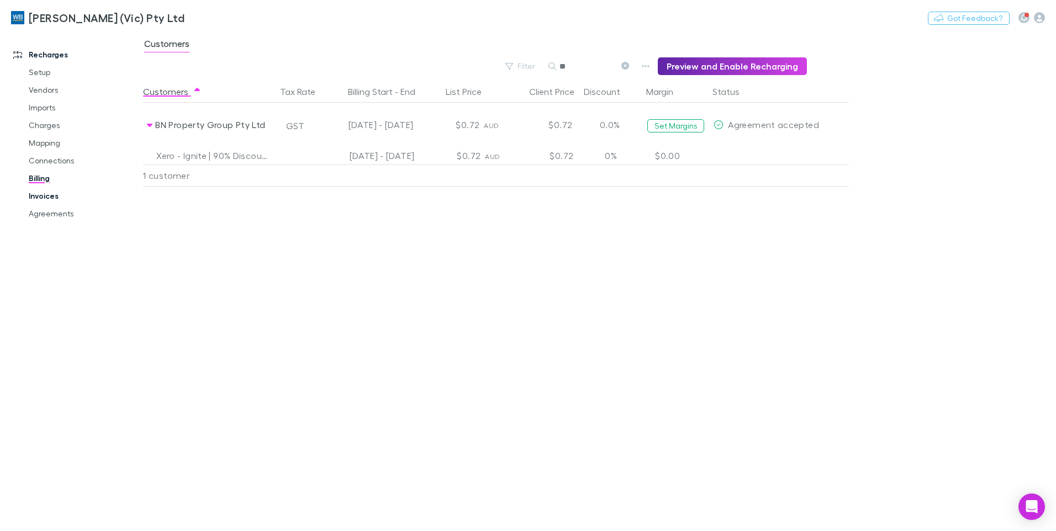
click at [34, 191] on link "Invoices" at bounding box center [83, 196] width 131 height 18
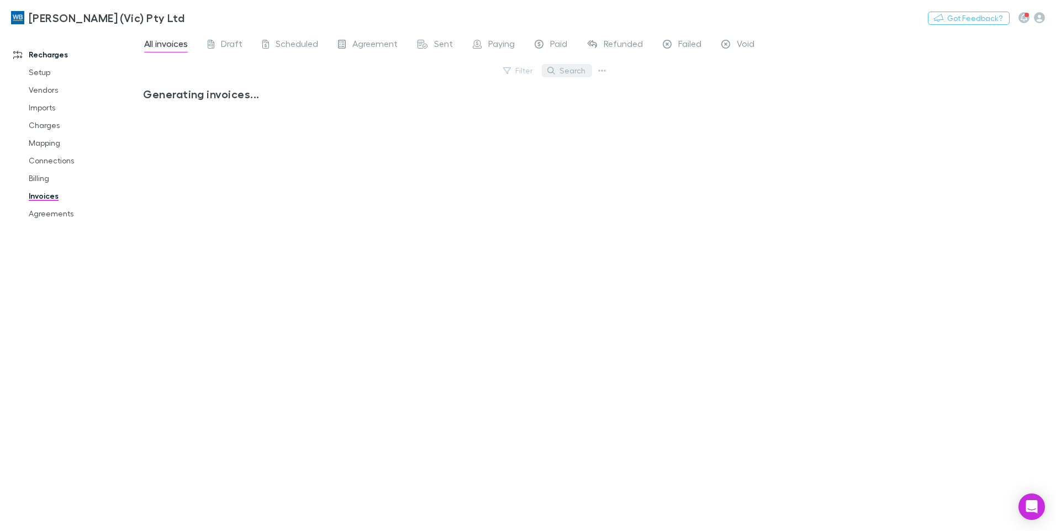
click at [557, 73] on button "Search" at bounding box center [567, 70] width 50 height 13
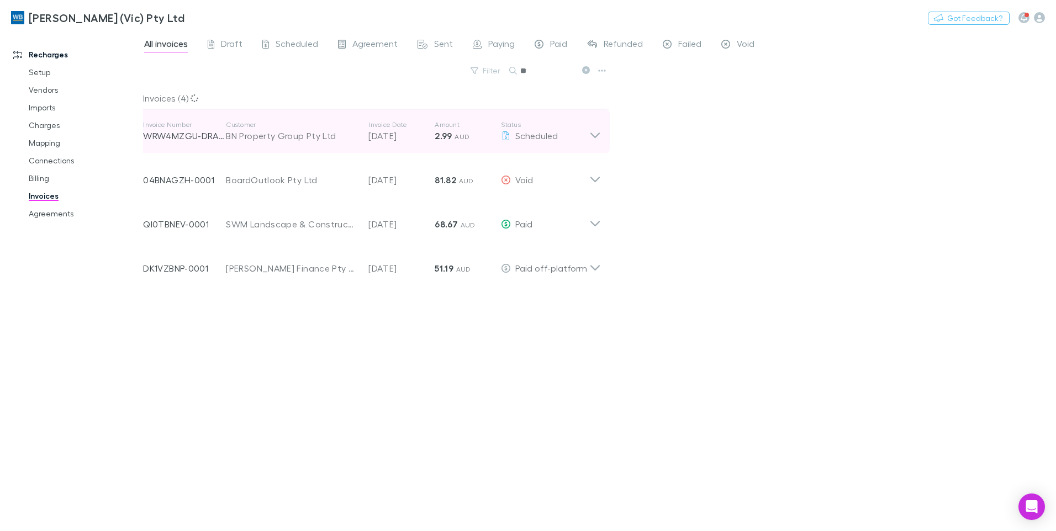
click at [598, 135] on icon at bounding box center [595, 136] width 9 height 6
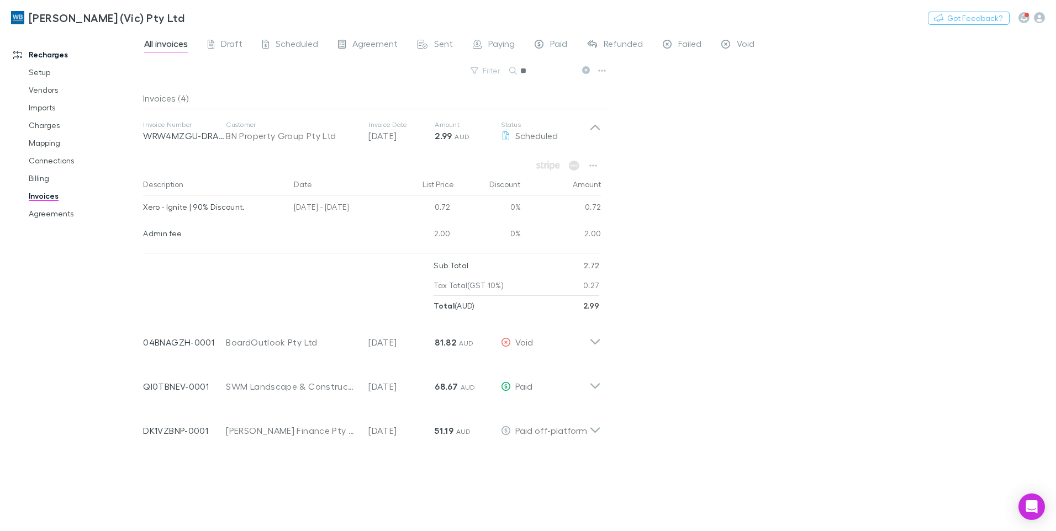
click at [585, 71] on icon at bounding box center [586, 70] width 8 height 8
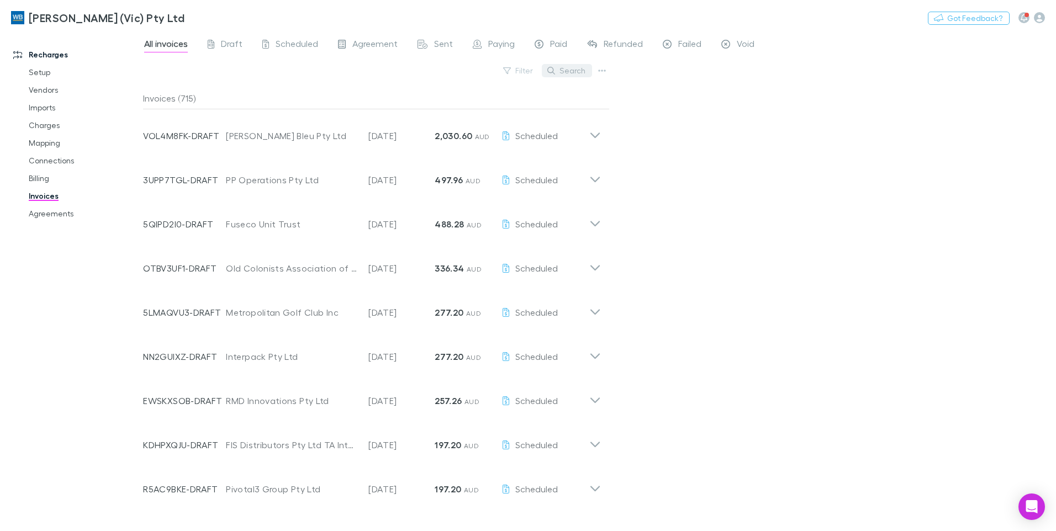
click at [565, 71] on button "Search" at bounding box center [567, 70] width 50 height 13
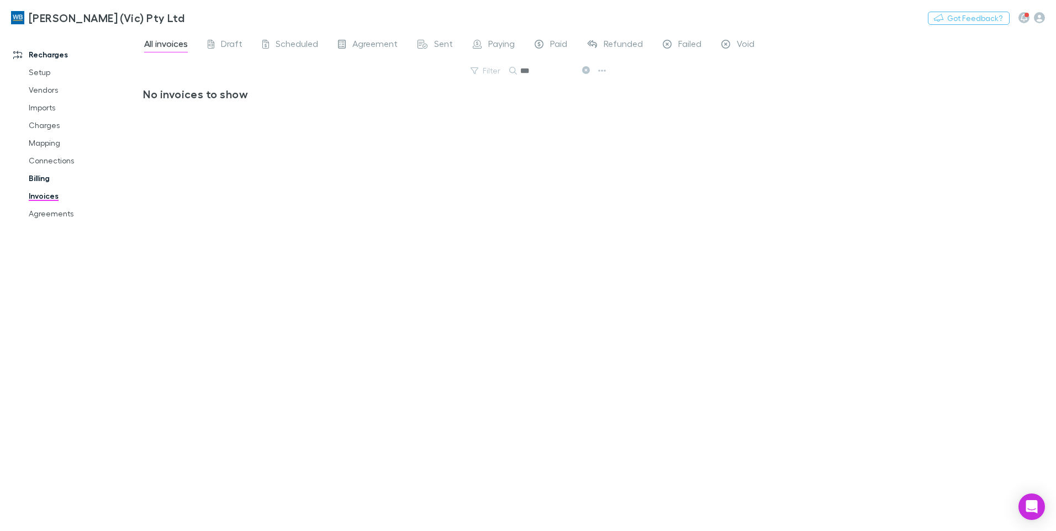
type input "***"
click at [45, 177] on link "Billing" at bounding box center [83, 179] width 131 height 18
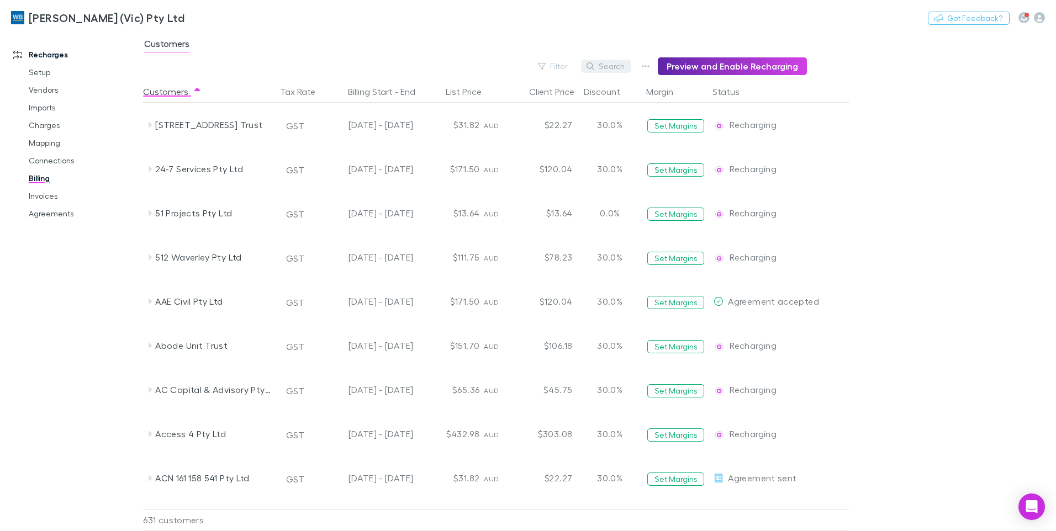
click at [620, 68] on button "Search" at bounding box center [606, 66] width 50 height 13
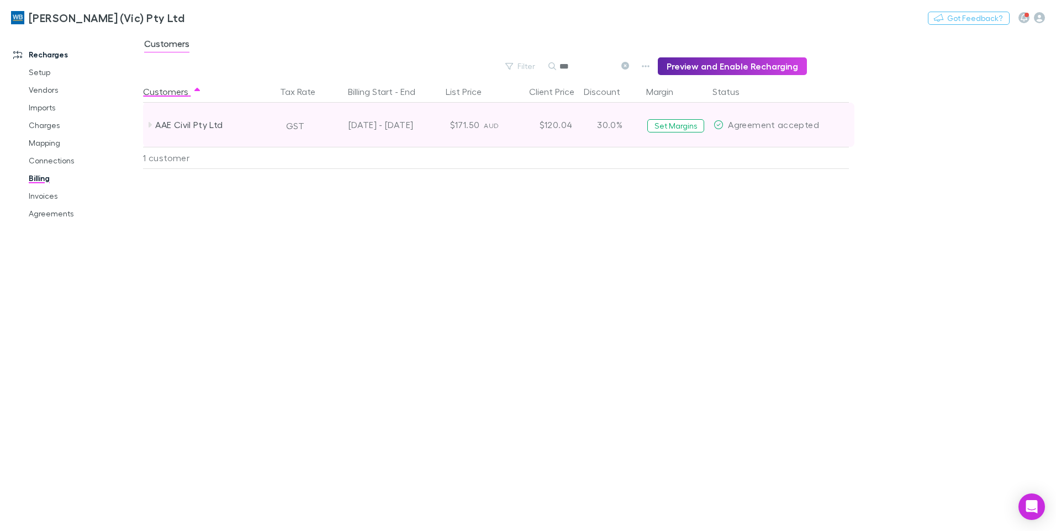
type input "***"
click at [149, 126] on icon at bounding box center [150, 125] width 3 height 6
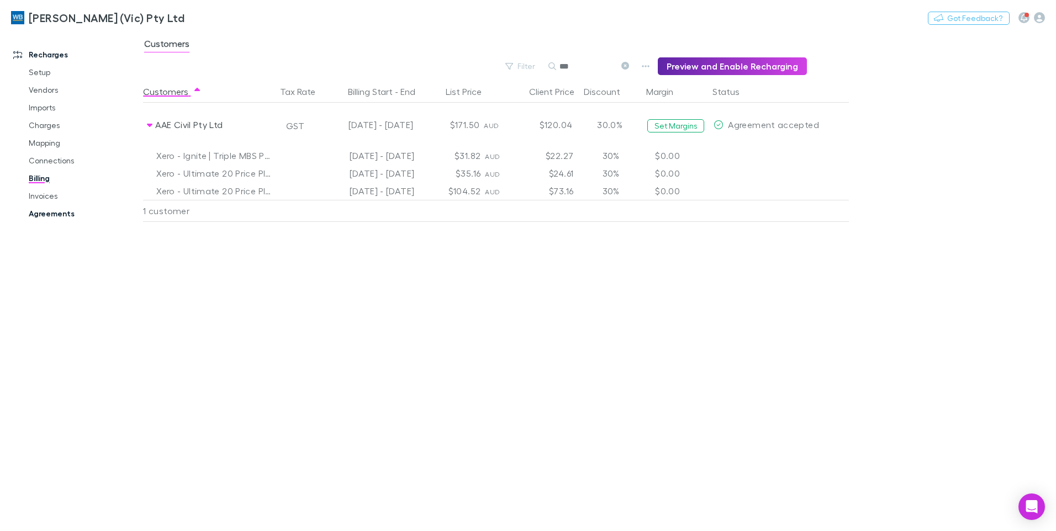
click at [56, 215] on link "Agreements" at bounding box center [83, 214] width 131 height 18
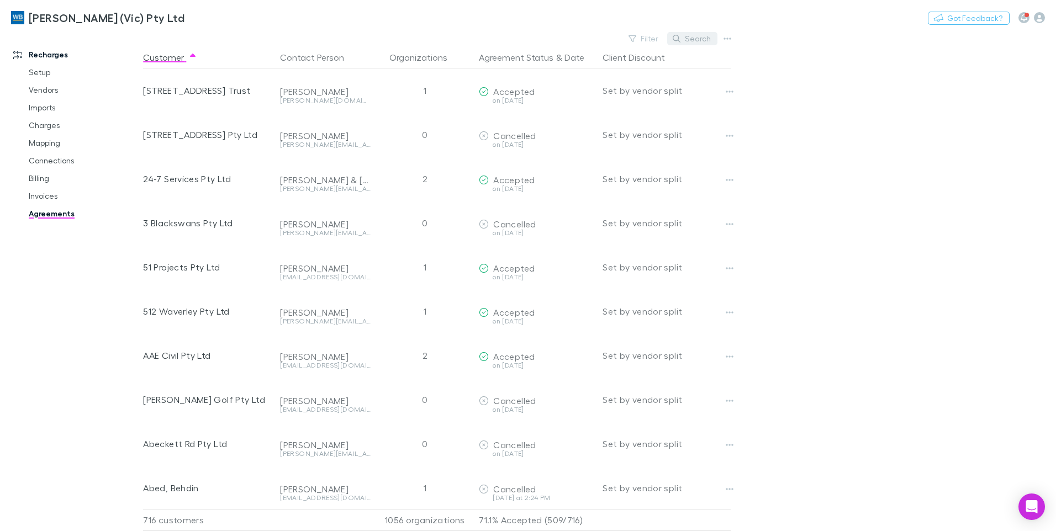
click at [681, 43] on button "Search" at bounding box center [692, 38] width 50 height 13
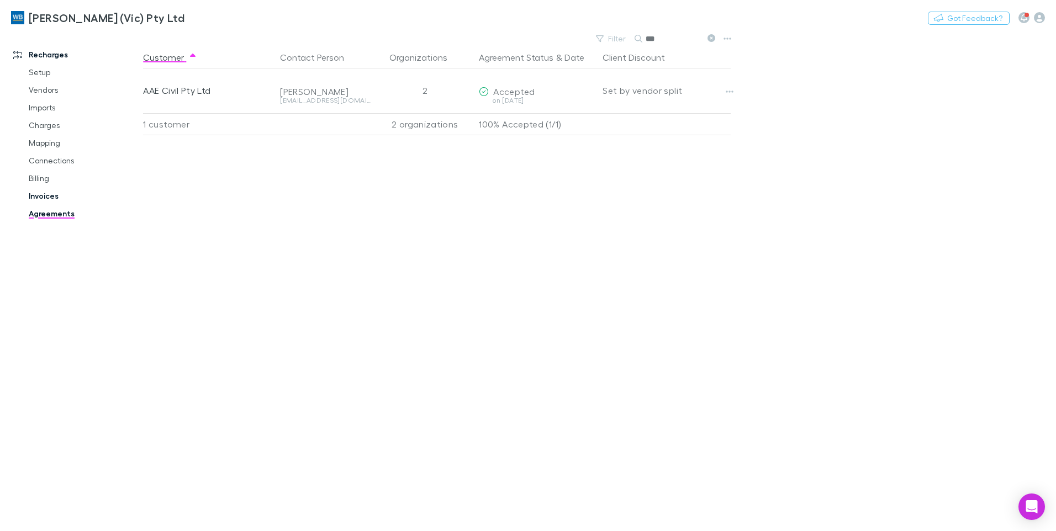
type input "***"
click at [47, 199] on link "Invoices" at bounding box center [83, 196] width 131 height 18
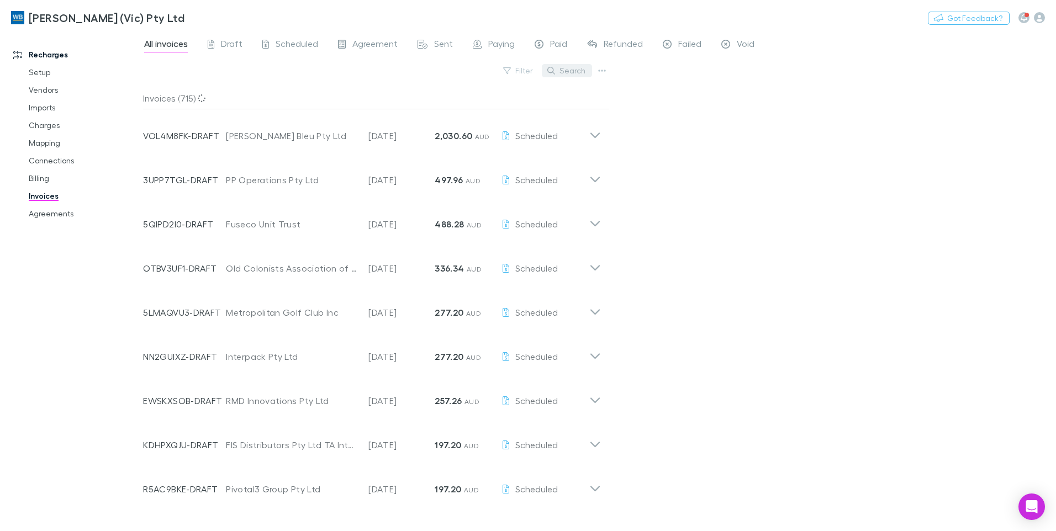
click at [570, 73] on button "Search" at bounding box center [567, 70] width 50 height 13
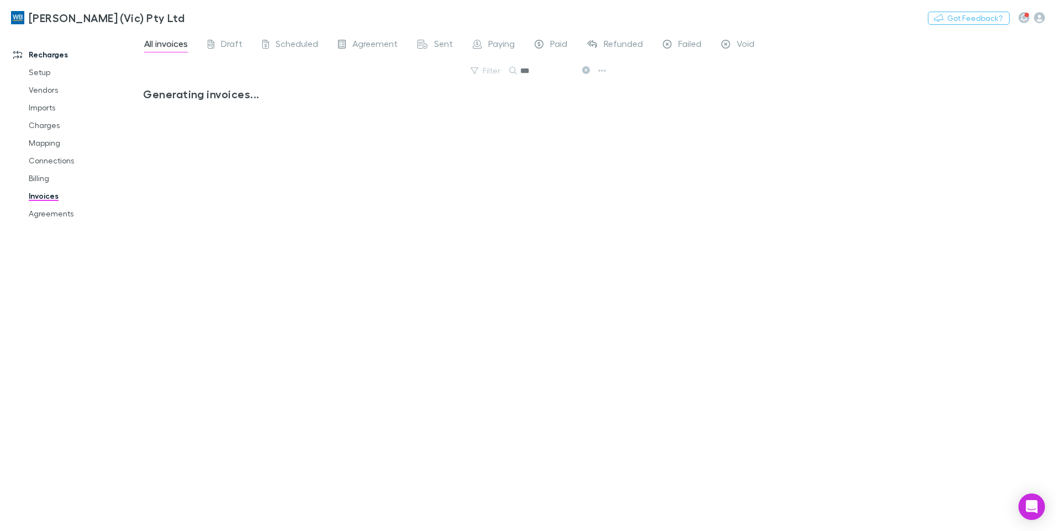
type input "***"
click at [581, 72] on button at bounding box center [585, 71] width 13 height 10
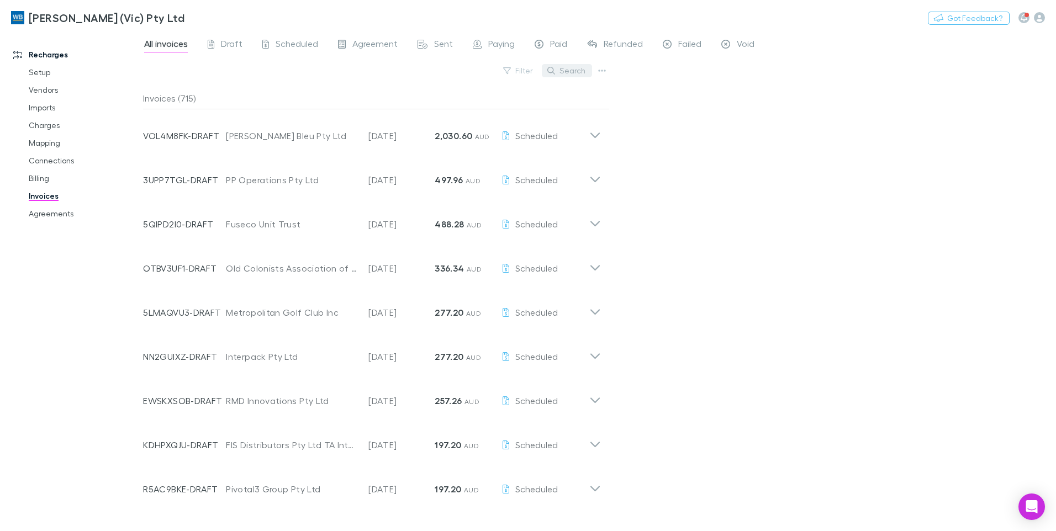
click at [582, 72] on button "Search" at bounding box center [567, 70] width 50 height 13
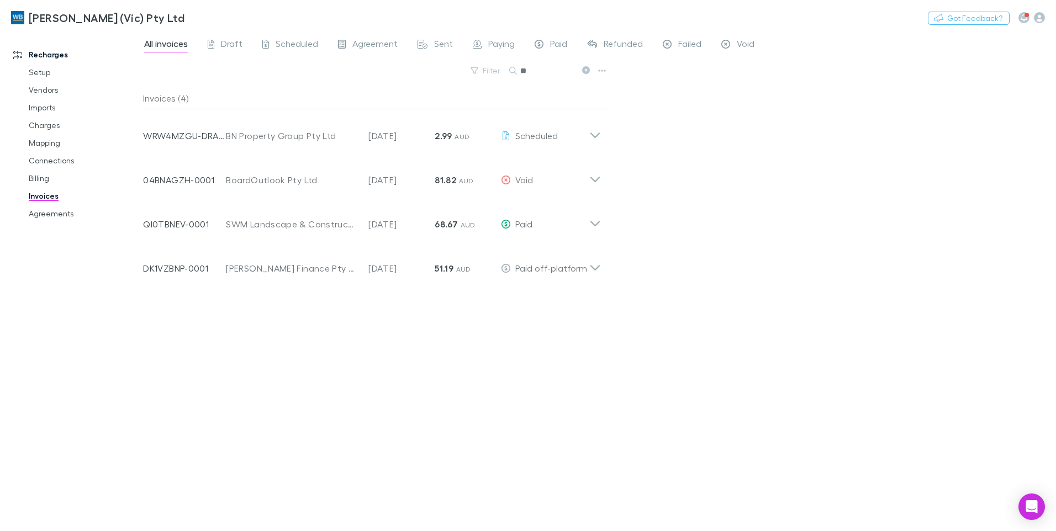
type input "*"
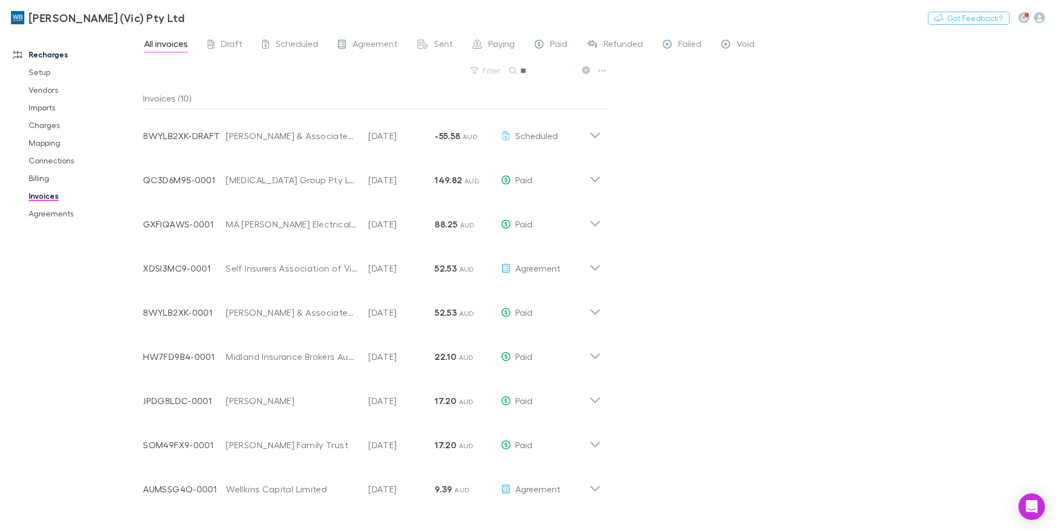
type input "*"
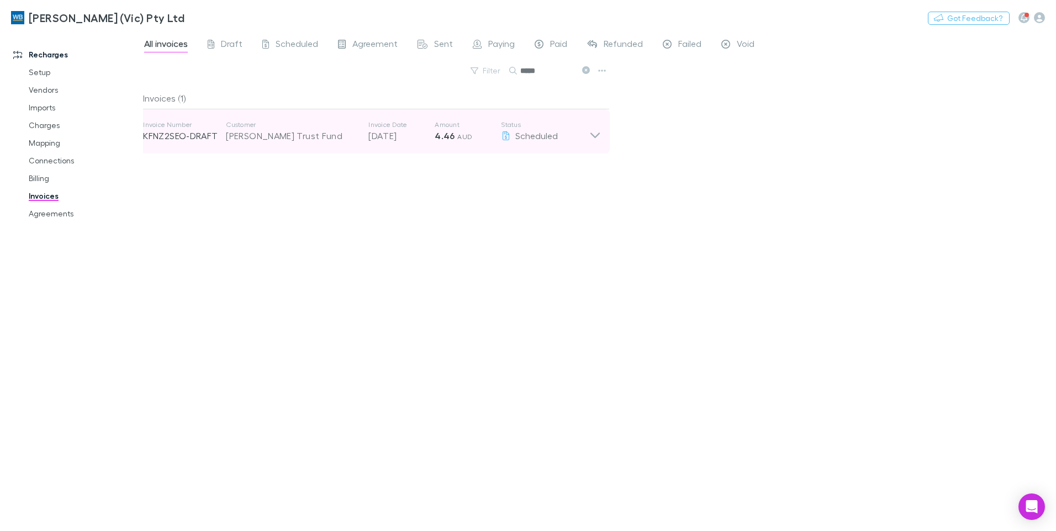
type input "*****"
click at [595, 138] on icon at bounding box center [595, 131] width 12 height 22
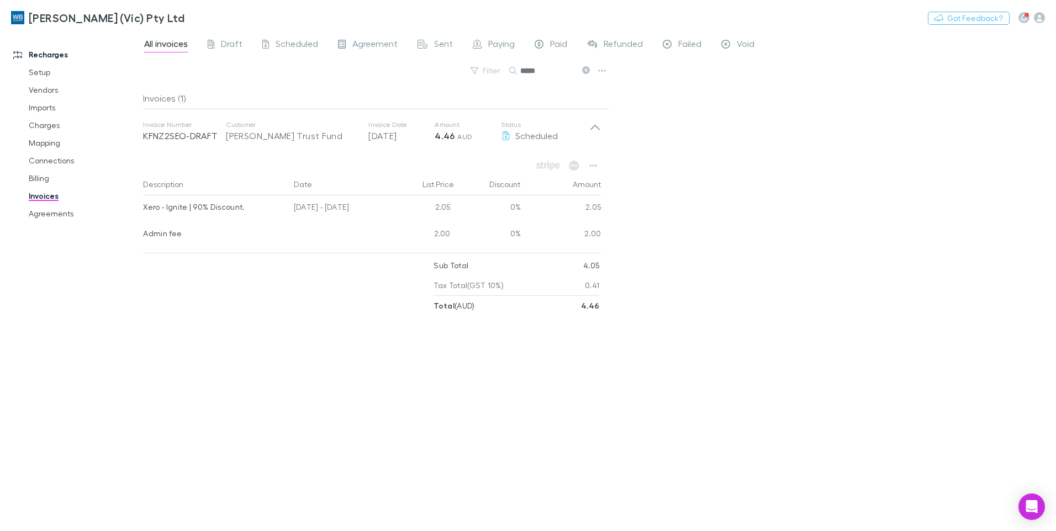
click at [585, 70] on icon at bounding box center [586, 70] width 8 height 8
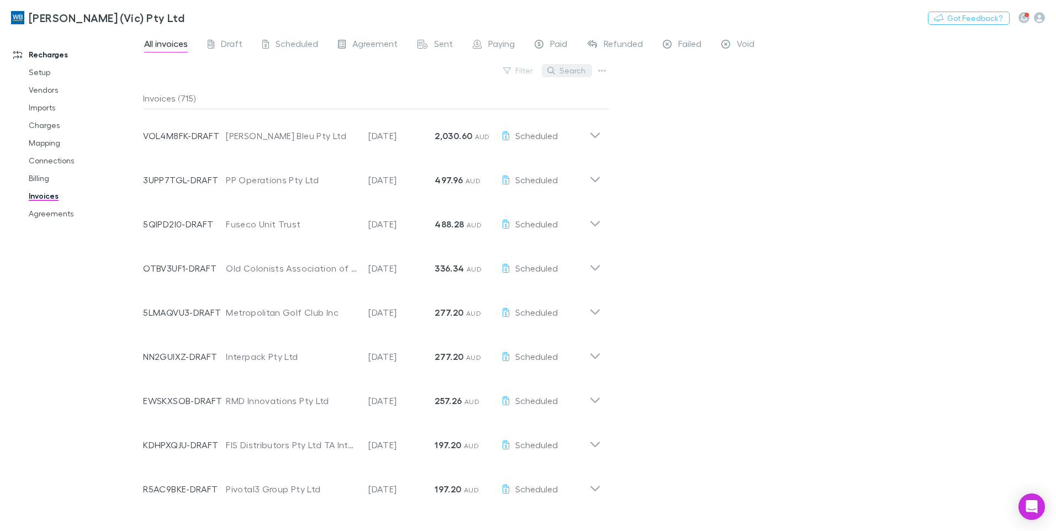
click at [557, 72] on button "Search" at bounding box center [567, 70] width 50 height 13
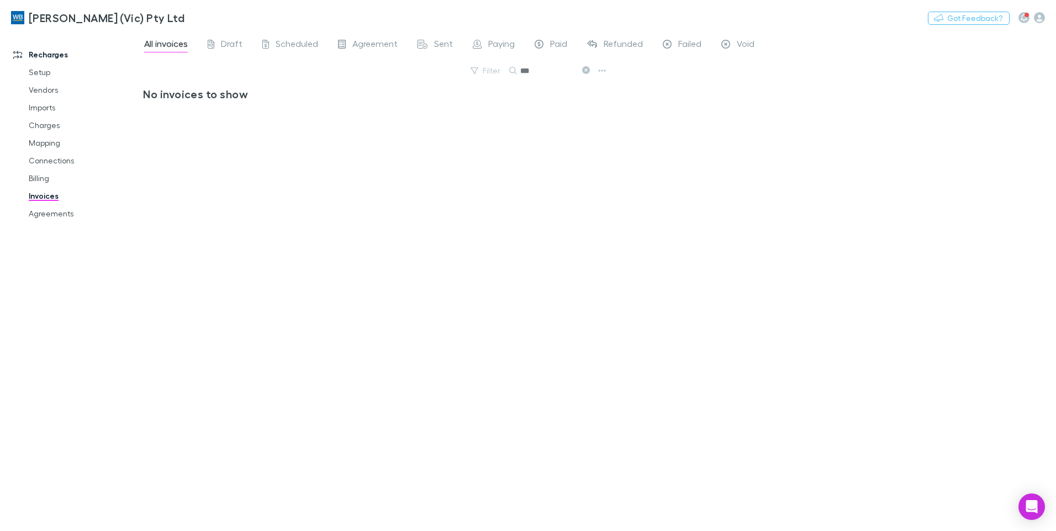
type input "***"
click at [582, 69] on icon at bounding box center [586, 70] width 8 height 8
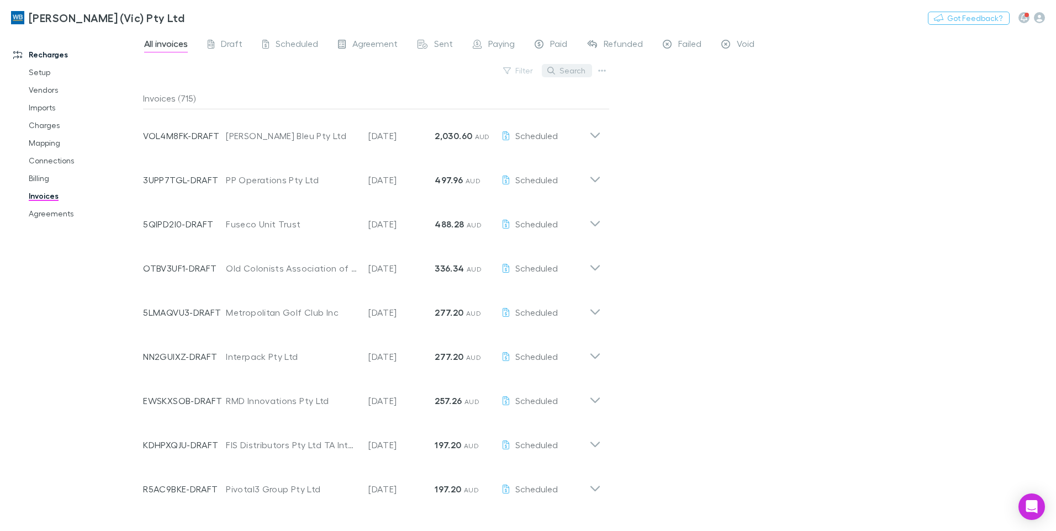
click at [574, 72] on button "Search" at bounding box center [567, 70] width 50 height 13
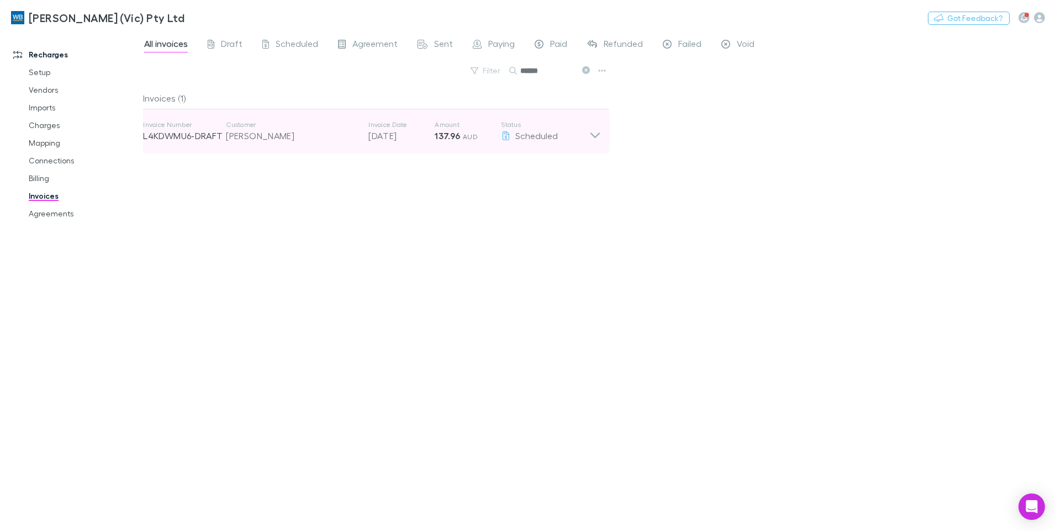
type input "******"
click at [594, 133] on icon at bounding box center [595, 131] width 12 height 22
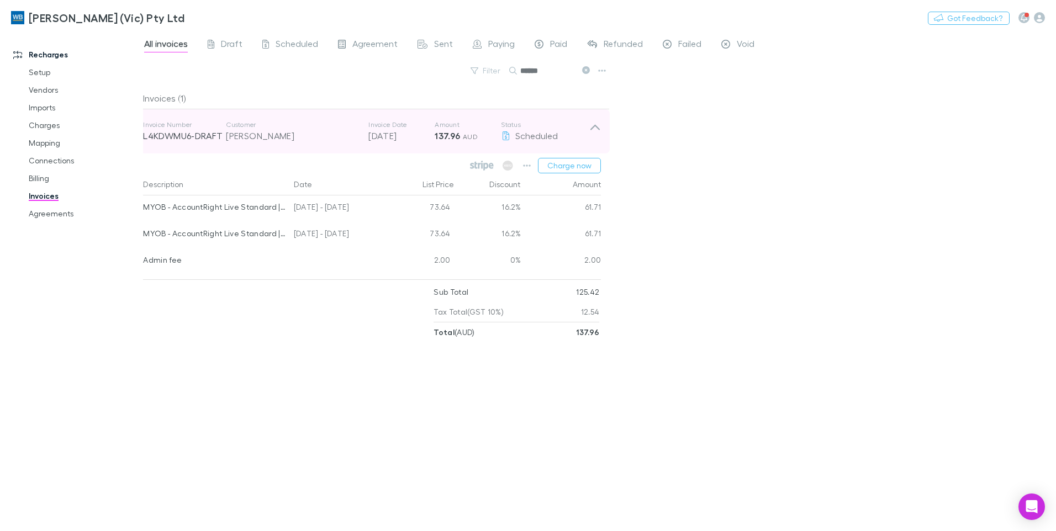
click at [594, 133] on icon at bounding box center [595, 131] width 12 height 22
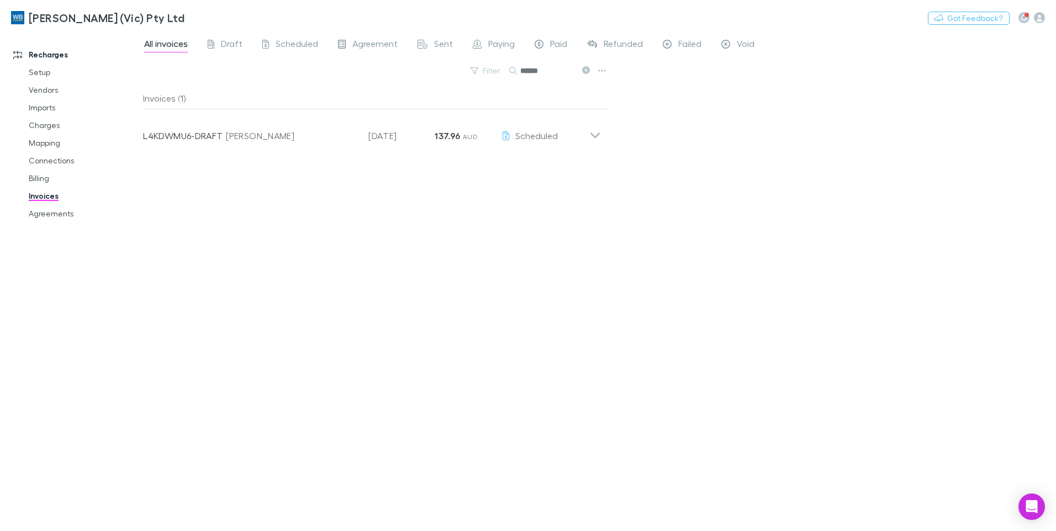
click at [584, 68] on icon at bounding box center [586, 70] width 8 height 8
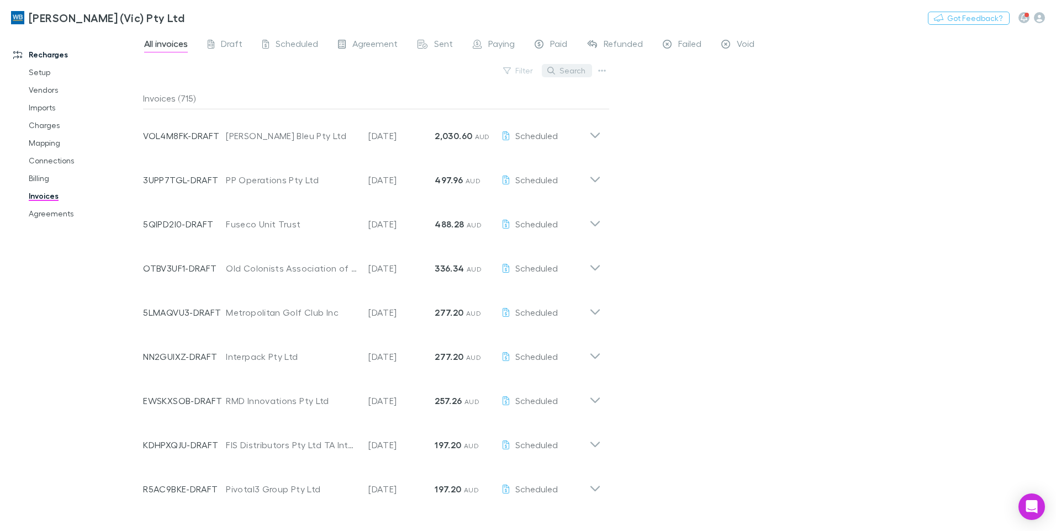
click at [571, 68] on button "Search" at bounding box center [567, 70] width 50 height 13
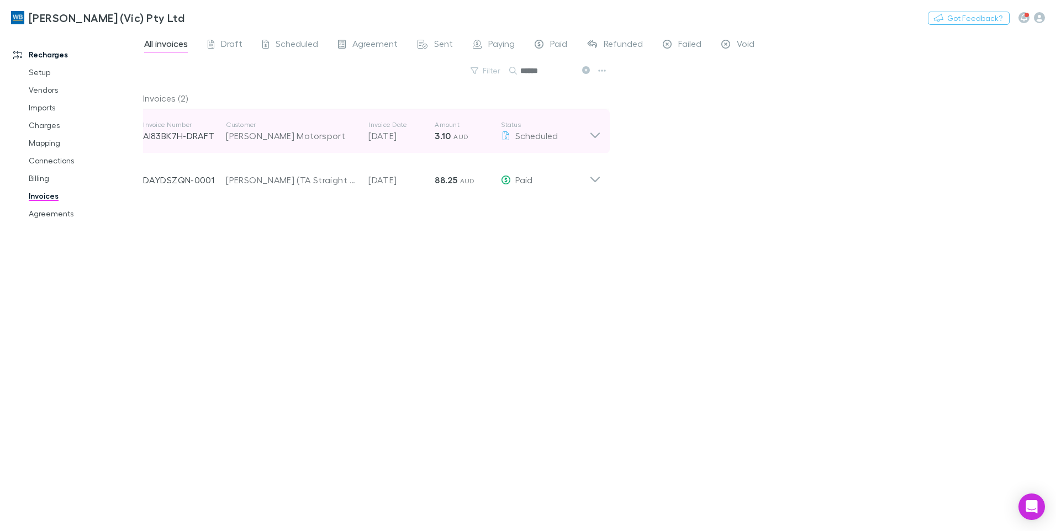
click at [602, 136] on div "Invoice Number AI83BK7H-DRAFT Customer Thomas Randle Motorsport Invoice Date 28…" at bounding box center [372, 131] width 476 height 44
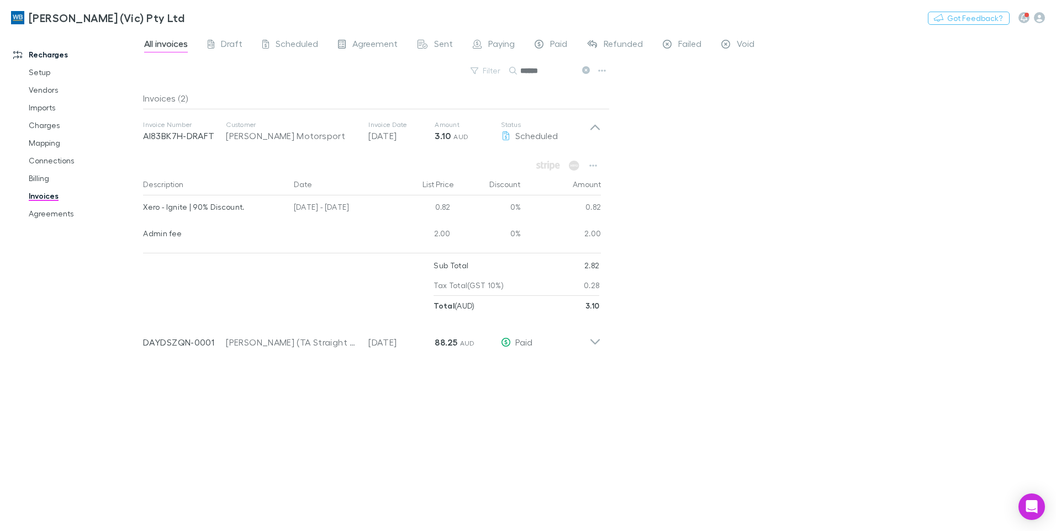
click at [587, 71] on icon at bounding box center [586, 70] width 8 height 8
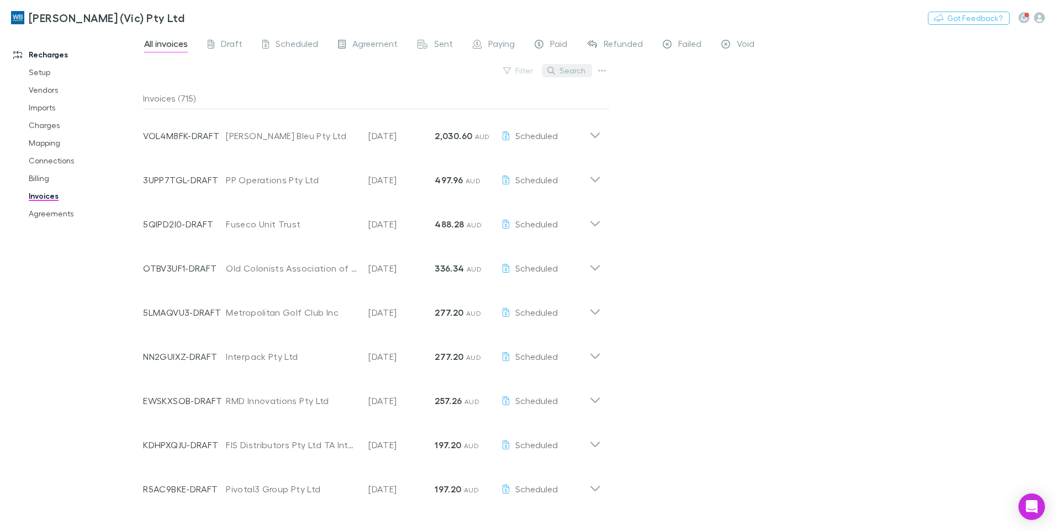
click at [580, 73] on button "Search" at bounding box center [567, 70] width 50 height 13
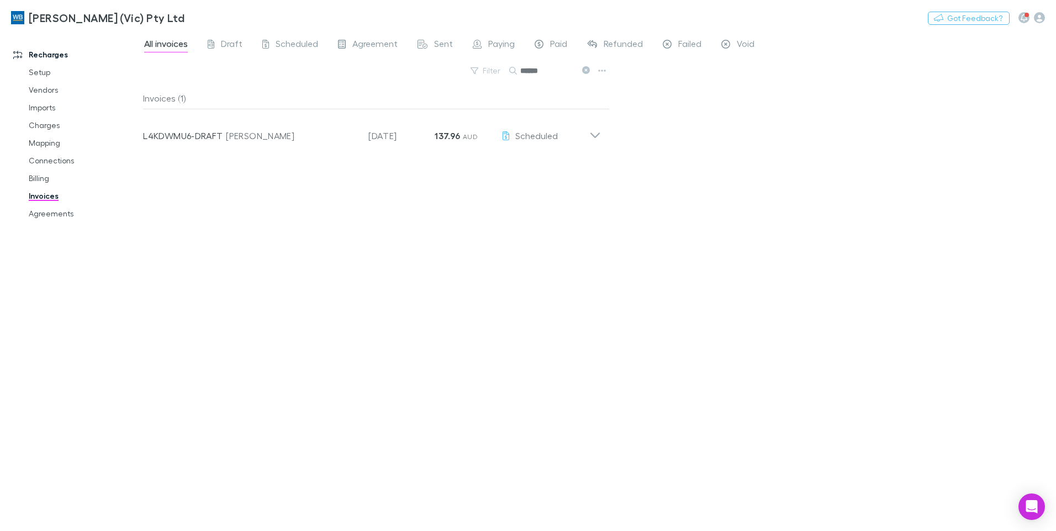
click at [549, 73] on input "******" at bounding box center [547, 70] width 55 height 15
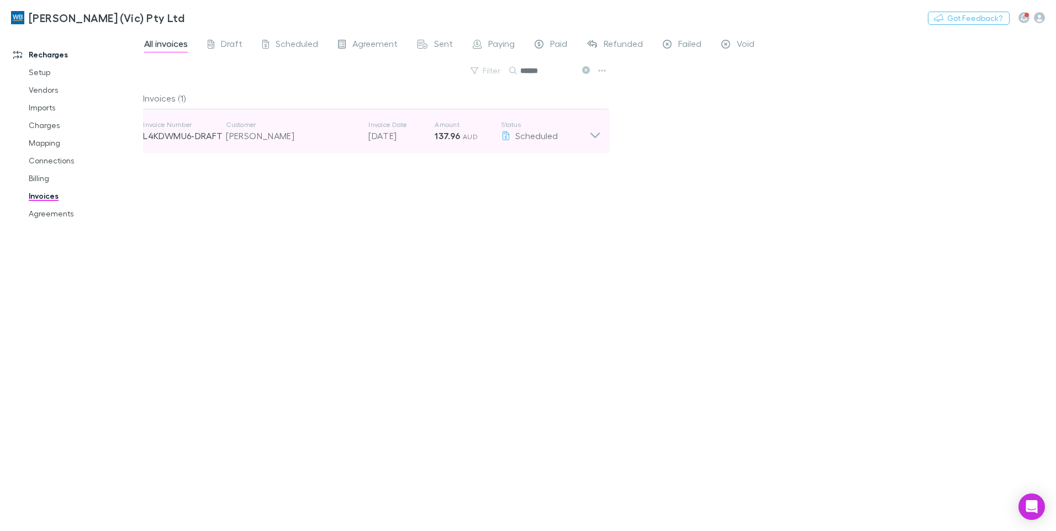
type input "******"
click at [603, 134] on div "Invoice Number L4KDWMU6-DRAFT Customer Oliver, Damien Mark Invoice Date 28 Aug …" at bounding box center [372, 131] width 476 height 44
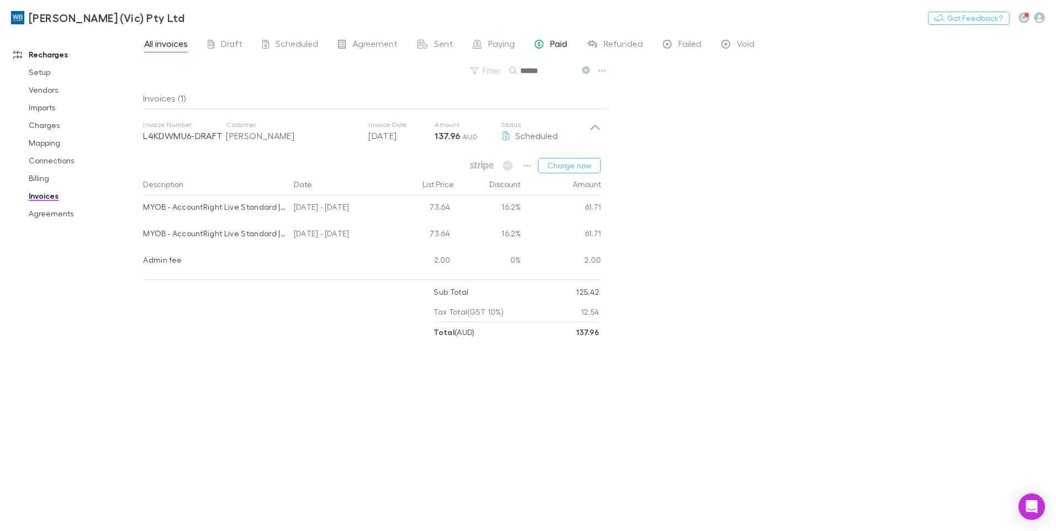
click at [552, 48] on span "Paid" at bounding box center [558, 45] width 17 height 14
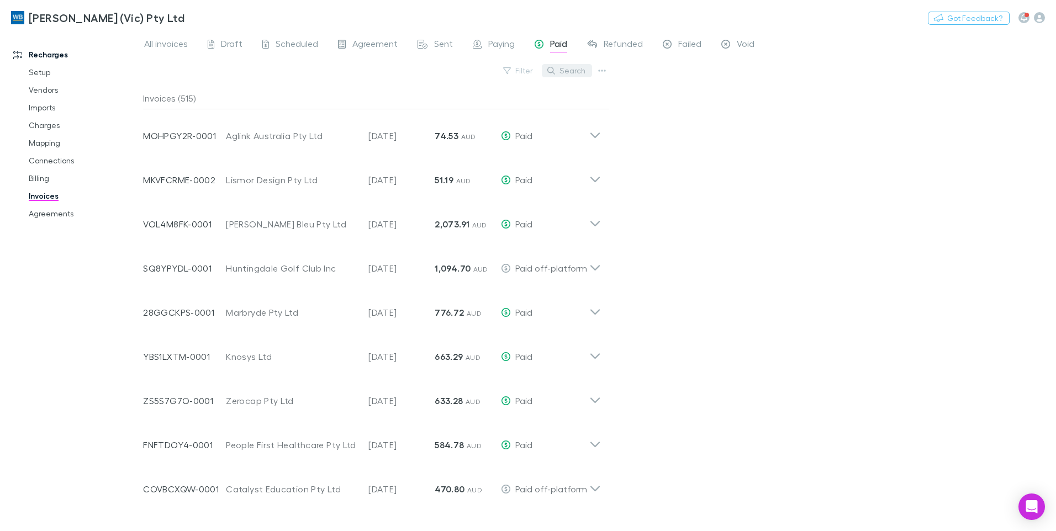
click at [561, 71] on button "Search" at bounding box center [567, 70] width 50 height 13
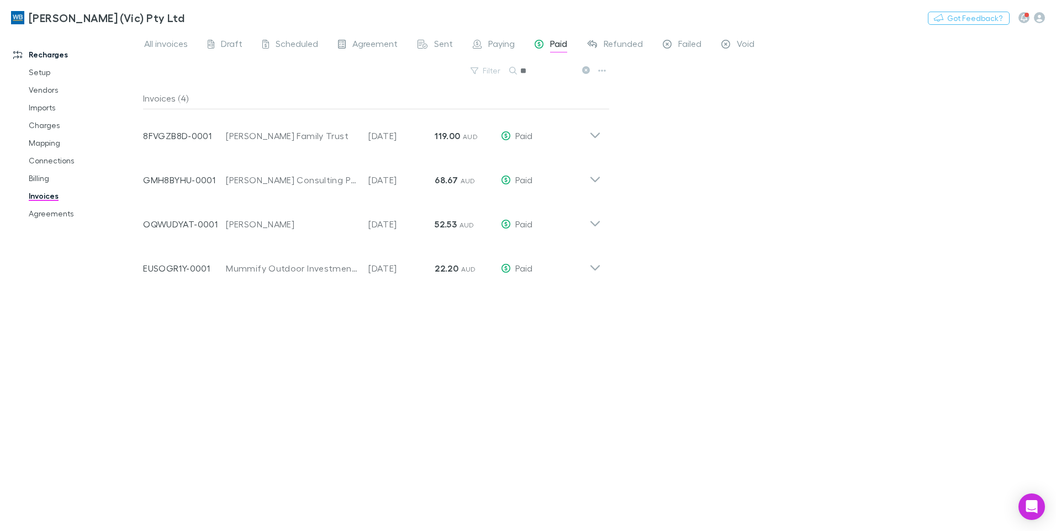
type input "*"
type input "***"
click at [499, 48] on span "Paying" at bounding box center [501, 45] width 27 height 14
click at [446, 46] on span "Sent" at bounding box center [443, 45] width 19 height 14
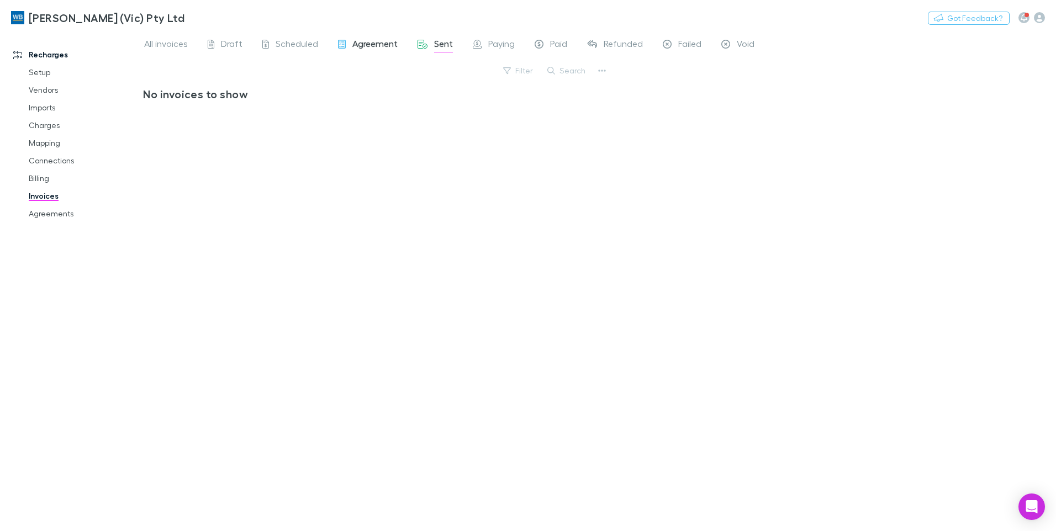
click at [379, 46] on span "Agreement" at bounding box center [374, 45] width 45 height 14
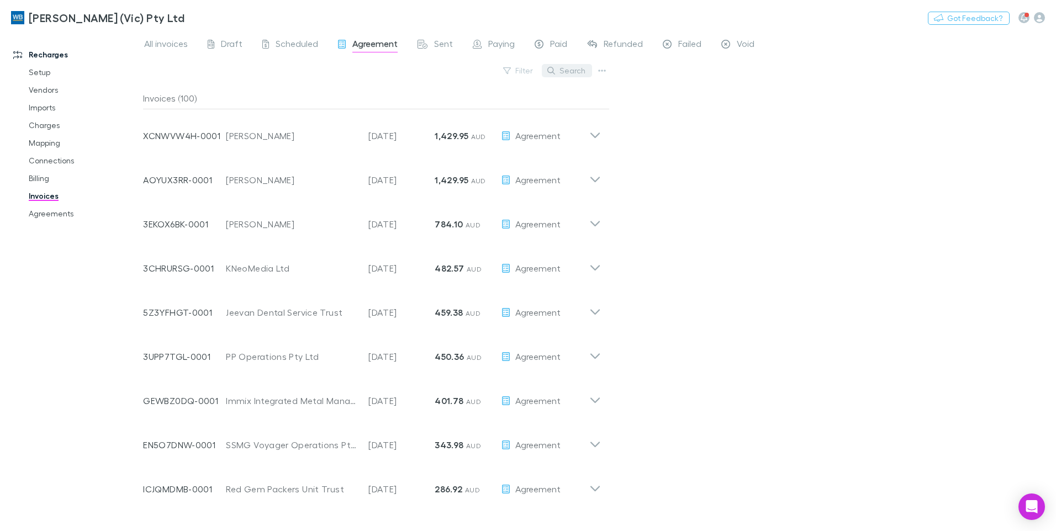
click at [571, 68] on button "Search" at bounding box center [567, 70] width 50 height 13
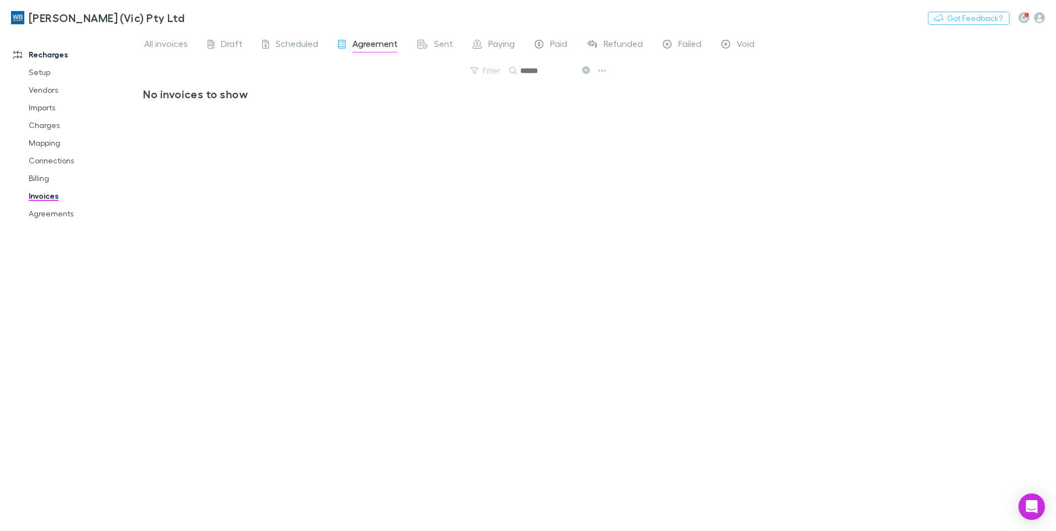
type input "******"
click at [586, 70] on icon at bounding box center [586, 70] width 8 height 8
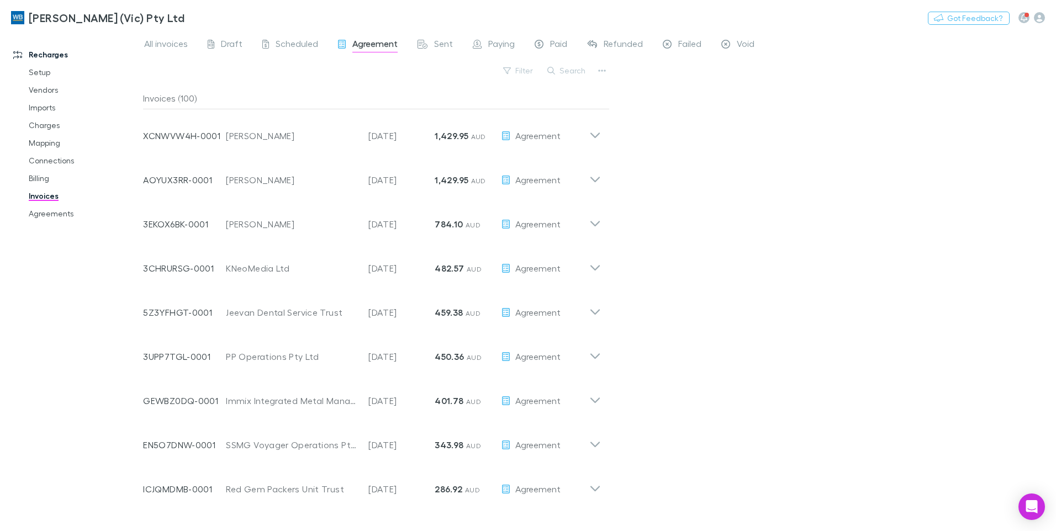
click at [453, 45] on div "All invoices Draft Scheduled Agreement Sent Paying Paid Refunded Failed Void" at bounding box center [453, 45] width 621 height 18
click at [447, 44] on span "Sent" at bounding box center [443, 45] width 19 height 14
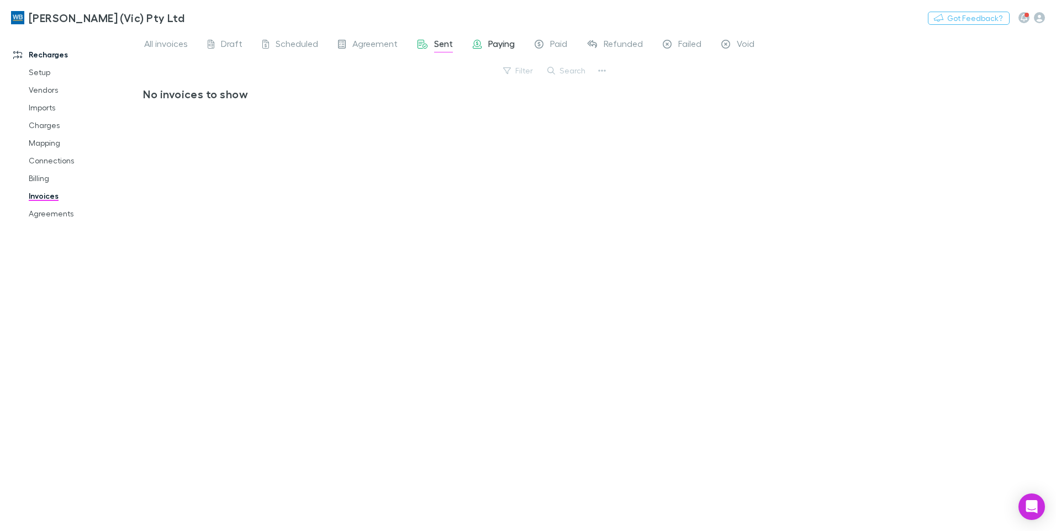
click at [489, 43] on span "Paying" at bounding box center [501, 45] width 27 height 14
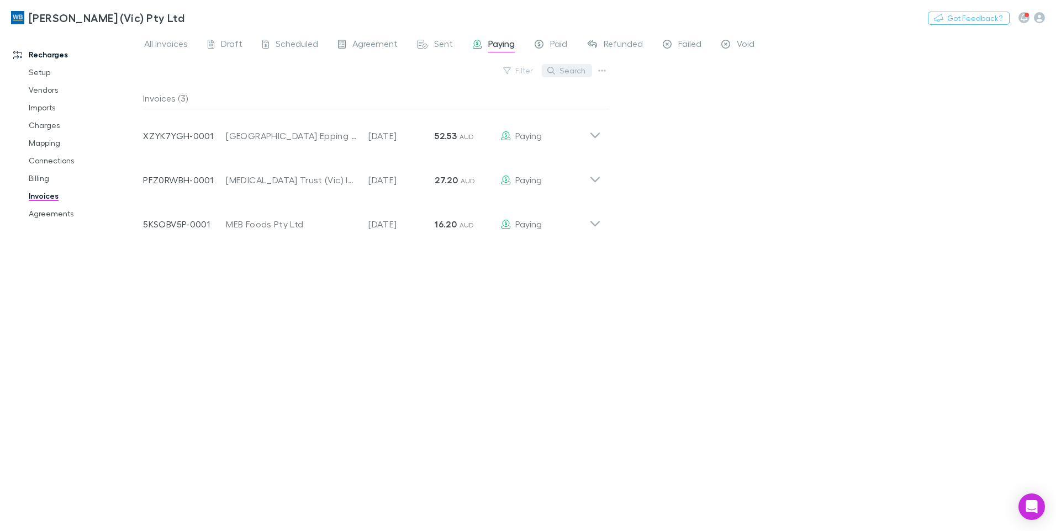
click at [571, 68] on button "Search" at bounding box center [567, 70] width 50 height 13
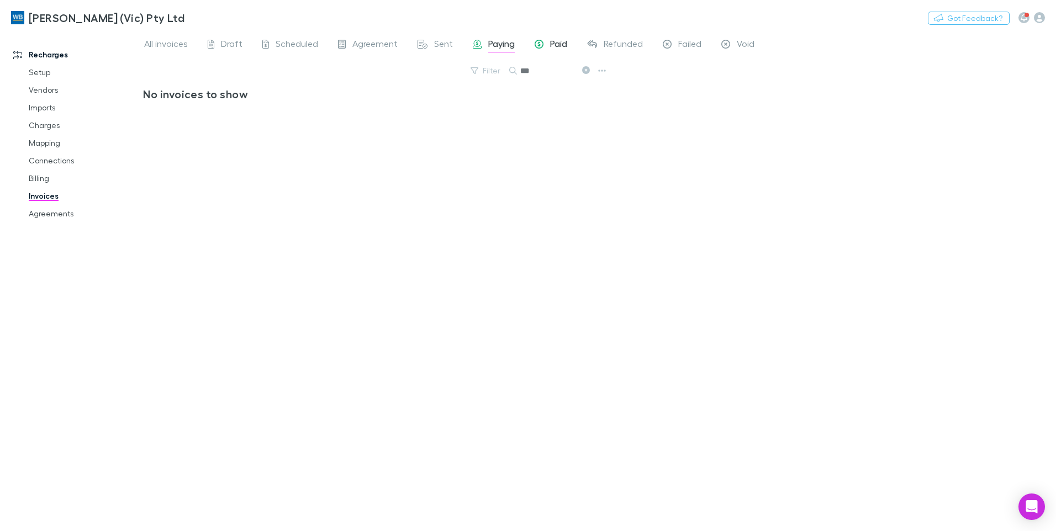
type input "***"
click at [547, 45] on div "Paid" at bounding box center [551, 45] width 33 height 14
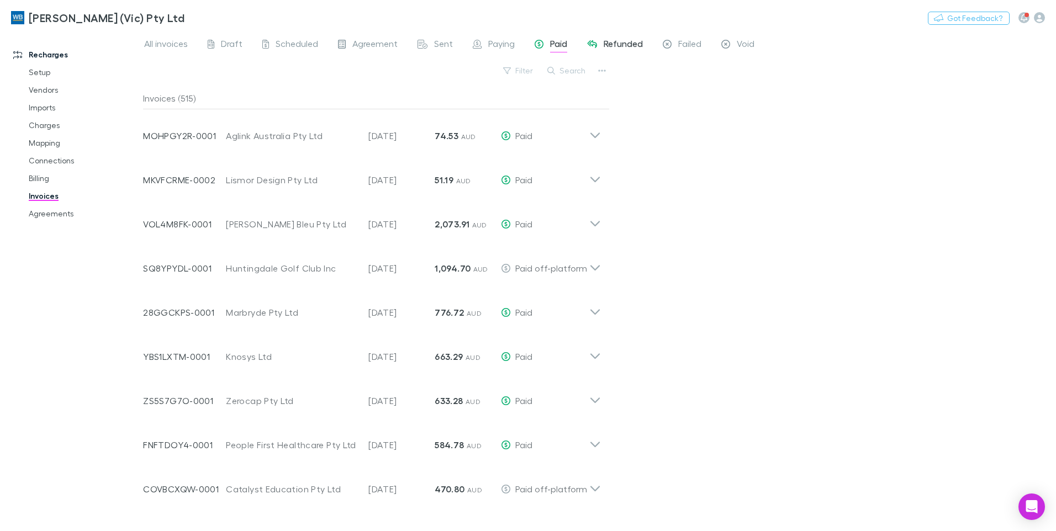
click at [609, 41] on span "Refunded" at bounding box center [623, 45] width 39 height 14
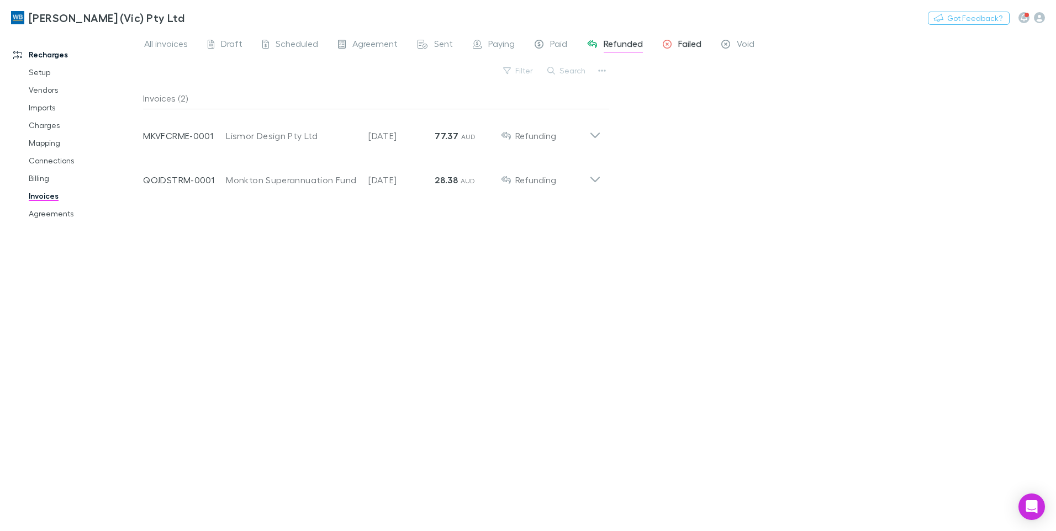
click at [692, 48] on span "Failed" at bounding box center [689, 45] width 23 height 14
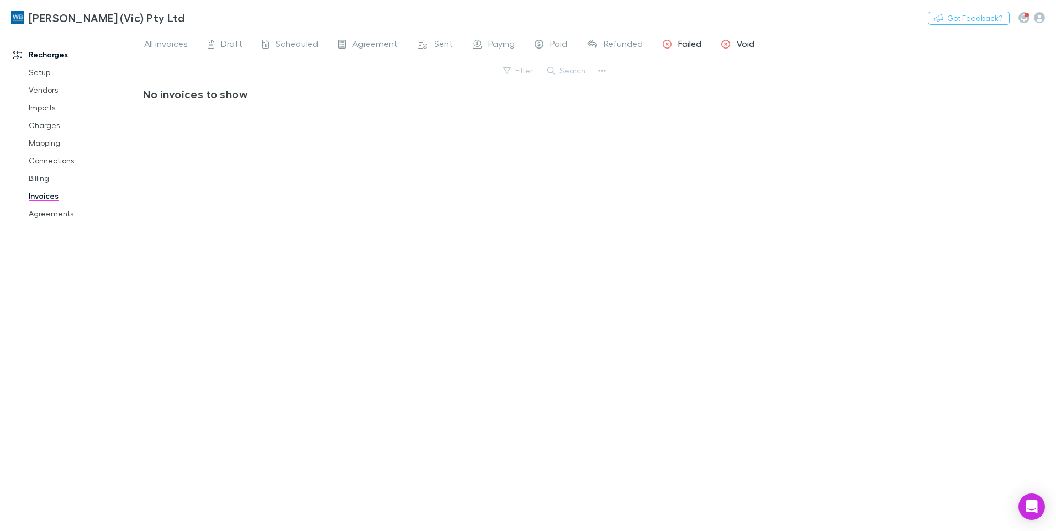
click at [739, 44] on span "Void" at bounding box center [746, 45] width 18 height 14
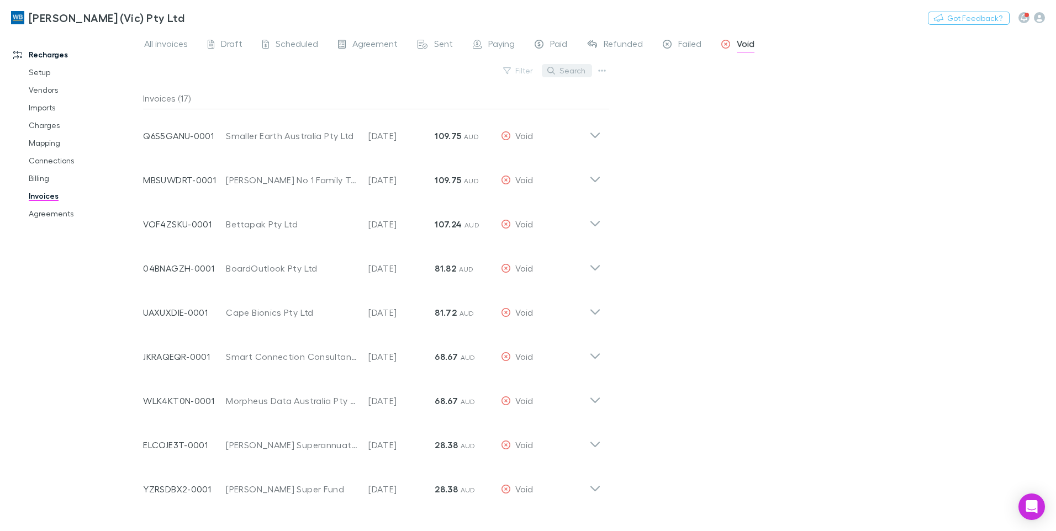
click at [573, 75] on button "Search" at bounding box center [567, 70] width 50 height 13
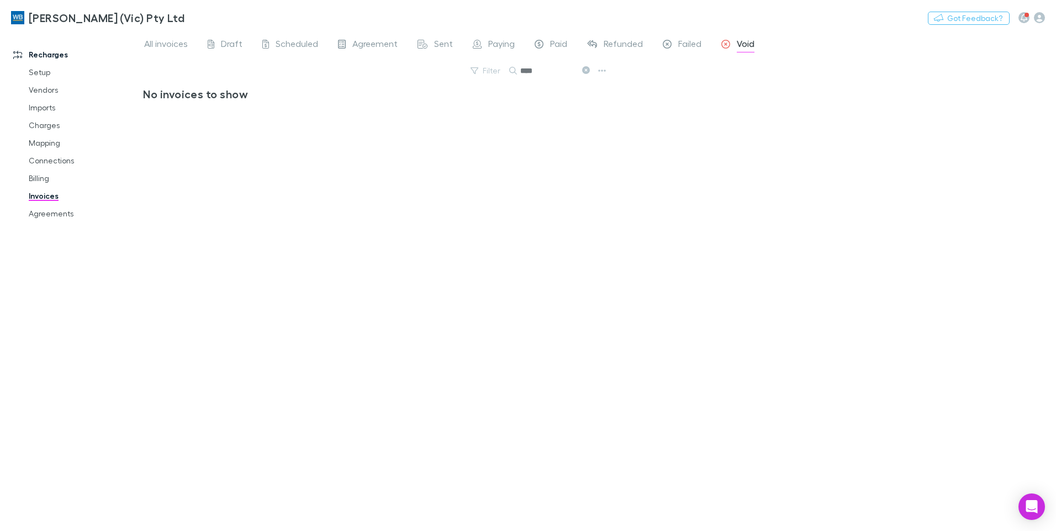
type input "****"
click at [585, 69] on icon at bounding box center [586, 70] width 8 height 8
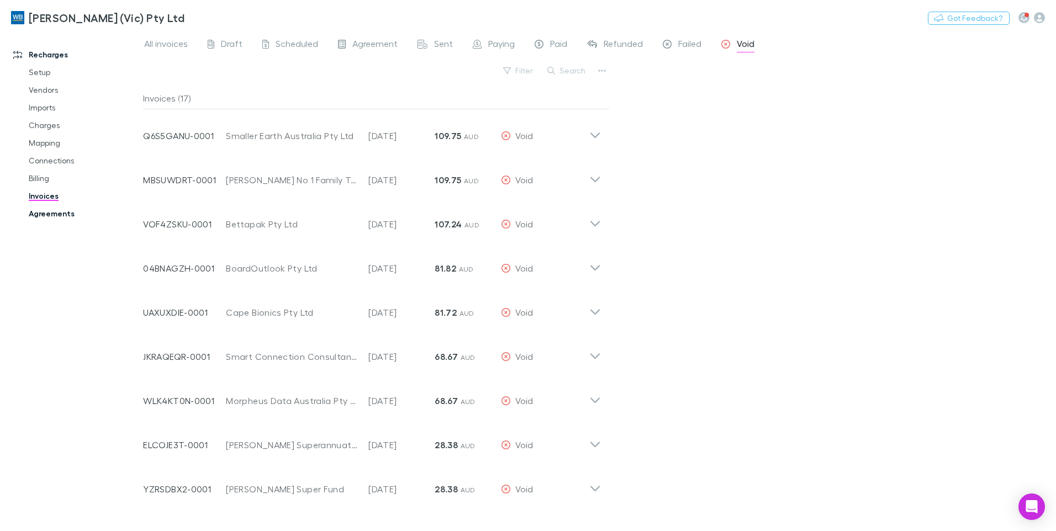
click at [62, 215] on link "Agreements" at bounding box center [83, 214] width 131 height 18
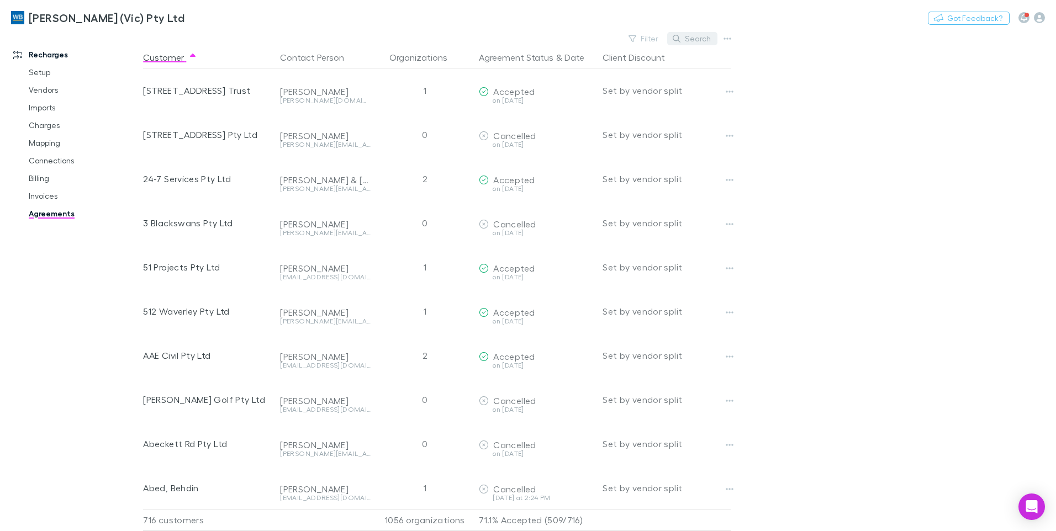
click at [697, 40] on button "Search" at bounding box center [692, 38] width 50 height 13
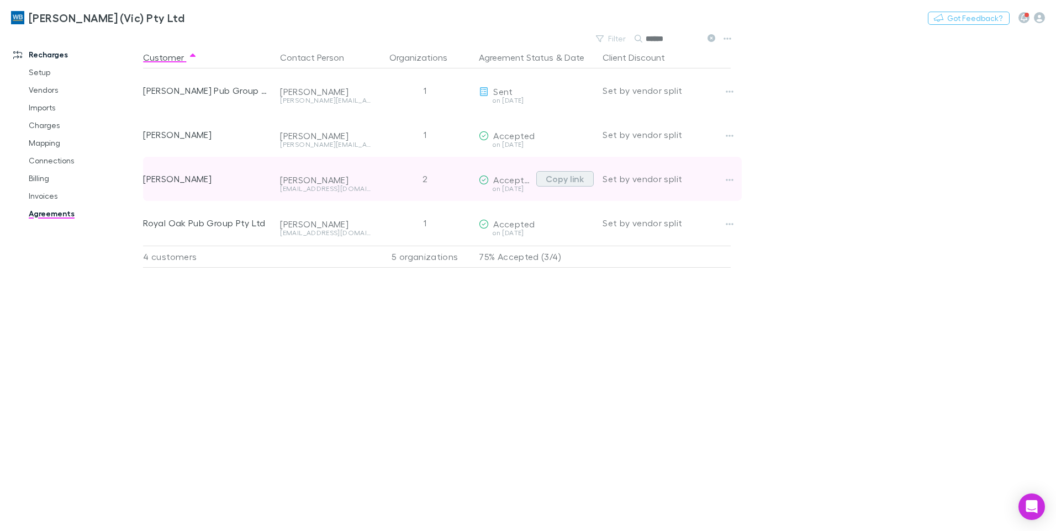
type input "******"
click at [578, 177] on button "Copy link" at bounding box center [564, 178] width 57 height 15
click at [418, 181] on div "2" at bounding box center [424, 179] width 99 height 44
click at [422, 180] on div "2" at bounding box center [424, 179] width 99 height 44
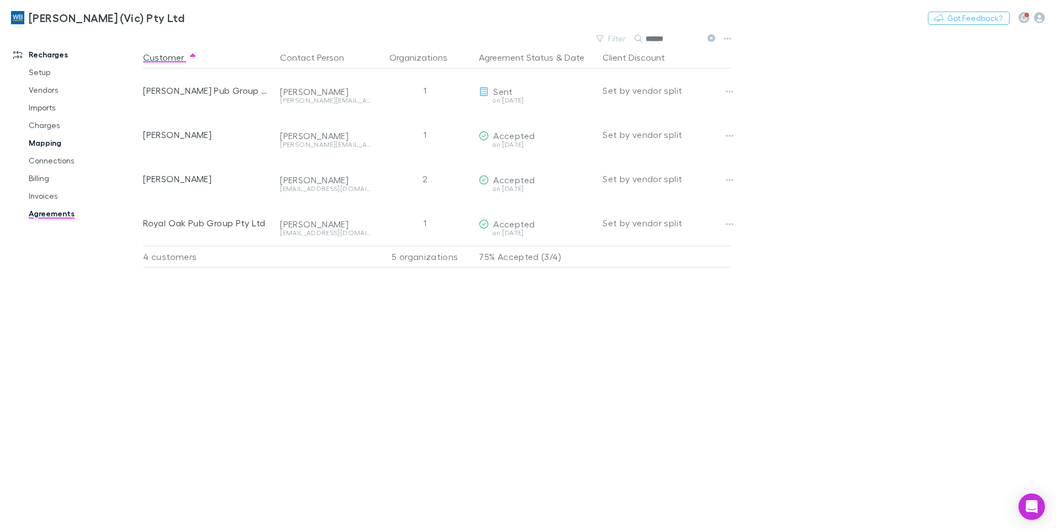
click at [48, 142] on link "Mapping" at bounding box center [83, 143] width 131 height 18
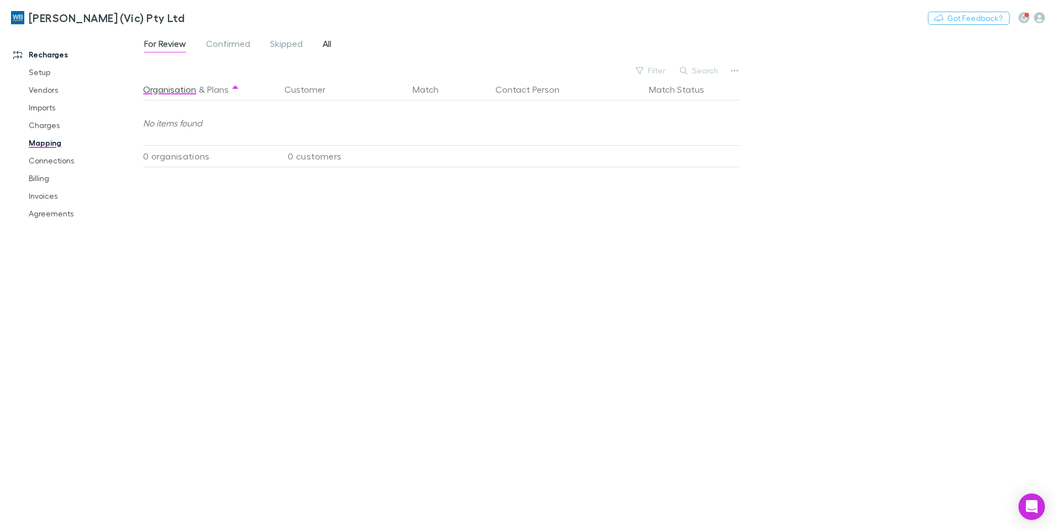
click at [323, 41] on span "All" at bounding box center [327, 45] width 9 height 14
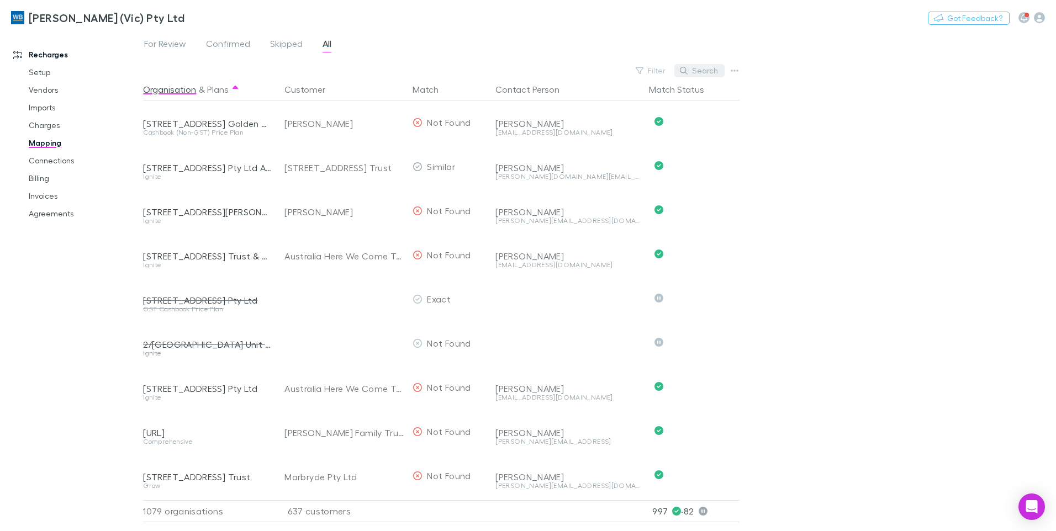
click at [705, 67] on button "Search" at bounding box center [699, 70] width 50 height 13
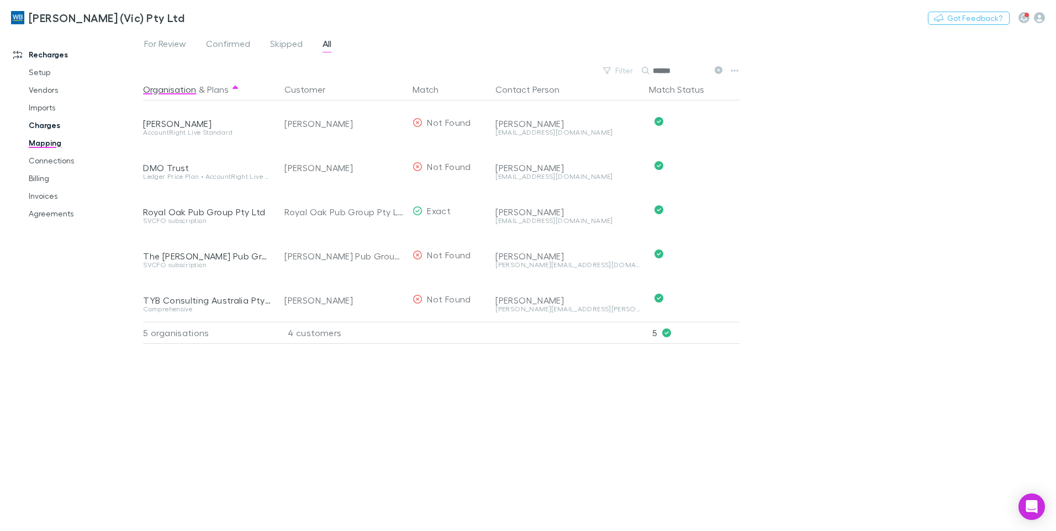
type input "******"
click at [53, 129] on link "Charges" at bounding box center [83, 126] width 131 height 18
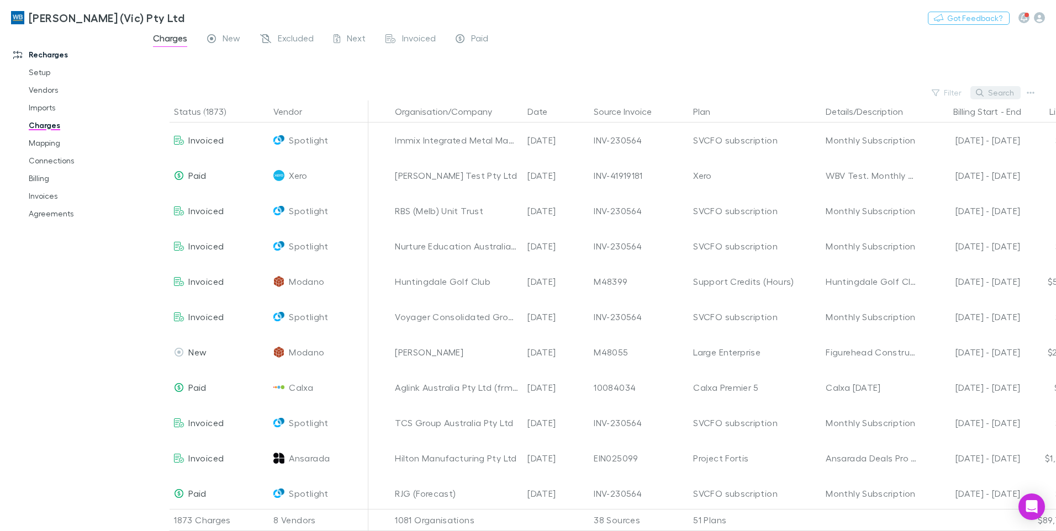
click at [992, 99] on button "Search" at bounding box center [996, 92] width 50 height 13
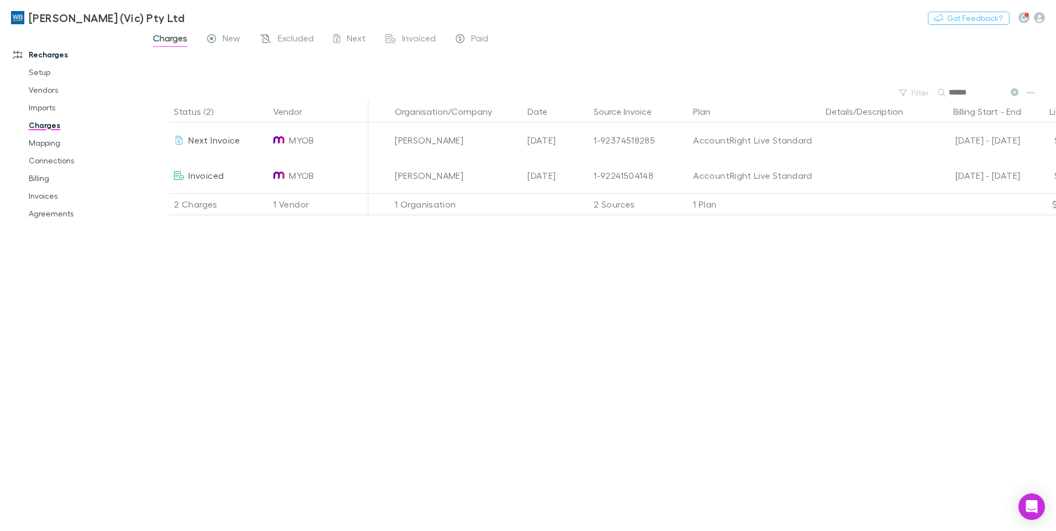
type input "******"
drag, startPoint x: 709, startPoint y: 224, endPoint x: 815, endPoint y: 223, distance: 106.1
click at [815, 223] on div "Status (2) Vendor Organisation/Company Date Source Invoice Plan Details/Descrip…" at bounding box center [599, 316] width 913 height 431
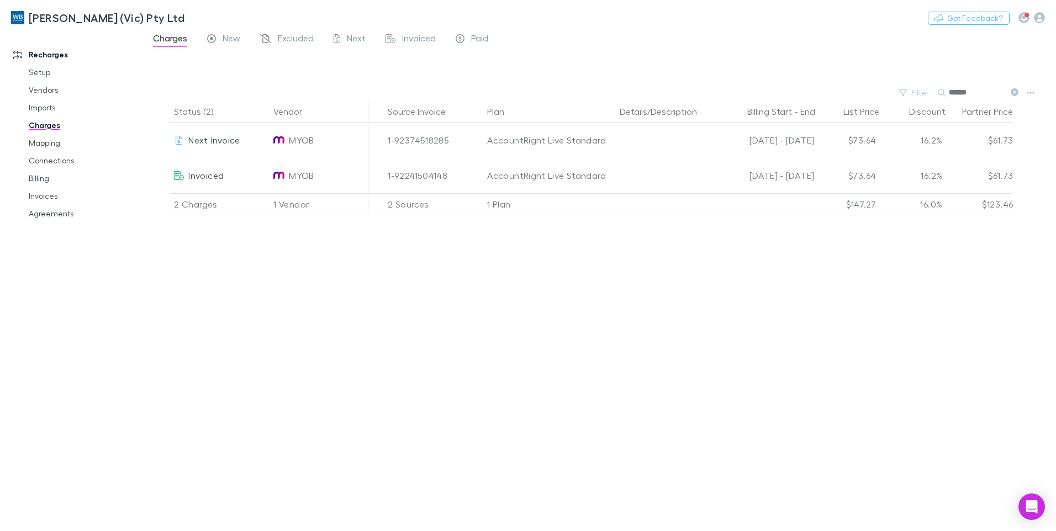
scroll to position [0, 209]
click at [44, 193] on link "Invoices" at bounding box center [83, 196] width 131 height 18
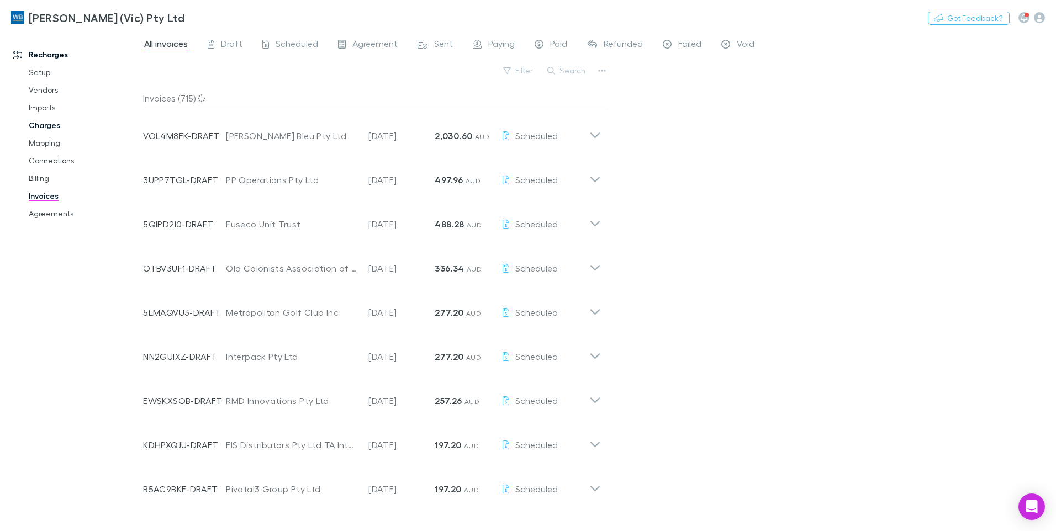
click at [38, 129] on link "Charges" at bounding box center [83, 126] width 131 height 18
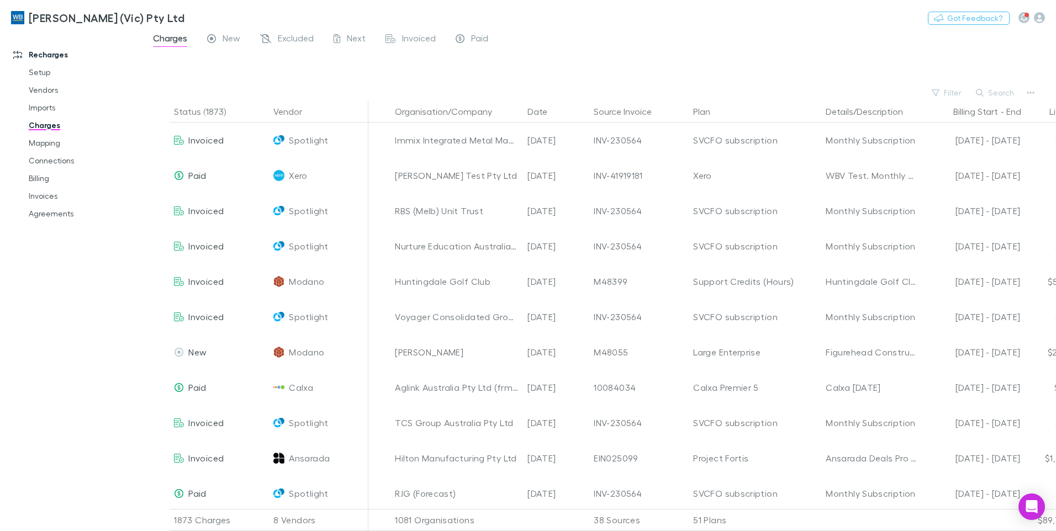
click at [992, 94] on button "Search" at bounding box center [996, 92] width 50 height 13
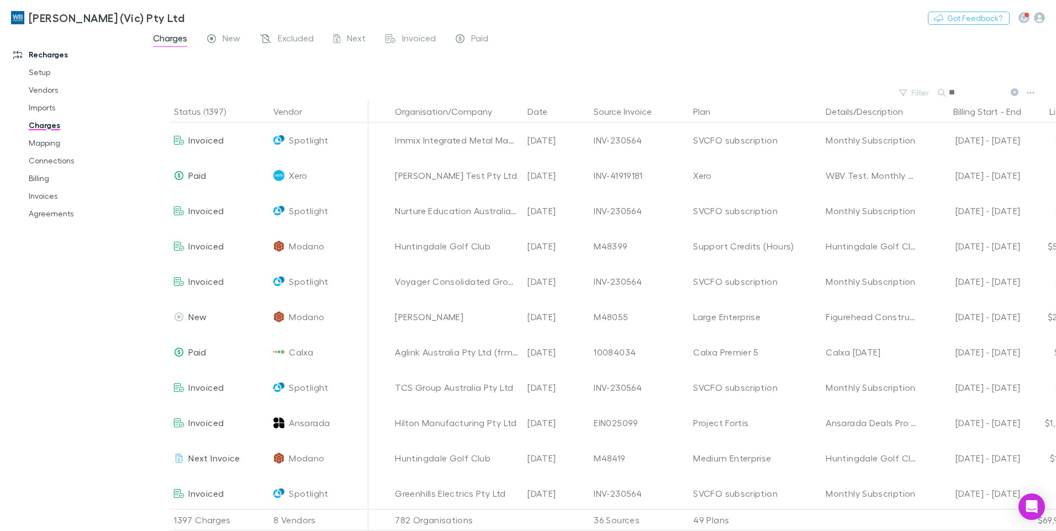
type input "*"
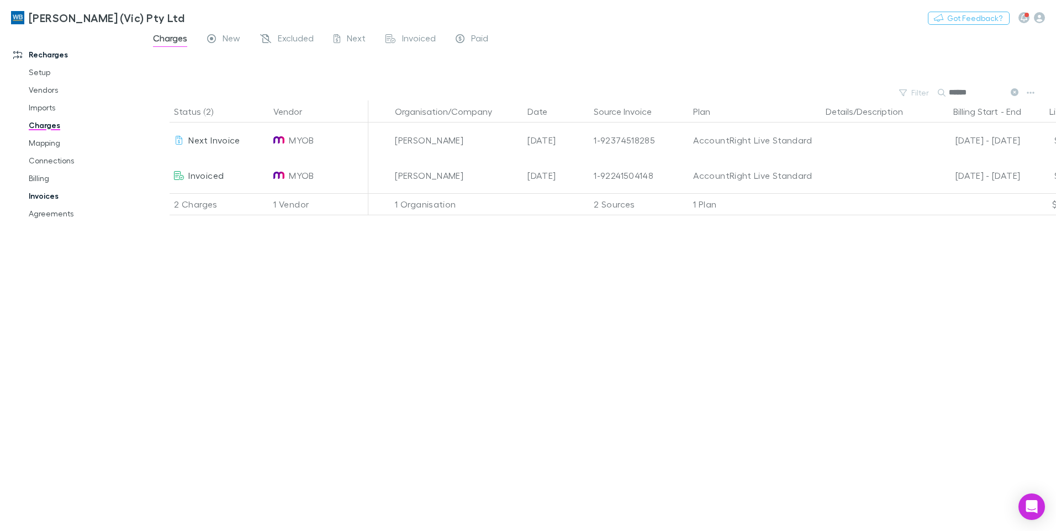
type input "******"
click at [40, 191] on link "Invoices" at bounding box center [83, 196] width 131 height 18
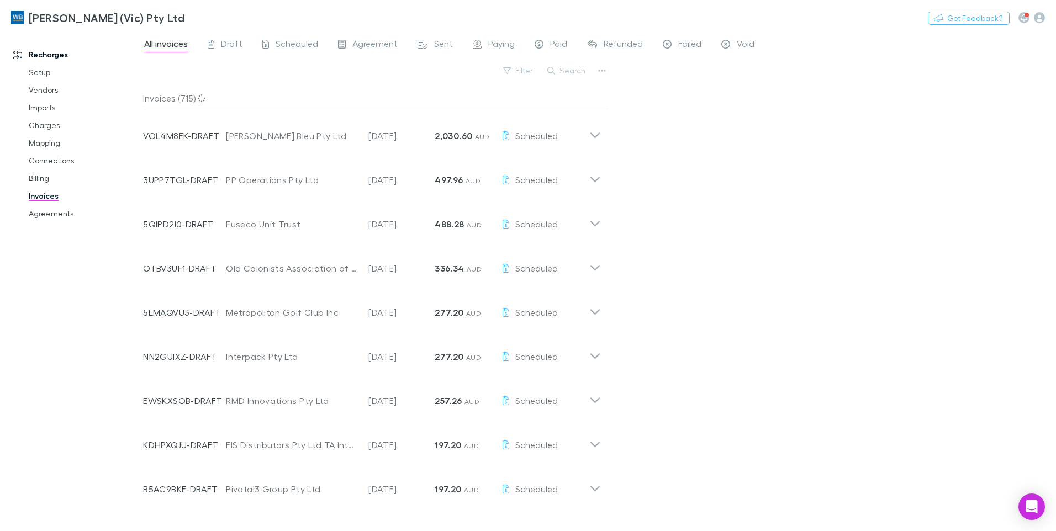
click at [571, 71] on button "Search" at bounding box center [567, 70] width 50 height 13
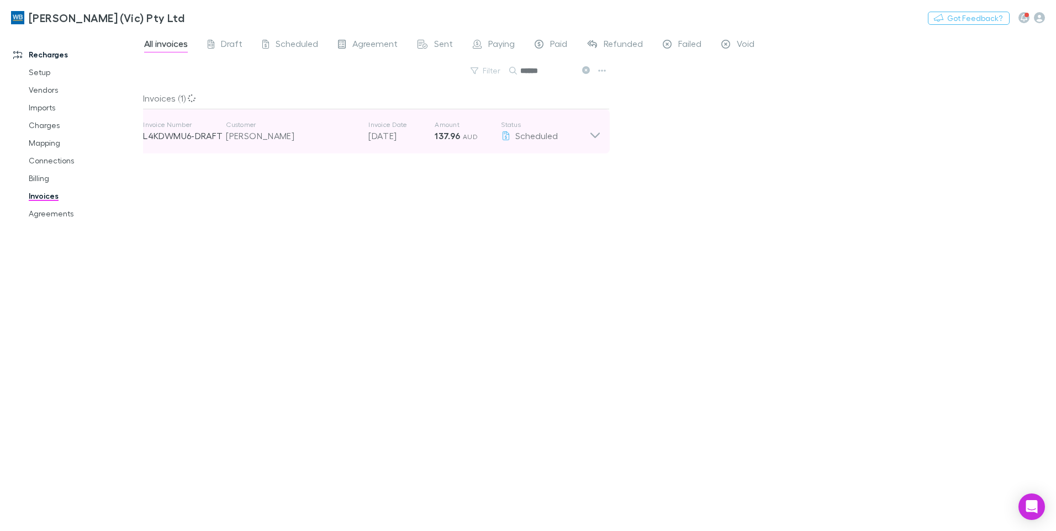
type input "******"
click at [598, 139] on icon at bounding box center [595, 131] width 12 height 22
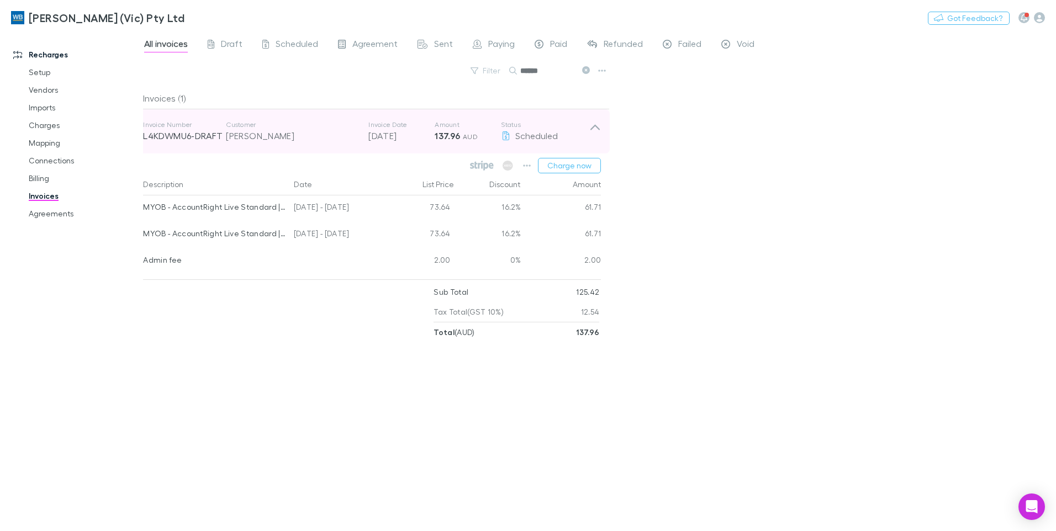
click at [336, 135] on div "[PERSON_NAME]" at bounding box center [291, 135] width 131 height 13
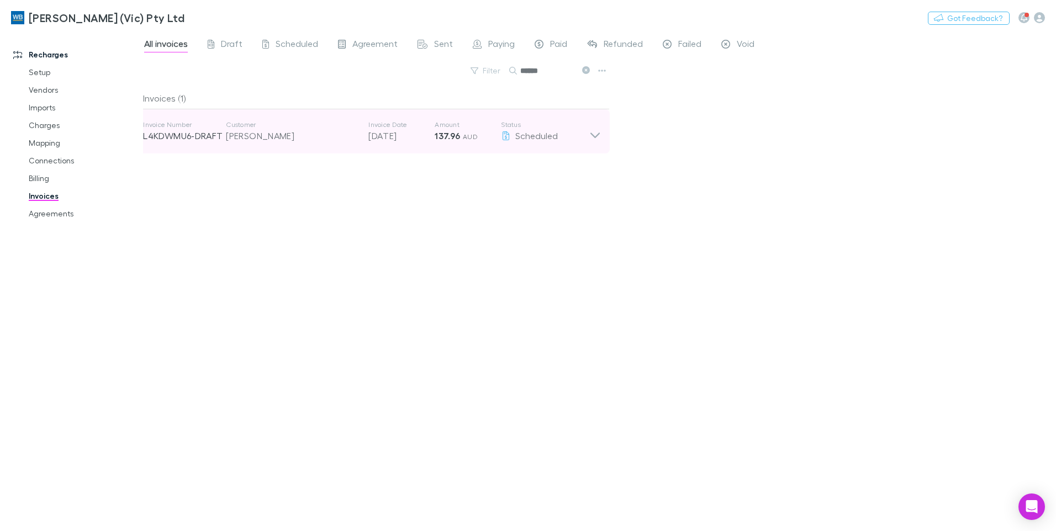
click at [336, 135] on div "[PERSON_NAME]" at bounding box center [291, 135] width 131 height 13
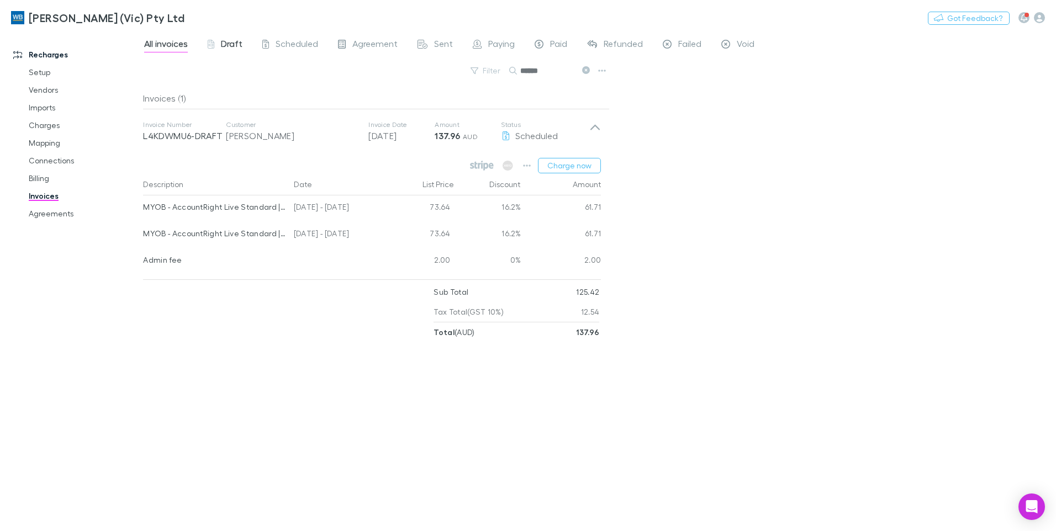
click at [238, 40] on span "Draft" at bounding box center [232, 45] width 22 height 14
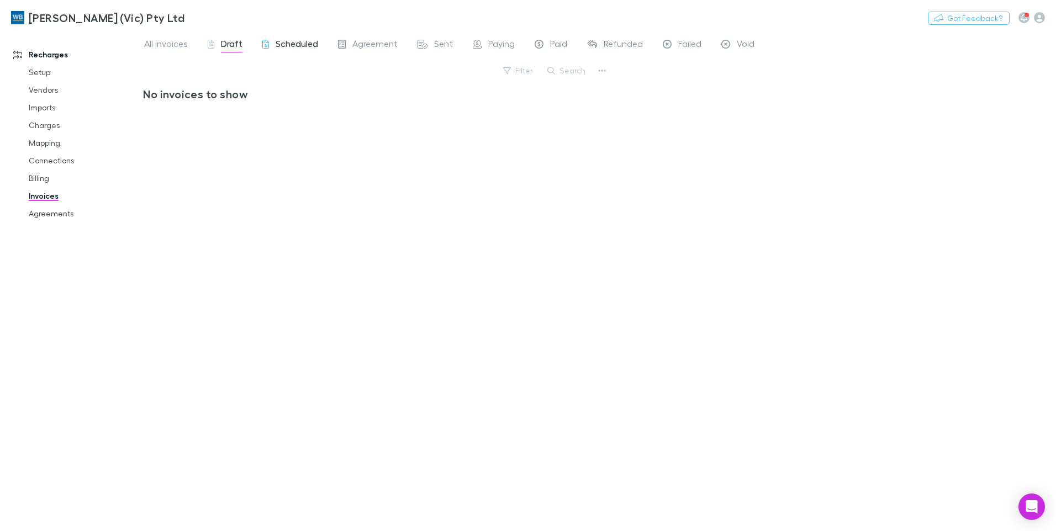
click at [297, 44] on span "Scheduled" at bounding box center [297, 45] width 43 height 14
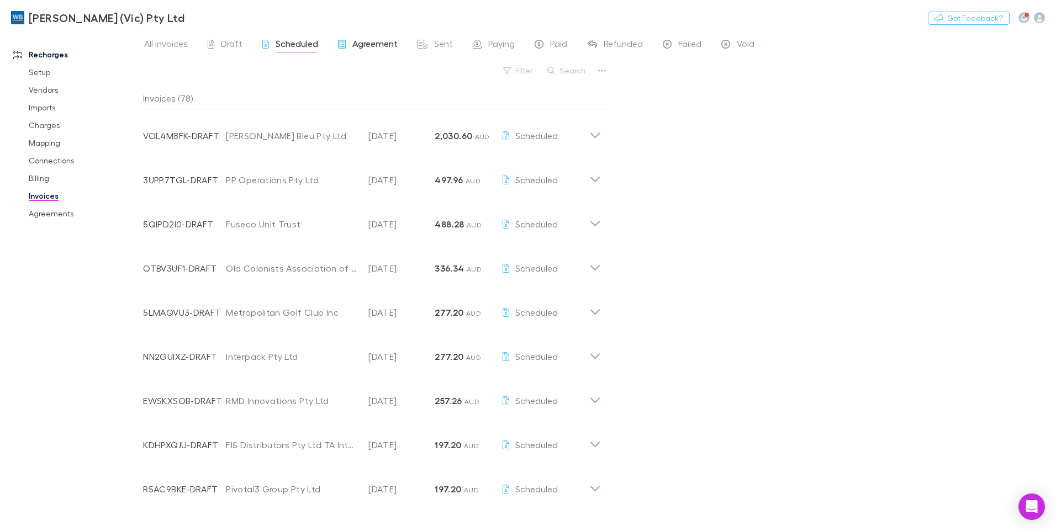
click at [374, 45] on span "Agreement" at bounding box center [374, 45] width 45 height 14
click at [565, 77] on div "Search" at bounding box center [567, 70] width 50 height 15
click at [567, 74] on button "Search" at bounding box center [567, 70] width 50 height 13
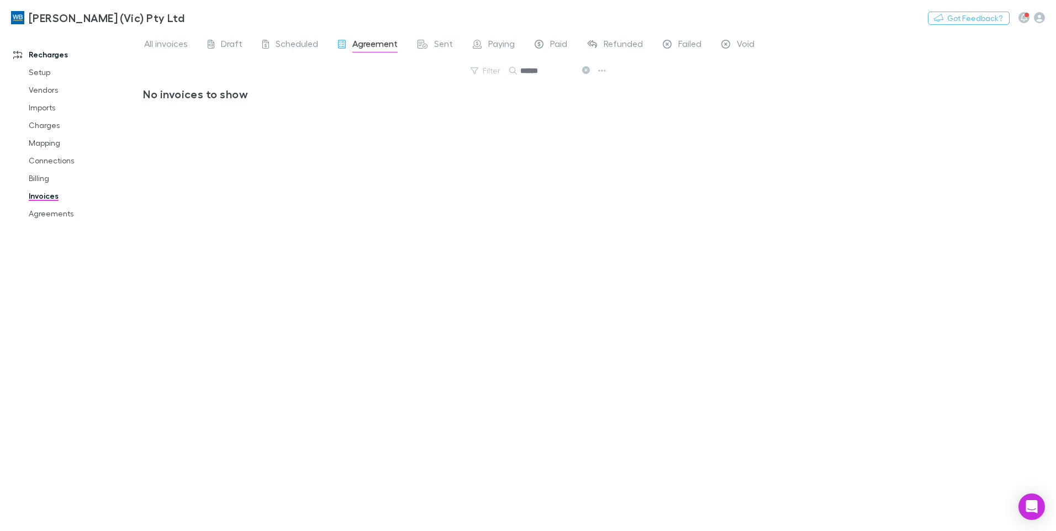
click at [589, 71] on icon at bounding box center [586, 70] width 8 height 8
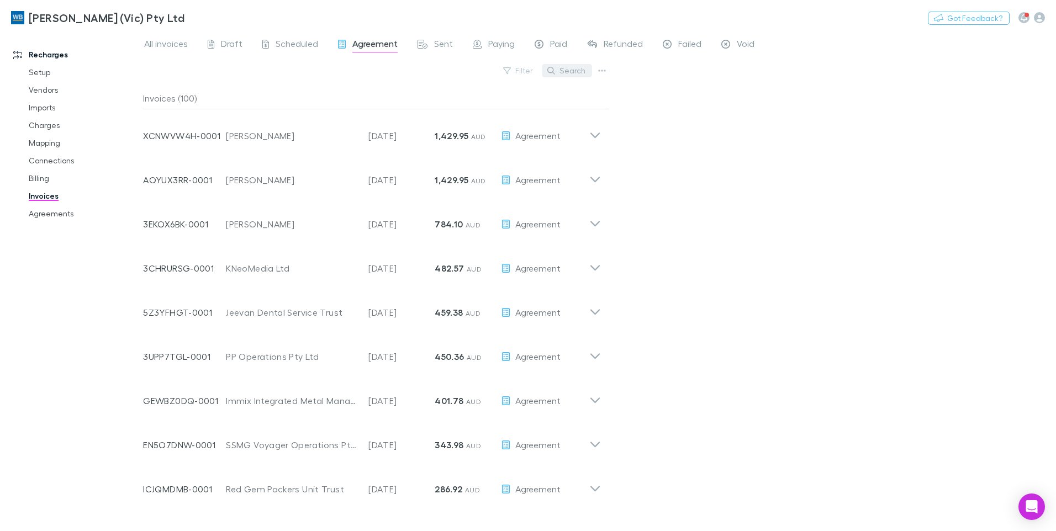
click at [586, 73] on button "Search" at bounding box center [567, 70] width 50 height 13
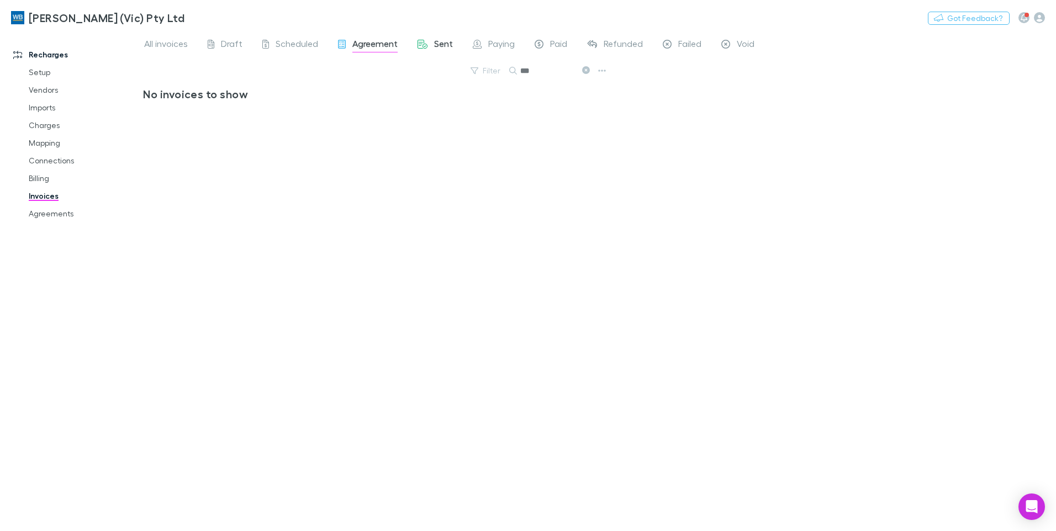
type input "***"
click at [451, 50] on span "Sent" at bounding box center [443, 45] width 19 height 14
click at [482, 44] on div "Paying" at bounding box center [494, 45] width 42 height 14
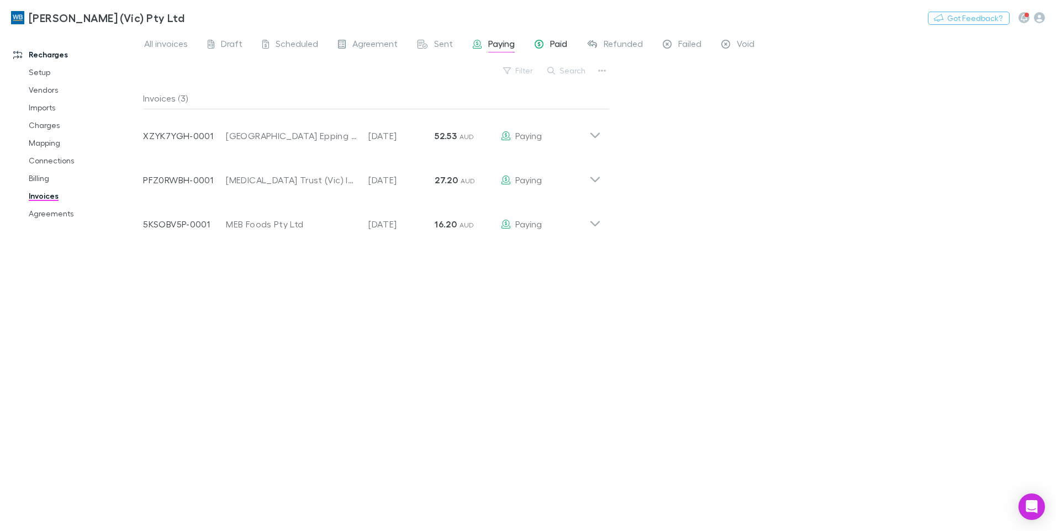
click at [549, 45] on div "Paid" at bounding box center [551, 45] width 33 height 14
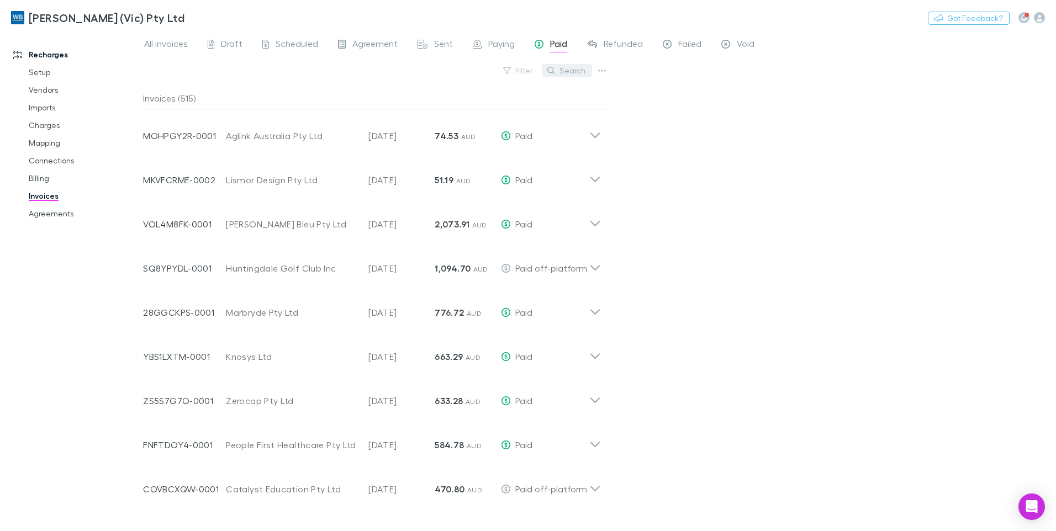
click at [574, 72] on button "Search" at bounding box center [567, 70] width 50 height 13
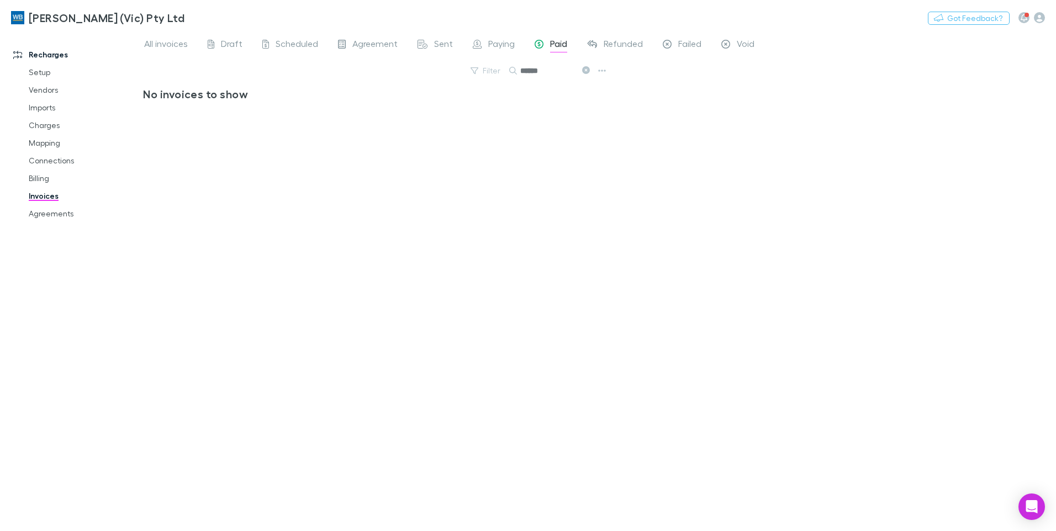
type input "******"
click at [178, 50] on span "All invoices" at bounding box center [166, 45] width 44 height 14
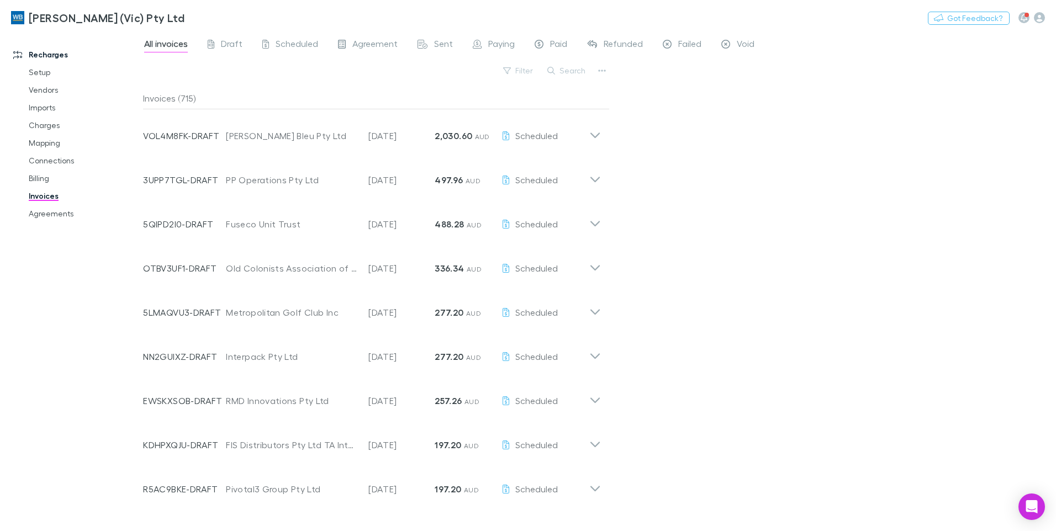
drag, startPoint x: 575, startPoint y: 75, endPoint x: 584, endPoint y: 73, distance: 9.0
click at [575, 74] on button "Search" at bounding box center [567, 70] width 50 height 13
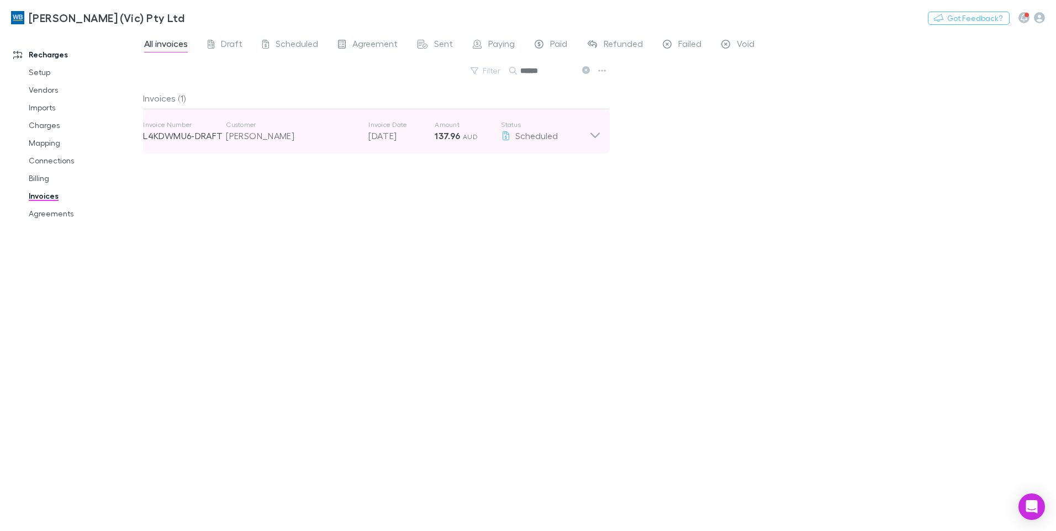
type input "******"
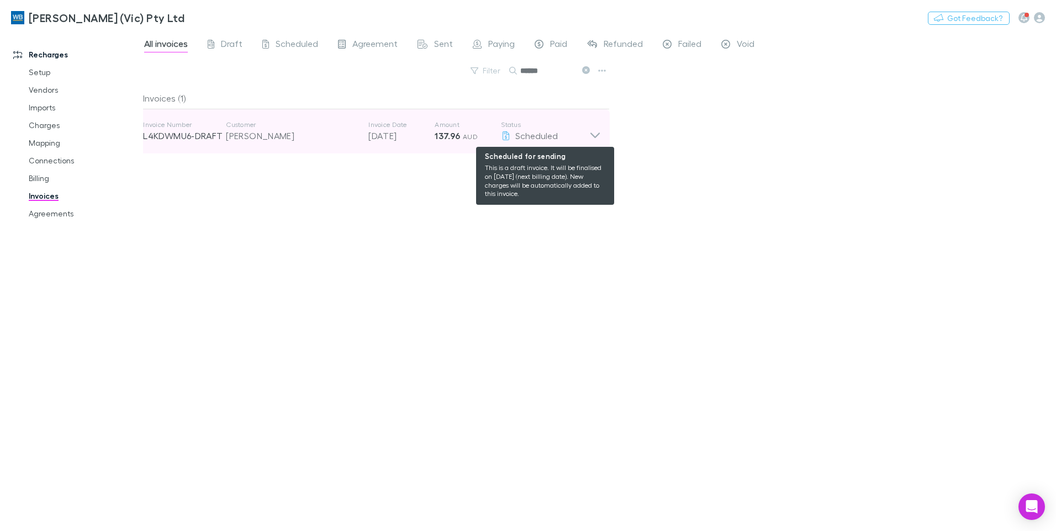
click at [570, 136] on div "Scheduled" at bounding box center [545, 135] width 88 height 13
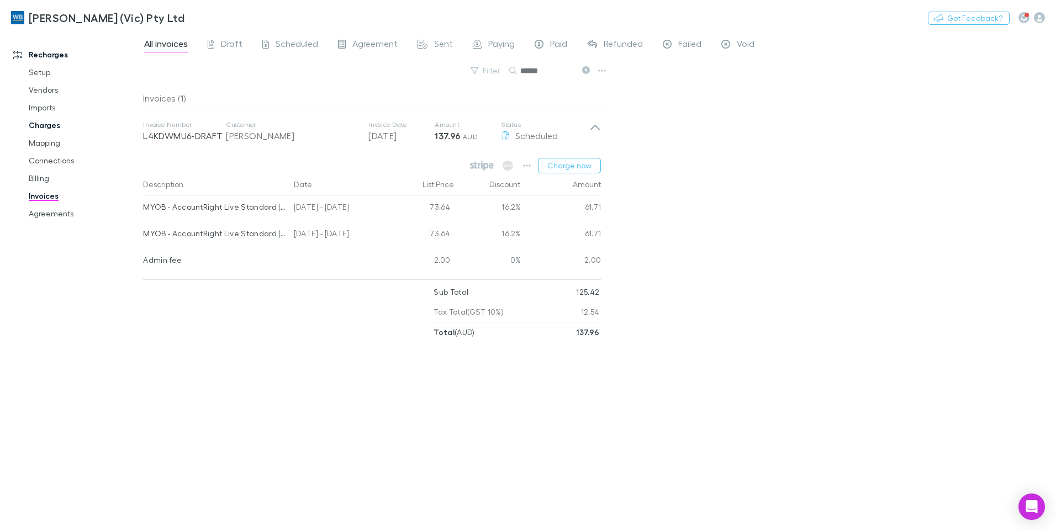
click at [43, 132] on link "Charges" at bounding box center [83, 126] width 131 height 18
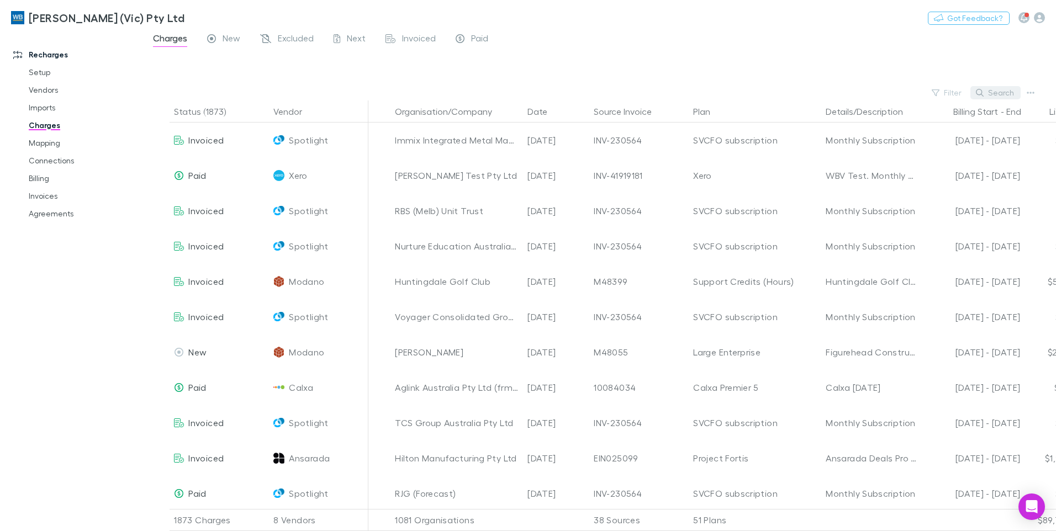
click at [979, 94] on icon "button" at bounding box center [980, 93] width 8 height 8
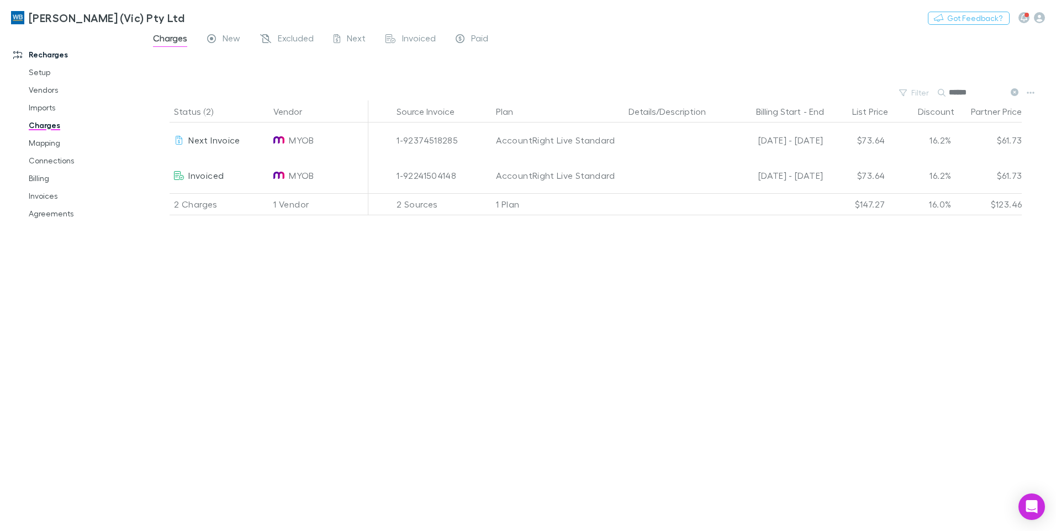
scroll to position [0, 209]
type input "******"
click at [43, 193] on link "Invoices" at bounding box center [83, 196] width 131 height 18
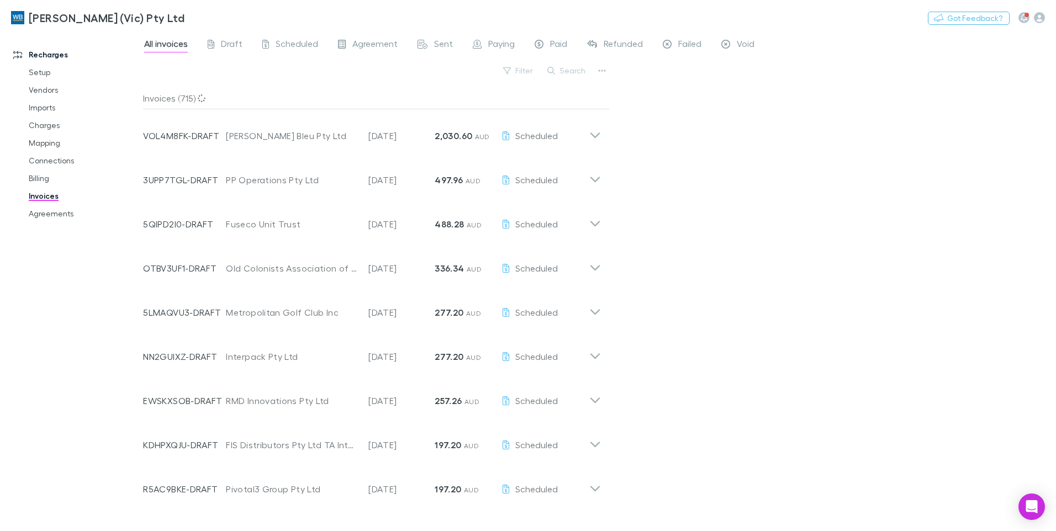
click at [573, 72] on button "Search" at bounding box center [567, 70] width 50 height 13
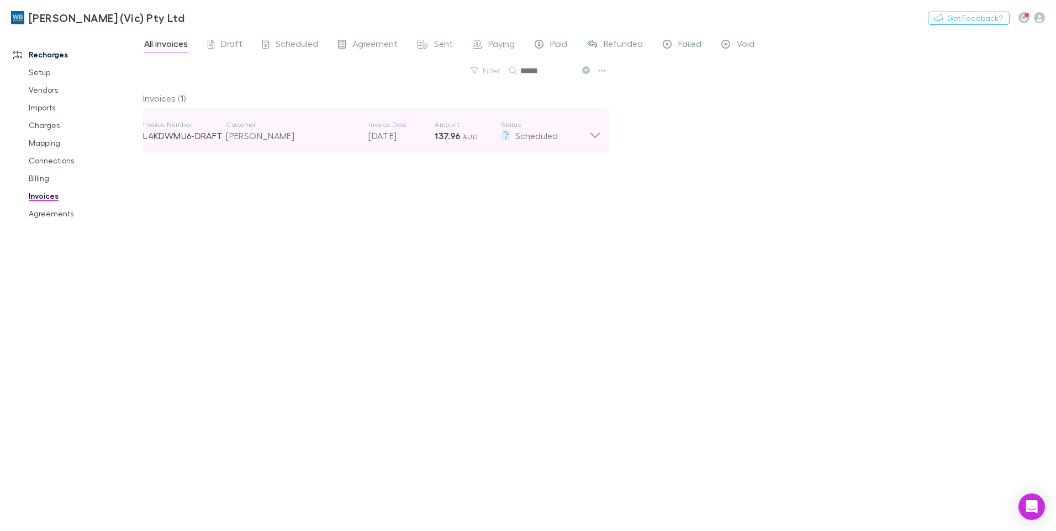
type input "******"
click at [592, 136] on icon at bounding box center [595, 131] width 12 height 22
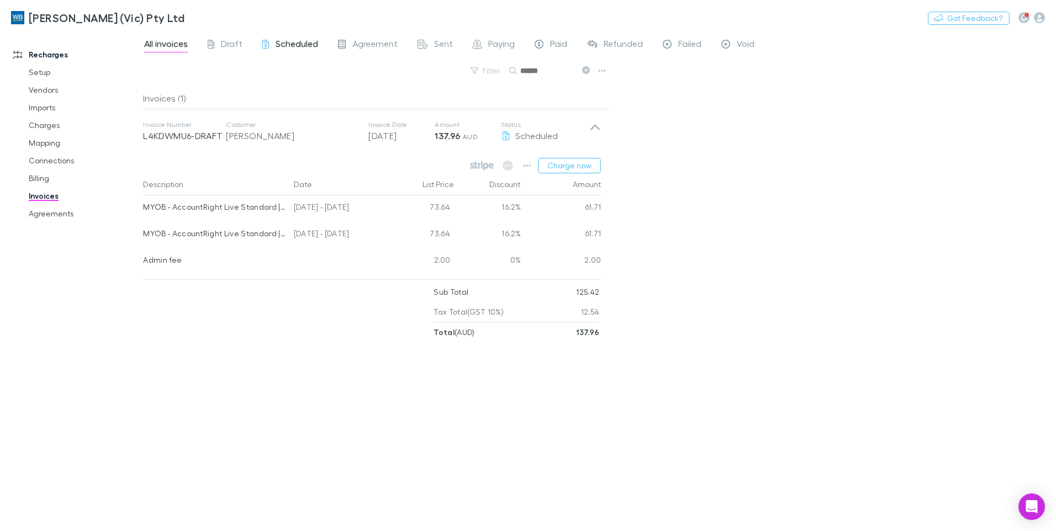
click at [282, 49] on span "Scheduled" at bounding box center [297, 45] width 43 height 14
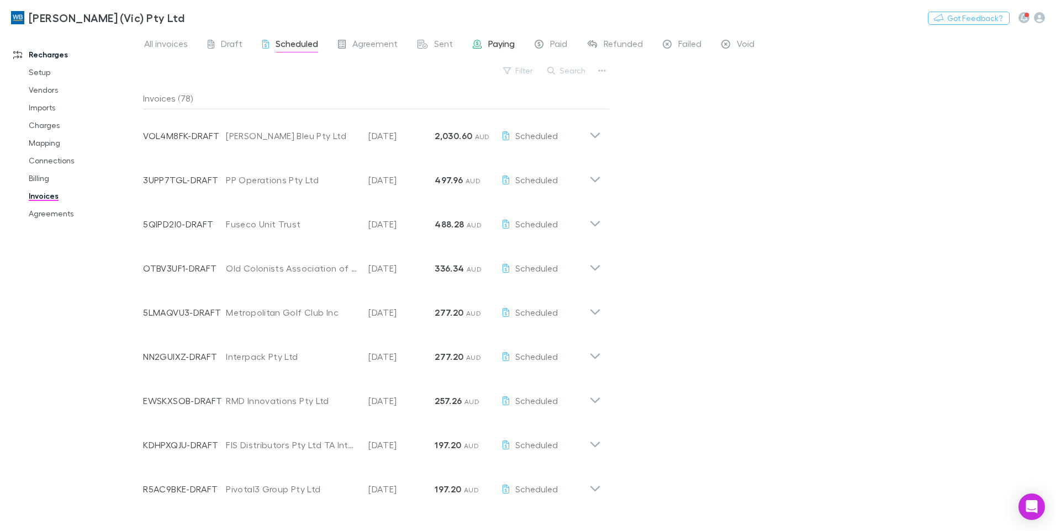
click at [501, 44] on span "Paying" at bounding box center [501, 45] width 27 height 14
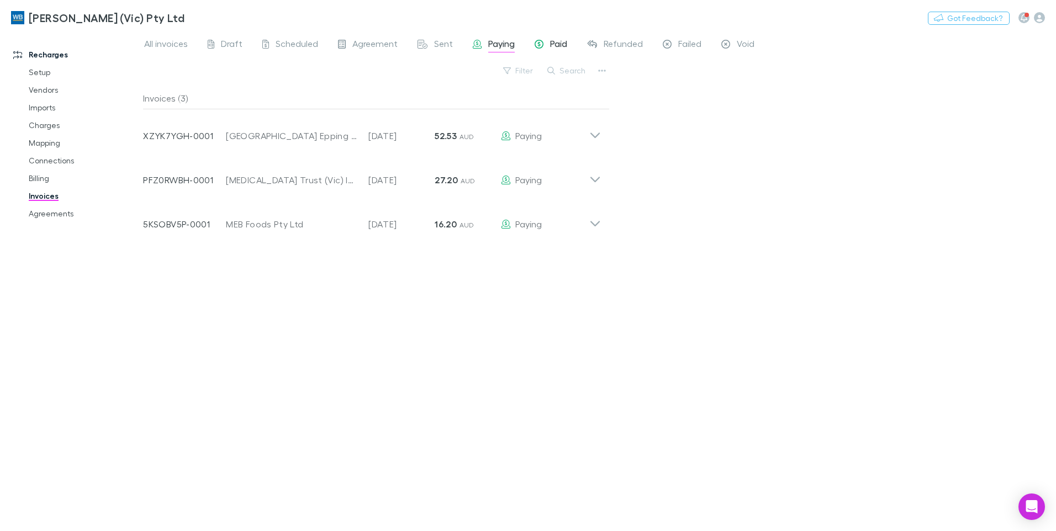
click at [551, 42] on span "Paid" at bounding box center [558, 45] width 17 height 14
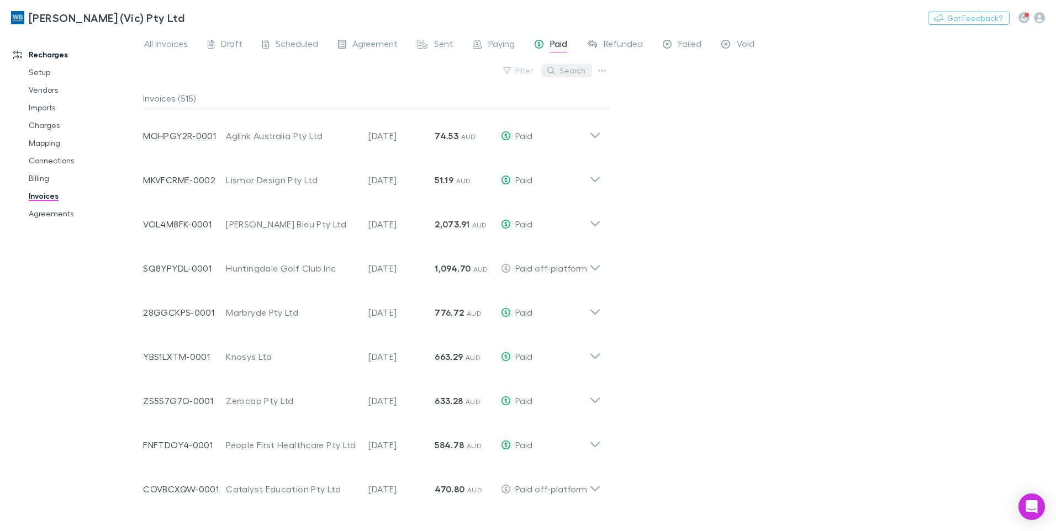
click at [563, 70] on button "Search" at bounding box center [567, 70] width 50 height 13
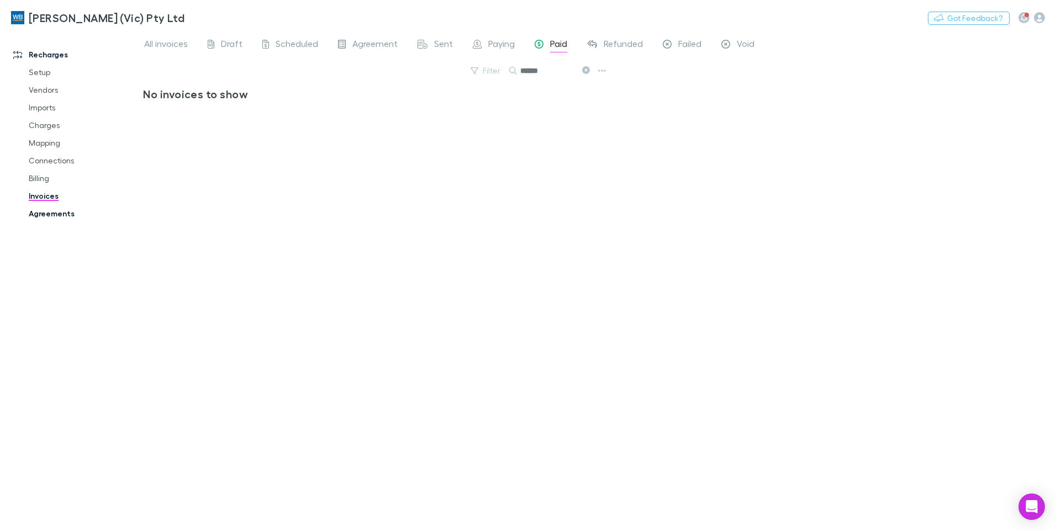
type input "******"
click at [45, 213] on link "Agreements" at bounding box center [83, 214] width 131 height 18
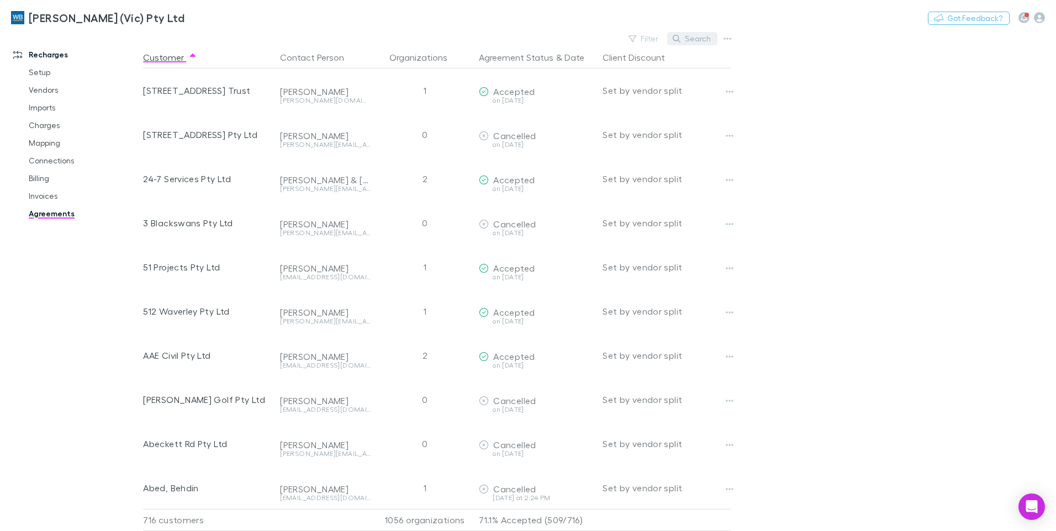
click at [695, 36] on button "Search" at bounding box center [692, 38] width 50 height 13
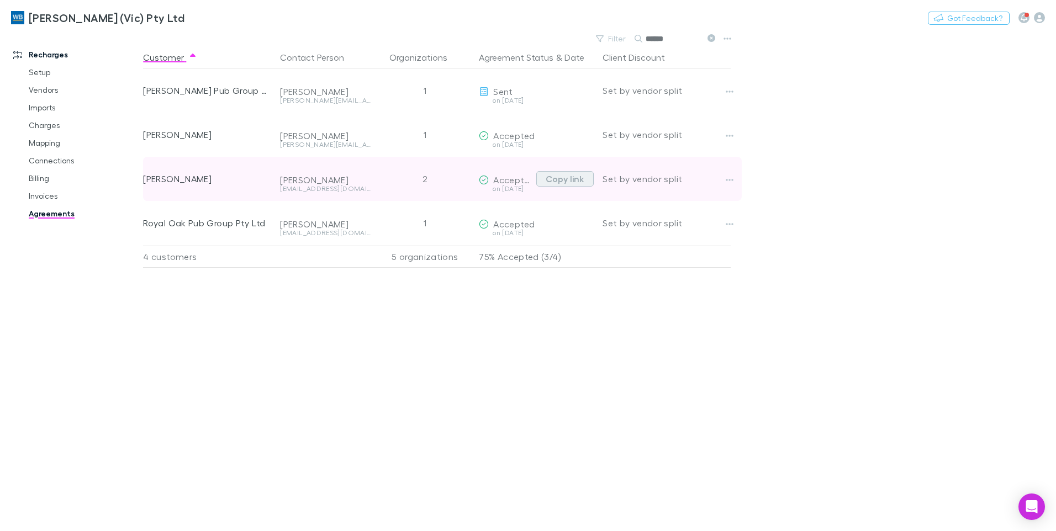
type input "******"
click at [571, 182] on button "Copy link" at bounding box center [564, 178] width 57 height 15
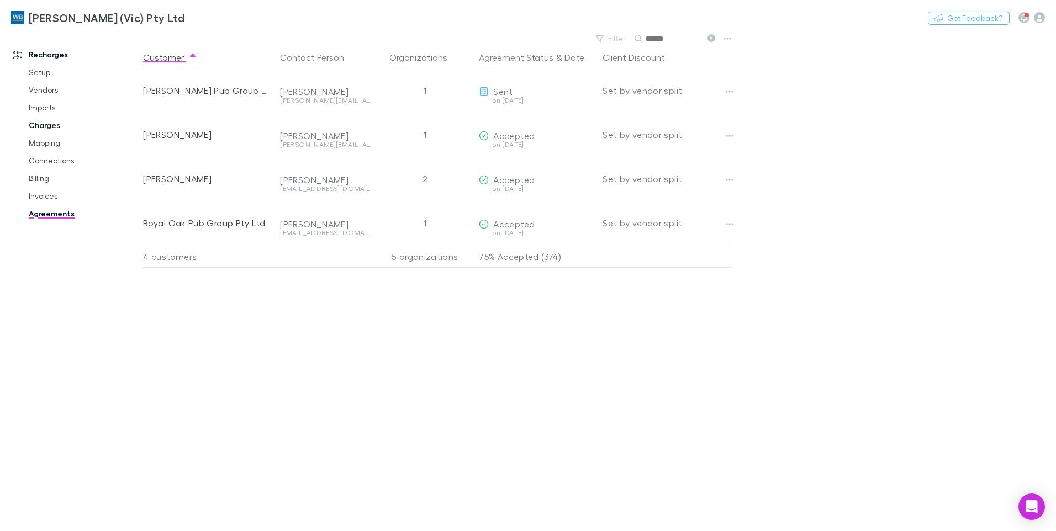
click at [46, 130] on link "Charges" at bounding box center [83, 126] width 131 height 18
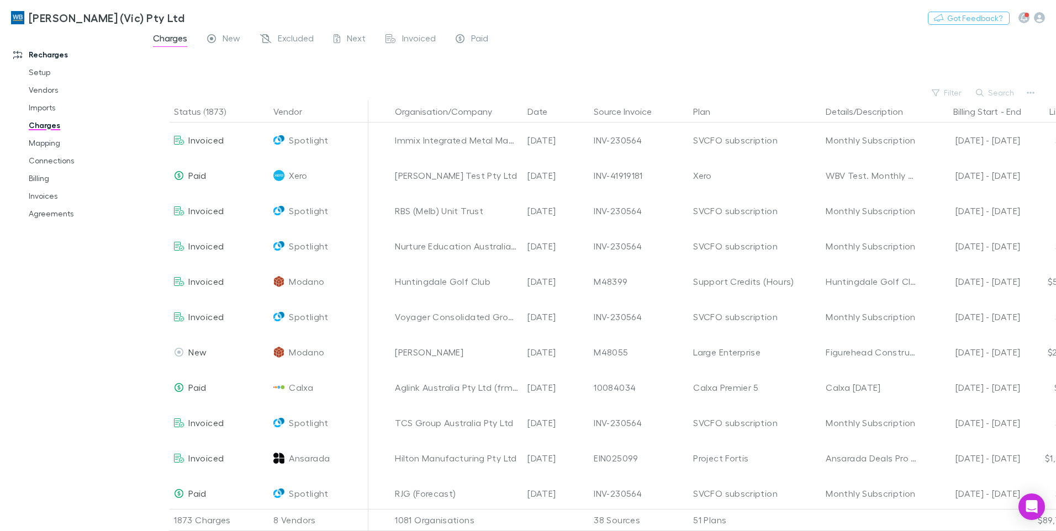
click at [994, 85] on div "Search" at bounding box center [996, 92] width 50 height 15
click at [994, 87] on button "Search" at bounding box center [996, 92] width 50 height 13
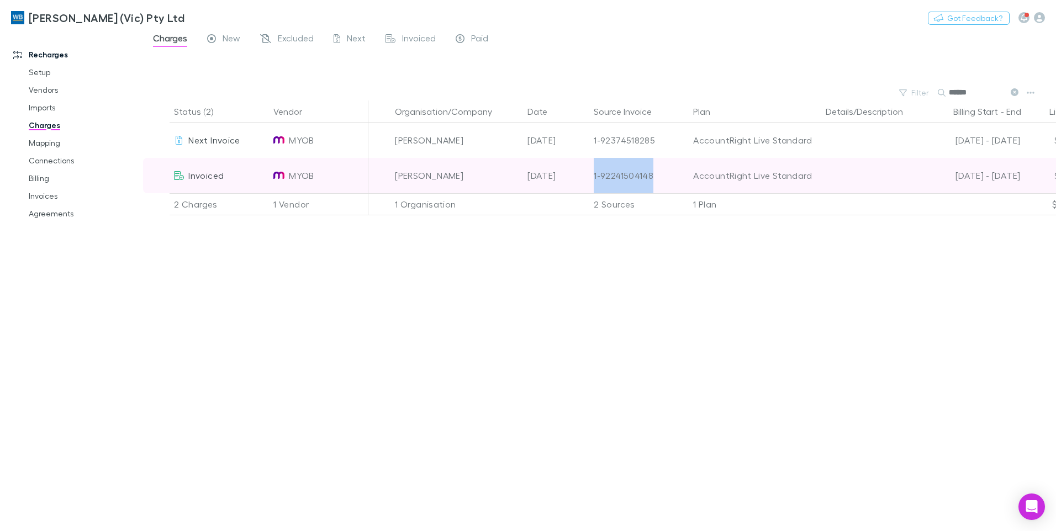
drag, startPoint x: 661, startPoint y: 177, endPoint x: 595, endPoint y: 180, distance: 65.8
click at [595, 180] on div "1-92241504148" at bounding box center [639, 175] width 91 height 35
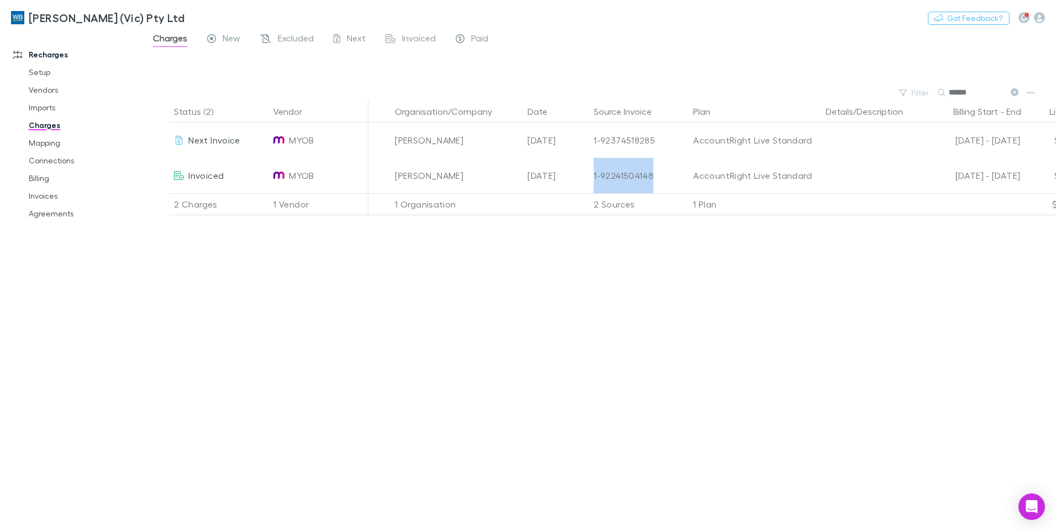
copy div "1-92241504148"
click at [1015, 92] on icon at bounding box center [1015, 92] width 8 height 8
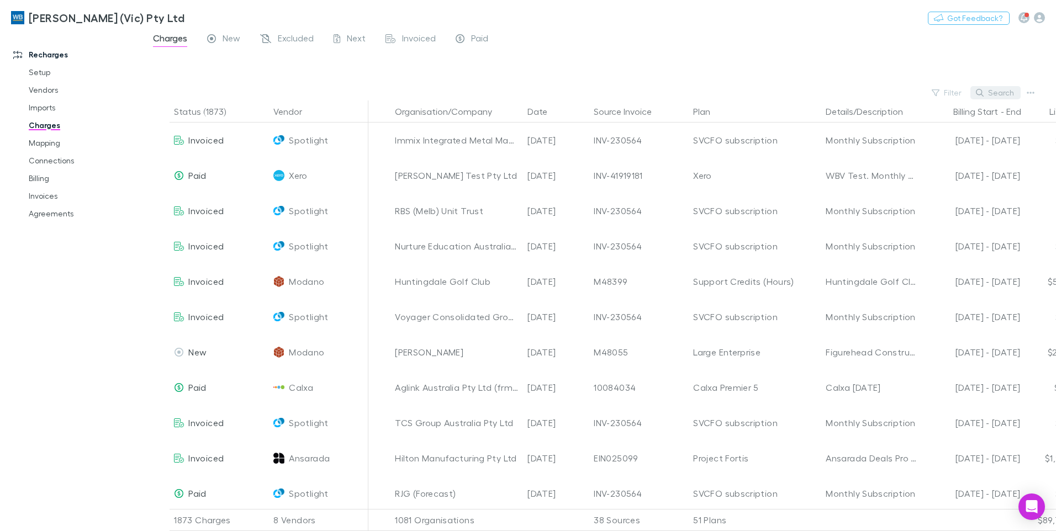
click at [985, 95] on button "Search" at bounding box center [996, 92] width 50 height 13
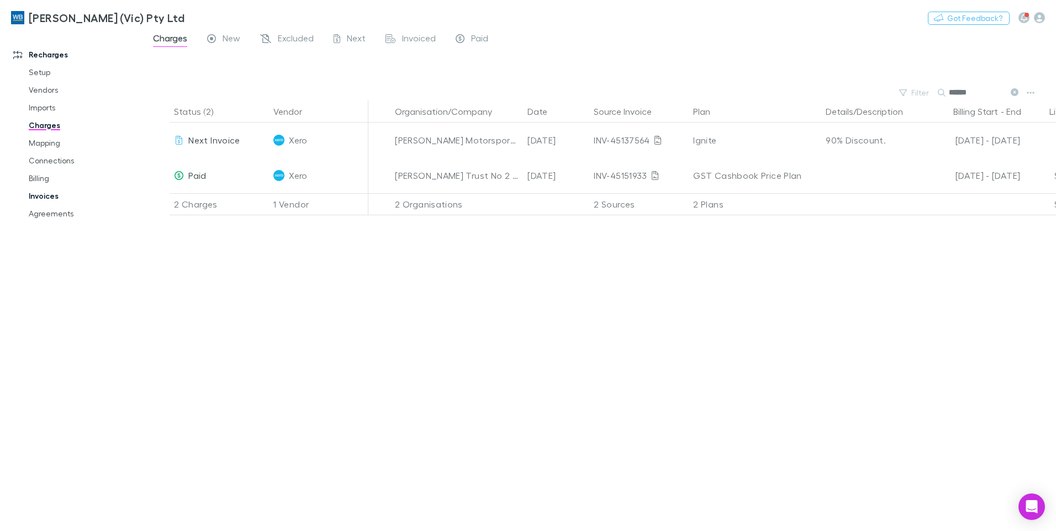
type input "******"
click at [49, 199] on link "Invoices" at bounding box center [83, 196] width 131 height 18
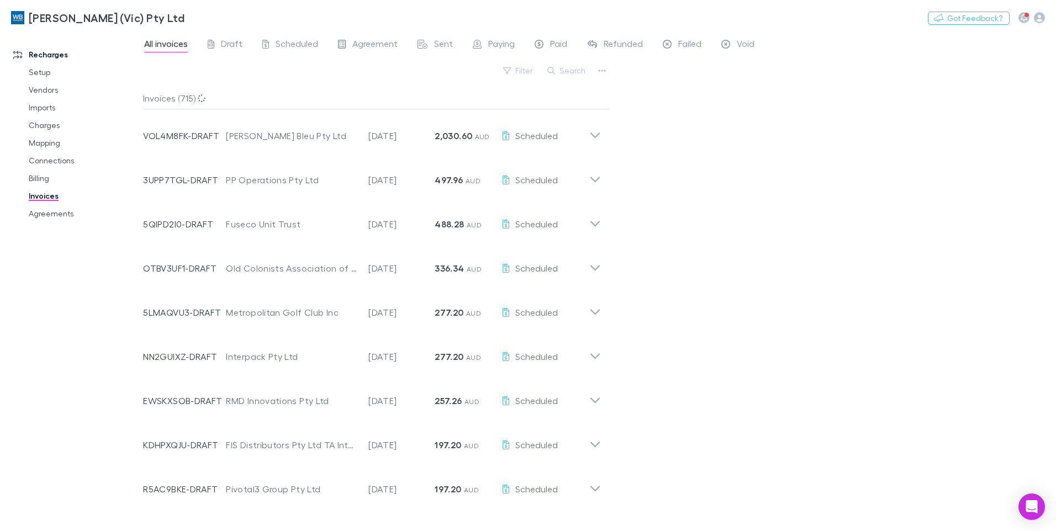
click at [574, 72] on button "Search" at bounding box center [567, 70] width 50 height 13
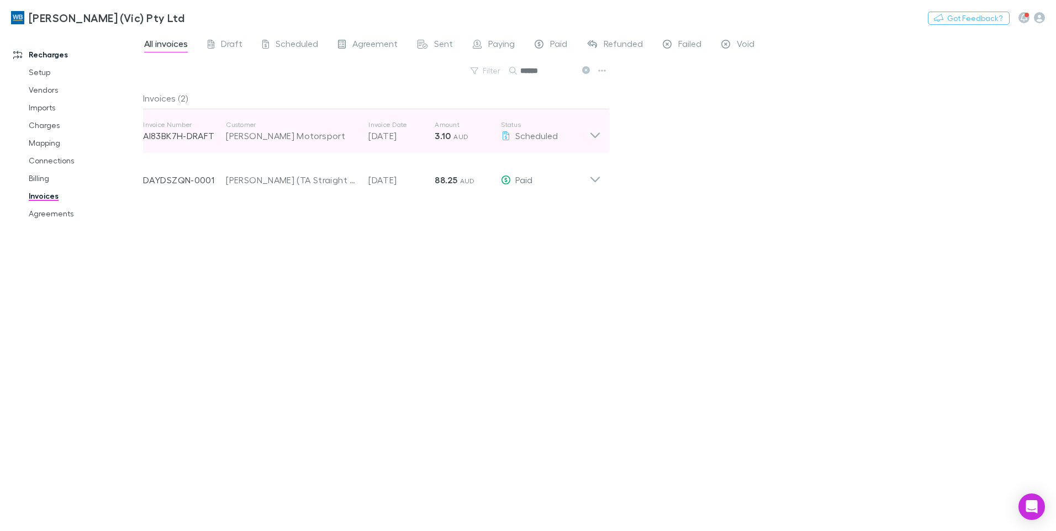
type input "******"
click at [598, 136] on icon at bounding box center [595, 131] width 12 height 22
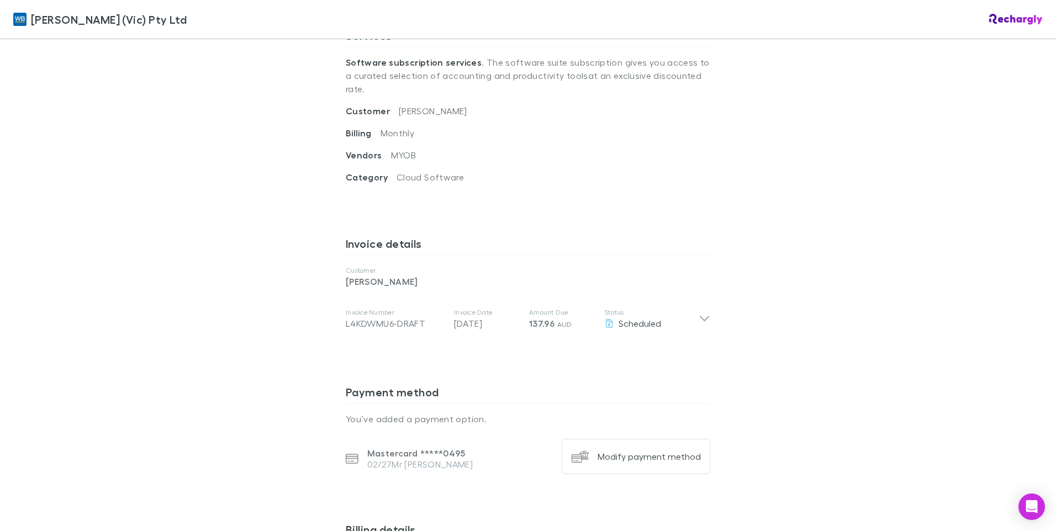
scroll to position [442, 0]
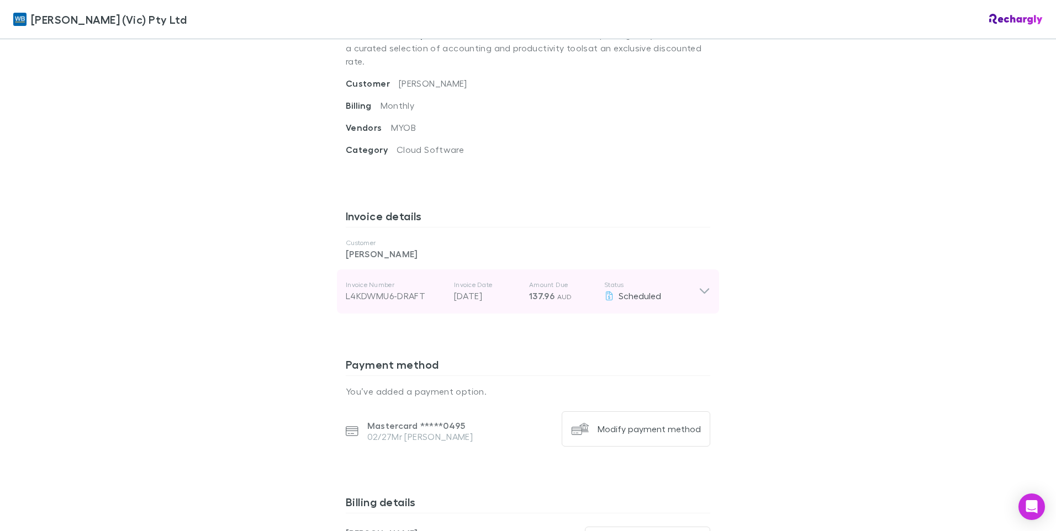
click at [707, 281] on div "Invoice Number L4KDWMU6-DRAFT Invoice Date [DATE] Amount Due 137.96 AUD Status …" at bounding box center [528, 292] width 382 height 44
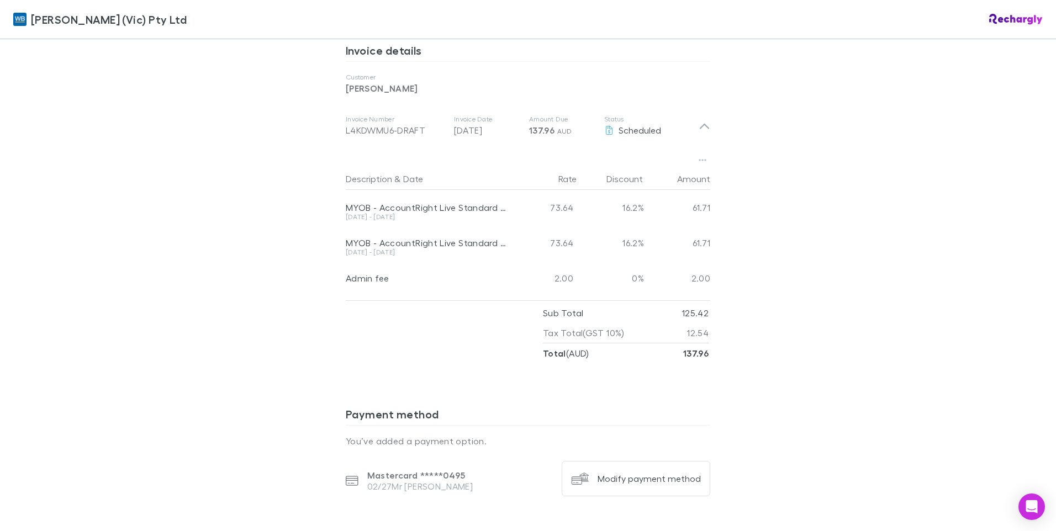
scroll to position [552, 0]
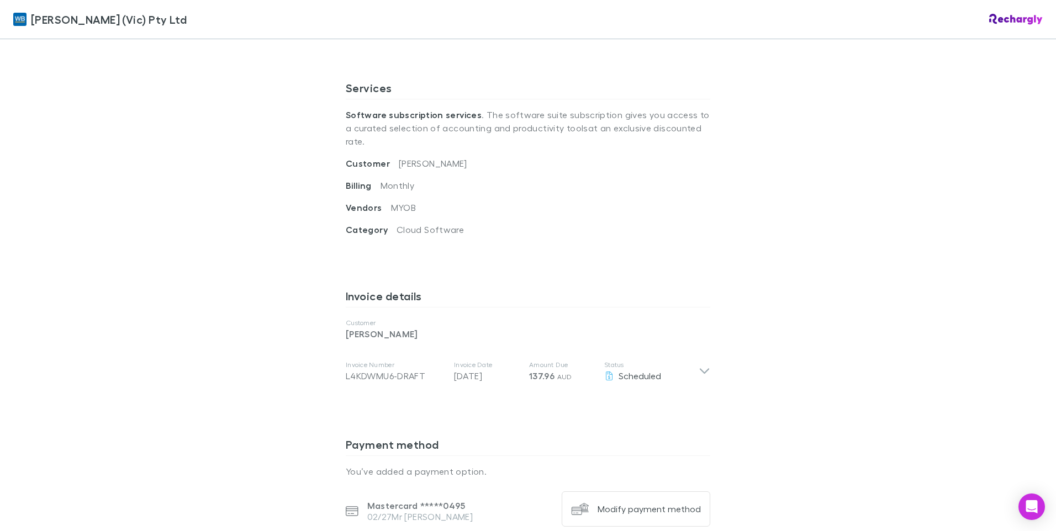
scroll to position [387, 0]
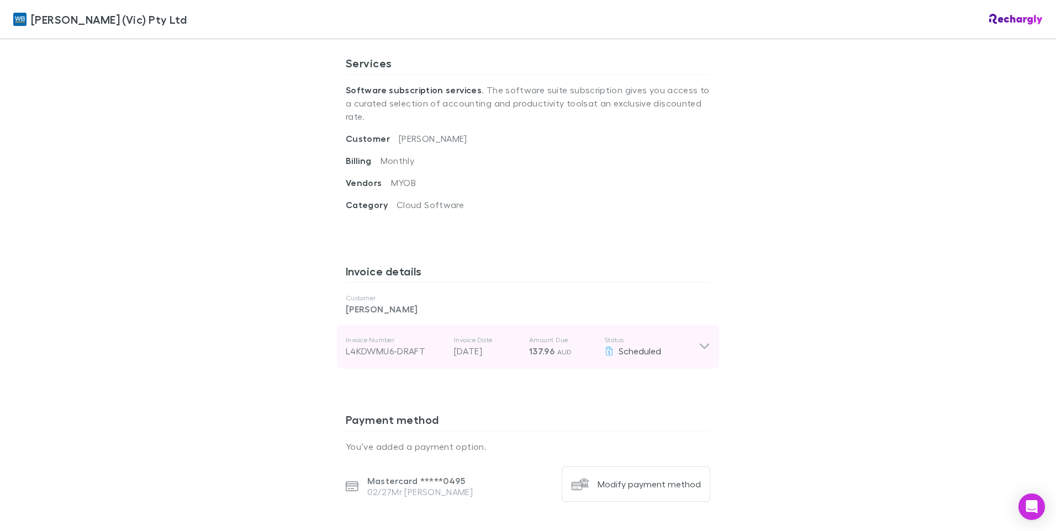
click at [703, 340] on icon at bounding box center [705, 346] width 12 height 13
